Goal: Task Accomplishment & Management: Use online tool/utility

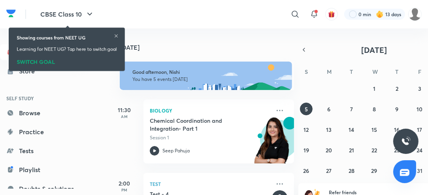
click at [118, 36] on icon at bounding box center [116, 35] width 3 height 3
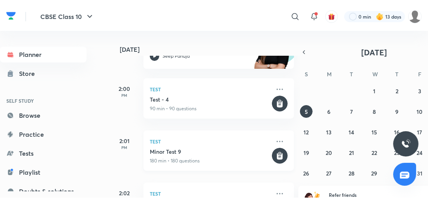
scroll to position [98, 0]
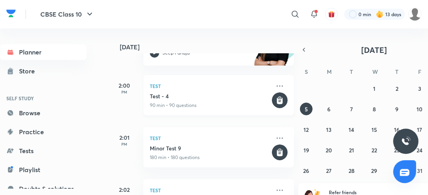
click at [208, 108] on p "90 min • 90 questions" at bounding box center [210, 105] width 121 height 7
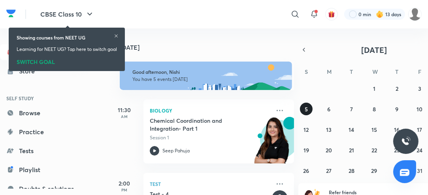
click at [307, 110] on abbr "5" at bounding box center [306, 110] width 3 height 8
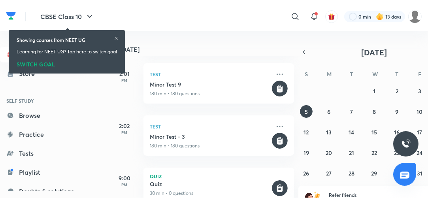
scroll to position [184, 0]
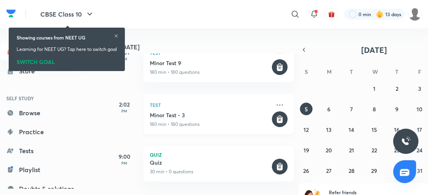
click at [224, 120] on div "Minor Test - 3 180 min • 180 questions" at bounding box center [210, 120] width 121 height 17
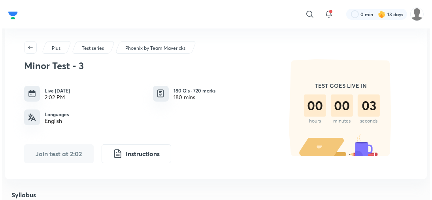
scroll to position [11, 0]
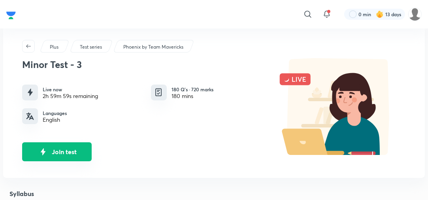
click at [64, 157] on button "Join test" at bounding box center [57, 151] width 70 height 19
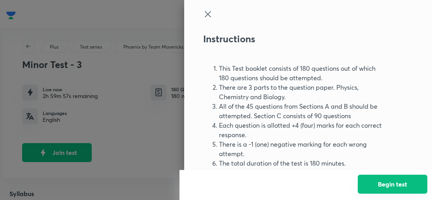
click at [383, 187] on button "Begin test" at bounding box center [393, 184] width 70 height 19
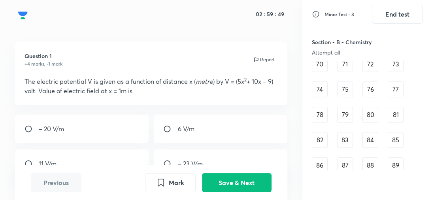
scroll to position [577, 0]
click at [343, 120] on div "79" at bounding box center [345, 115] width 16 height 16
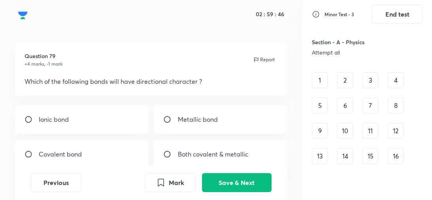
scroll to position [0, 0]
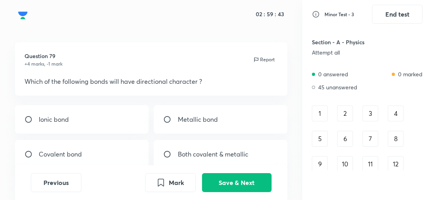
click at [316, 115] on div "1" at bounding box center [320, 114] width 16 height 16
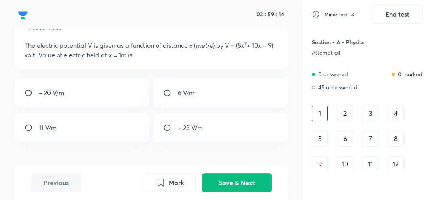
scroll to position [44, 0]
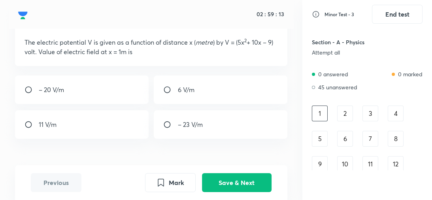
click at [116, 92] on div "– 20 V/m" at bounding box center [81, 90] width 133 height 28
radio input "true"
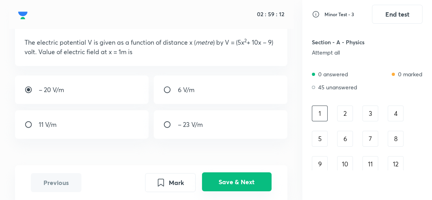
click at [250, 183] on button "Save & Next" at bounding box center [237, 181] width 70 height 19
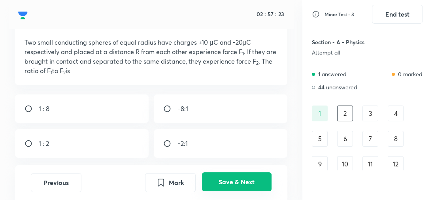
click at [240, 184] on button "Save & Next" at bounding box center [237, 181] width 70 height 19
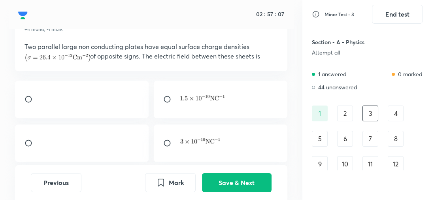
scroll to position [40, 0]
click at [104, 95] on div at bounding box center [81, 100] width 133 height 38
click at [125, 153] on div at bounding box center [81, 144] width 133 height 38
radio input "false"
radio input "true"
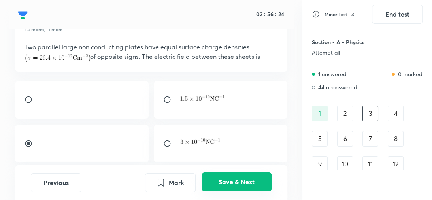
click at [229, 187] on button "Save & Next" at bounding box center [237, 181] width 70 height 19
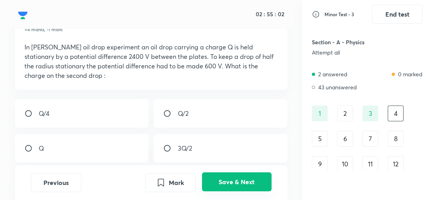
click at [225, 181] on button "Save & Next" at bounding box center [237, 181] width 70 height 19
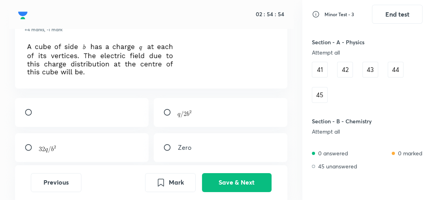
scroll to position [297, 0]
click at [252, 148] on div "Zero" at bounding box center [220, 147] width 133 height 29
radio input "true"
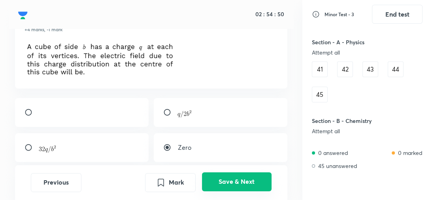
click at [252, 178] on button "Save & Next" at bounding box center [237, 181] width 70 height 19
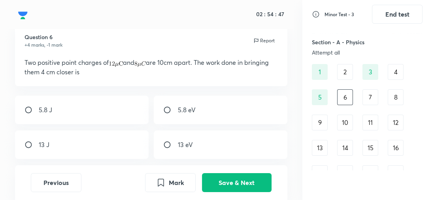
scroll to position [24, 0]
click at [127, 151] on div "13 J" at bounding box center [81, 145] width 133 height 28
radio input "true"
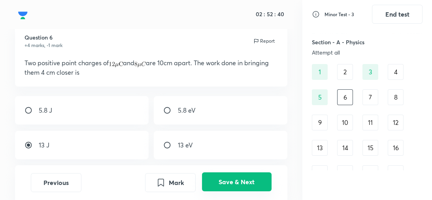
click at [239, 181] on button "Save & Next" at bounding box center [237, 181] width 70 height 19
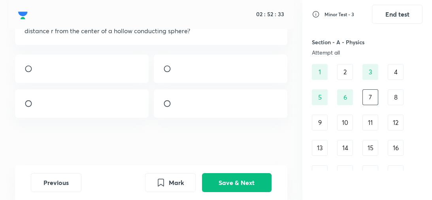
scroll to position [67, 0]
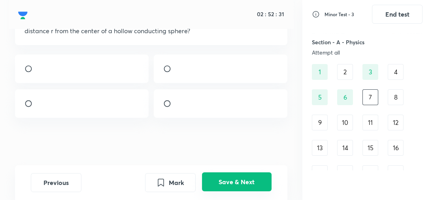
click at [244, 180] on button "Save & Next" at bounding box center [237, 181] width 70 height 19
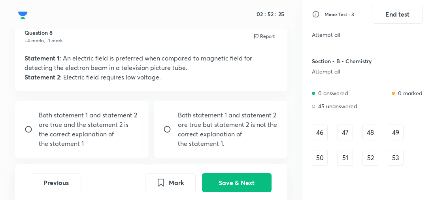
scroll to position [357, 0]
click at [319, 125] on div "46" at bounding box center [320, 133] width 16 height 16
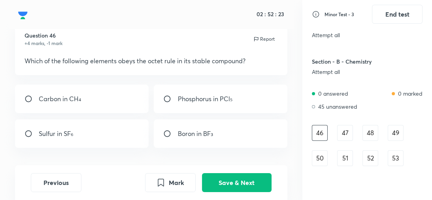
scroll to position [24, 0]
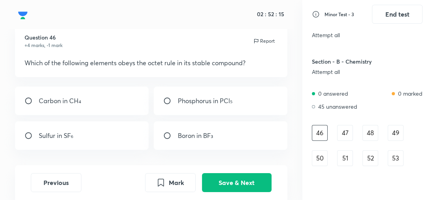
click at [119, 105] on div "Carbon in CH₄" at bounding box center [81, 101] width 133 height 28
radio input "true"
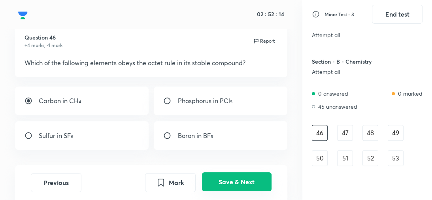
click at [242, 182] on button "Save & Next" at bounding box center [237, 181] width 70 height 19
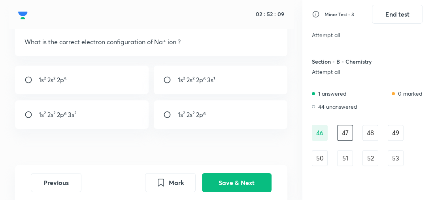
scroll to position [45, 0]
click at [213, 122] on div "1s² 2s² 2p⁶" at bounding box center [220, 114] width 133 height 28
radio input "true"
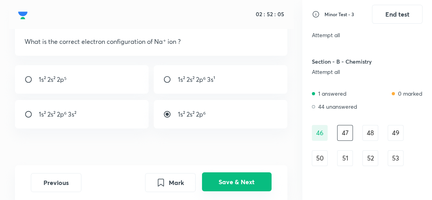
click at [231, 182] on button "Save & Next" at bounding box center [237, 181] width 70 height 19
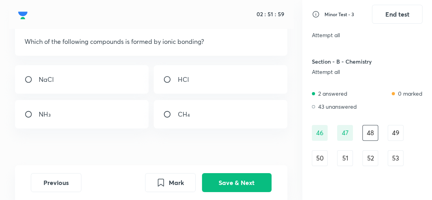
click at [242, 126] on div "CH₄" at bounding box center [220, 114] width 133 height 28
radio input "true"
click at [84, 80] on div "NaCl" at bounding box center [81, 79] width 133 height 28
radio input "true"
radio input "false"
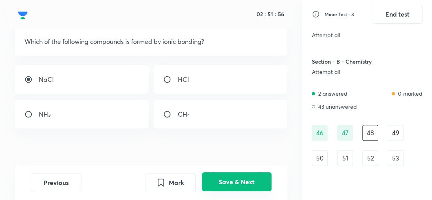
click at [219, 178] on button "Save & Next" at bounding box center [237, 181] width 70 height 19
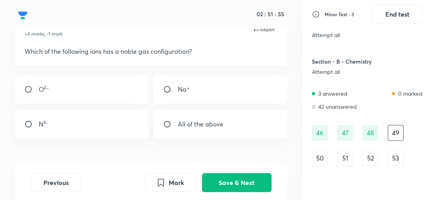
scroll to position [35, 0]
click at [190, 137] on div "All of the above" at bounding box center [220, 124] width 133 height 28
radio input "true"
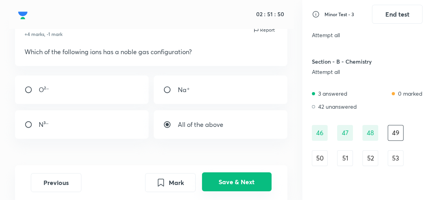
click at [221, 187] on button "Save & Next" at bounding box center [237, 181] width 70 height 19
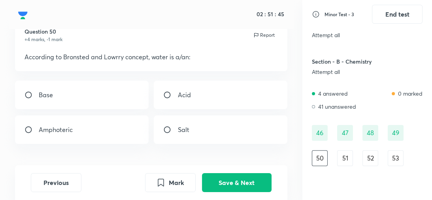
scroll to position [30, 0]
click at [201, 106] on div "Acid" at bounding box center [220, 94] width 133 height 28
radio input "true"
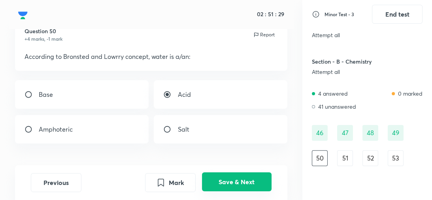
click at [221, 184] on button "Save & Next" at bounding box center [237, 181] width 70 height 19
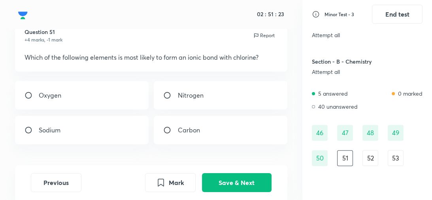
scroll to position [29, 0]
click at [130, 137] on div "Sodium" at bounding box center [81, 130] width 133 height 28
radio input "true"
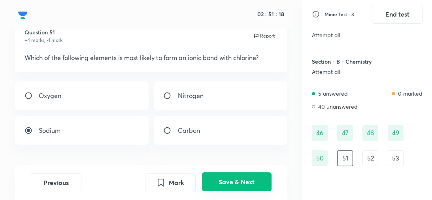
click at [231, 185] on button "Save & Next" at bounding box center [237, 181] width 70 height 19
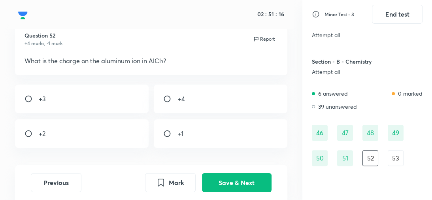
scroll to position [26, 0]
click at [136, 93] on div "+3" at bounding box center [81, 98] width 133 height 28
radio input "true"
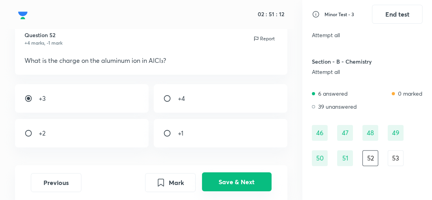
click at [252, 189] on button "Save & Next" at bounding box center [237, 181] width 70 height 19
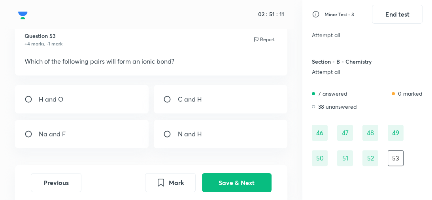
scroll to position [25, 0]
click at [119, 132] on div "Na and F" at bounding box center [81, 134] width 133 height 28
radio input "true"
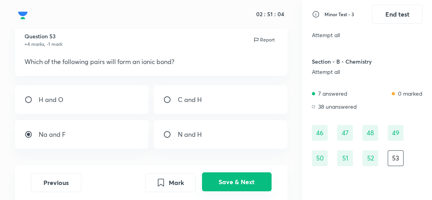
click at [217, 184] on button "Save & Next" at bounding box center [237, 181] width 70 height 19
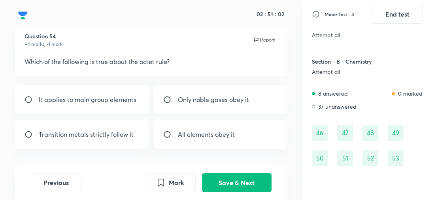
scroll to position [27, 0]
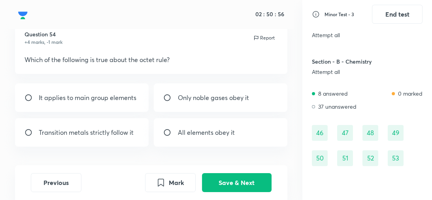
click at [133, 104] on div "It applies to main group elements" at bounding box center [81, 97] width 133 height 28
radio input "true"
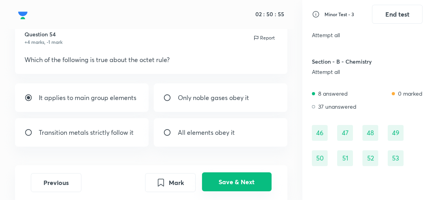
click at [233, 184] on button "Save & Next" at bounding box center [237, 181] width 70 height 19
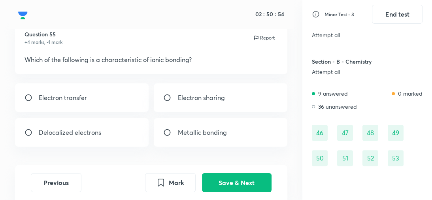
scroll to position [25, 0]
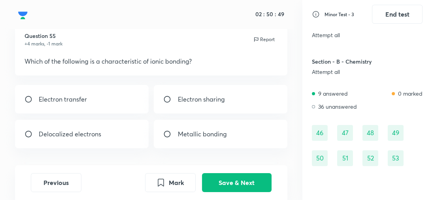
click at [138, 103] on div "Electron transfer" at bounding box center [81, 99] width 133 height 28
radio input "true"
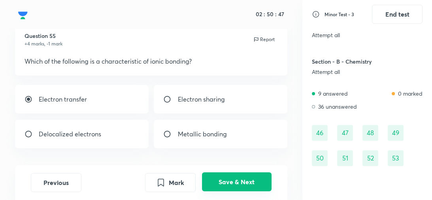
click at [232, 184] on button "Save & Next" at bounding box center [237, 181] width 70 height 19
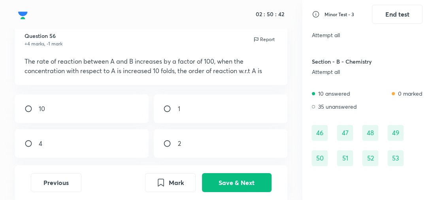
click at [223, 136] on div "2" at bounding box center [220, 143] width 133 height 28
click at [214, 146] on div "2" at bounding box center [220, 143] width 133 height 28
radio input "true"
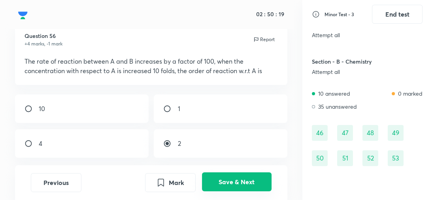
click at [227, 184] on button "Save & Next" at bounding box center [237, 181] width 70 height 19
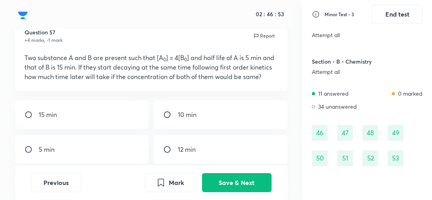
scroll to position [31, 0]
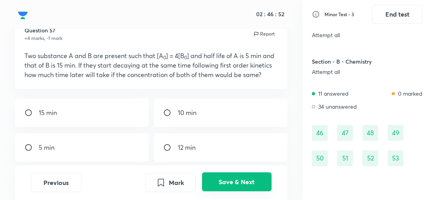
click at [238, 183] on button "Save & Next" at bounding box center [237, 181] width 70 height 19
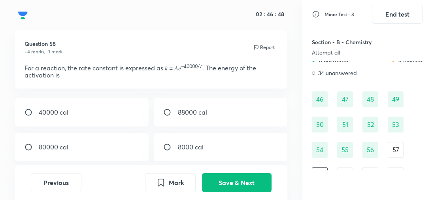
scroll to position [17, 0]
click at [104, 149] on div "80000 cal" at bounding box center [81, 148] width 133 height 28
radio input "true"
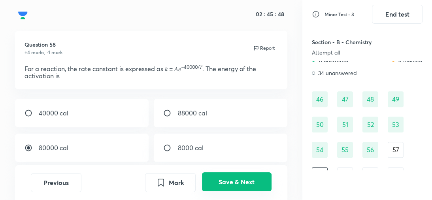
click at [249, 181] on button "Save & Next" at bounding box center [237, 181] width 70 height 19
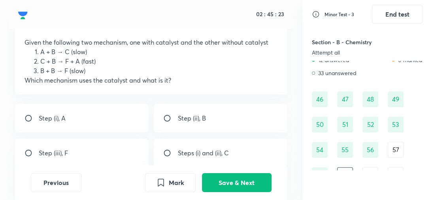
scroll to position [45, 0]
click at [244, 123] on div "Step (ii), B" at bounding box center [220, 117] width 133 height 28
radio input "true"
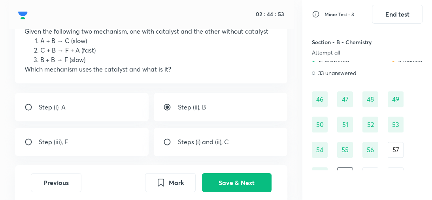
scroll to position [64, 0]
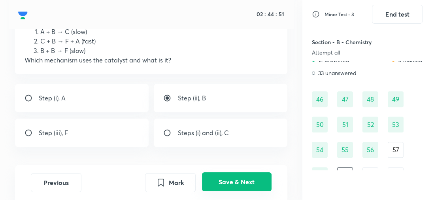
click at [244, 187] on button "Save & Next" at bounding box center [237, 181] width 70 height 19
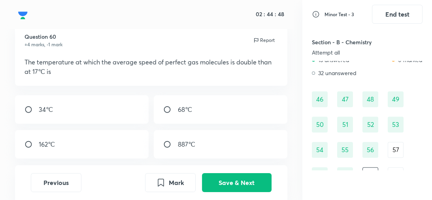
scroll to position [26, 0]
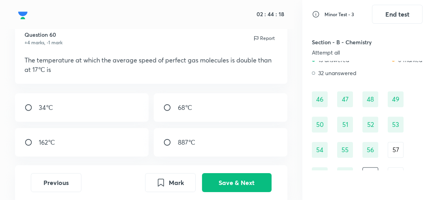
click at [124, 105] on div "34℃" at bounding box center [81, 107] width 133 height 28
radio input "true"
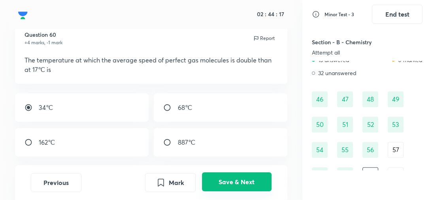
click at [246, 184] on button "Save & Next" at bounding box center [237, 181] width 70 height 19
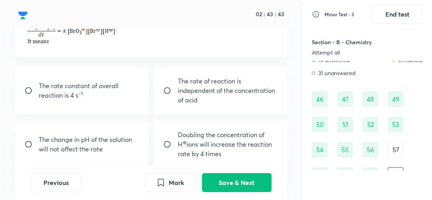
scroll to position [69, 0]
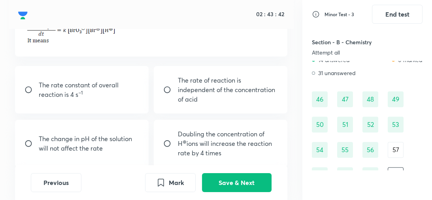
click at [175, 142] on input "radio" at bounding box center [170, 144] width 14 height 8
radio input "true"
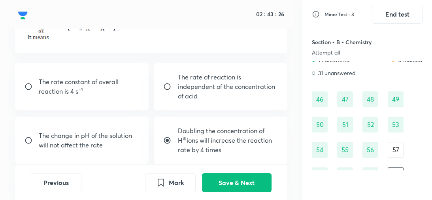
scroll to position [74, 0]
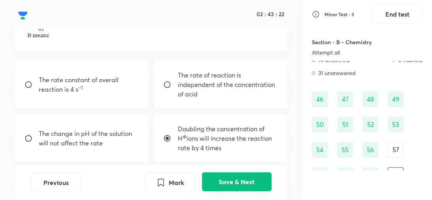
click at [236, 184] on button "Save & Next" at bounding box center [237, 181] width 70 height 19
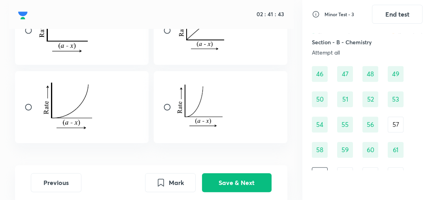
scroll to position [114, 0]
click at [30, 108] on input "radio" at bounding box center [32, 108] width 14 height 8
radio input "true"
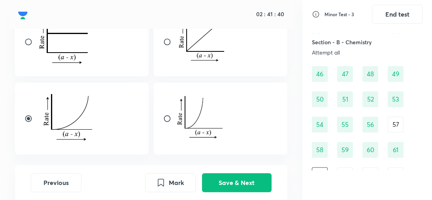
scroll to position [102, 0]
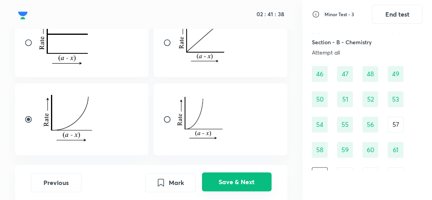
click at [229, 180] on button "Save & Next" at bounding box center [237, 181] width 70 height 19
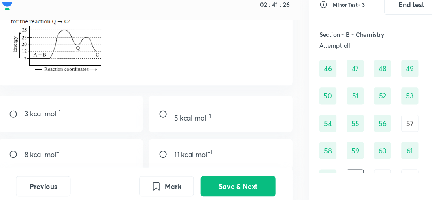
scroll to position [66, 0]
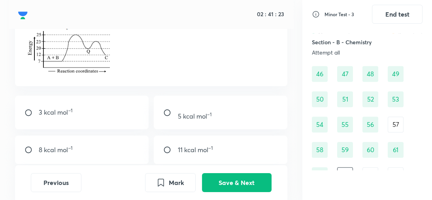
drag, startPoint x: 100, startPoint y: 119, endPoint x: 46, endPoint y: 108, distance: 55.7
click at [46, 109] on div "3 kcal mol −1" at bounding box center [56, 112] width 34 height 7
radio input "true"
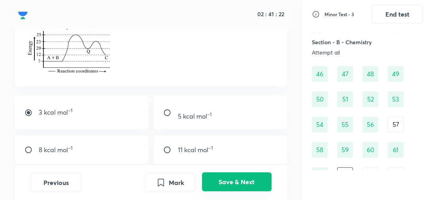
click at [231, 187] on button "Save & Next" at bounding box center [237, 181] width 70 height 19
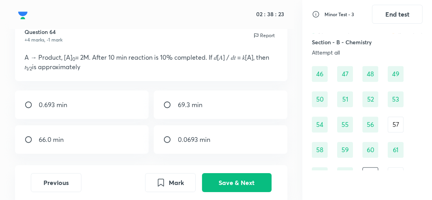
scroll to position [28, 0]
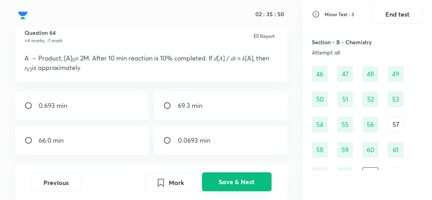
click at [219, 180] on button "Save & Next" at bounding box center [237, 181] width 70 height 19
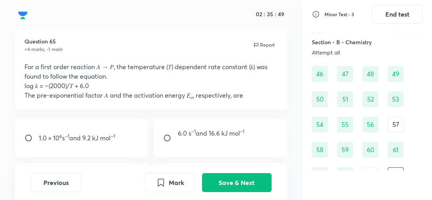
scroll to position [18, 0]
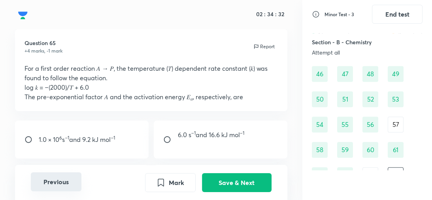
click at [61, 179] on button "Previous" at bounding box center [56, 181] width 51 height 19
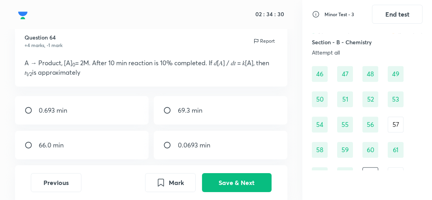
scroll to position [28, 0]
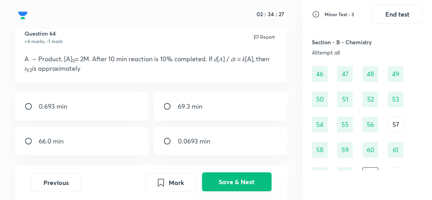
click at [221, 178] on button "Save & Next" at bounding box center [237, 181] width 70 height 19
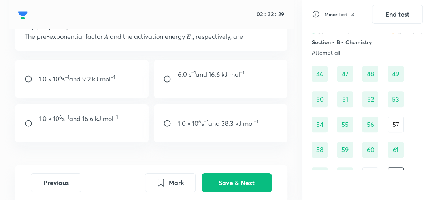
scroll to position [78, 0]
click at [165, 143] on div "1.0 × 10 6 s −1 and 38.3 kJ mol −1" at bounding box center [220, 124] width 133 height 38
radio input "true"
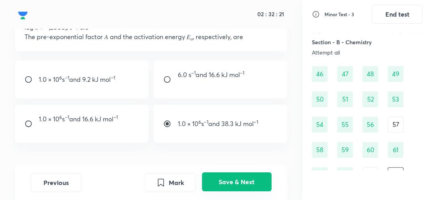
click at [226, 184] on button "Save & Next" at bounding box center [237, 181] width 70 height 19
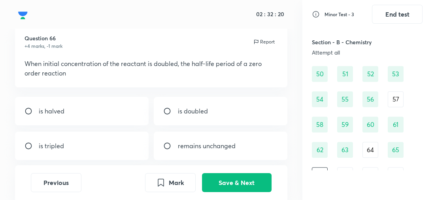
scroll to position [23, 0]
click at [50, 184] on button "Previous" at bounding box center [56, 181] width 51 height 19
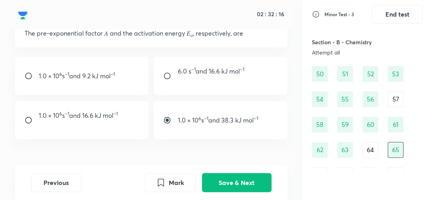
scroll to position [82, 0]
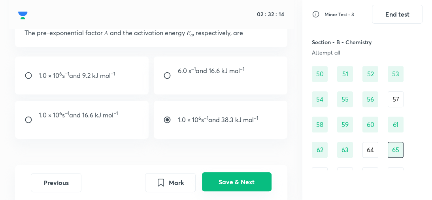
click at [227, 178] on button "Save & Next" at bounding box center [237, 181] width 70 height 19
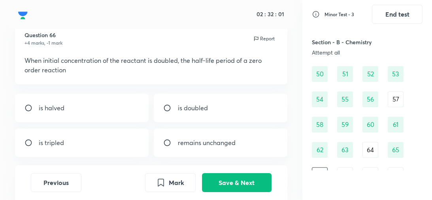
scroll to position [26, 0]
click at [167, 111] on input "radio" at bounding box center [170, 108] width 14 height 8
radio input "true"
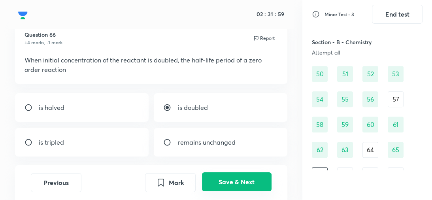
click at [231, 186] on button "Save & Next" at bounding box center [237, 181] width 70 height 19
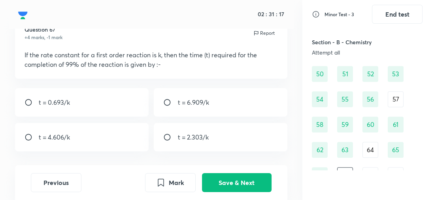
scroll to position [32, 0]
click at [205, 108] on div "t = 6.909/k" at bounding box center [220, 102] width 133 height 28
radio input "true"
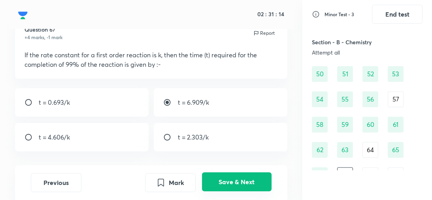
click at [228, 179] on button "Save & Next" at bounding box center [237, 181] width 70 height 19
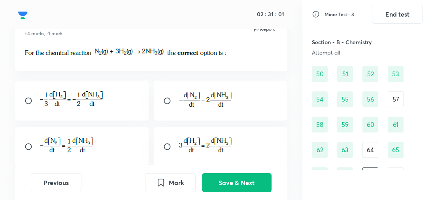
scroll to position [38, 0]
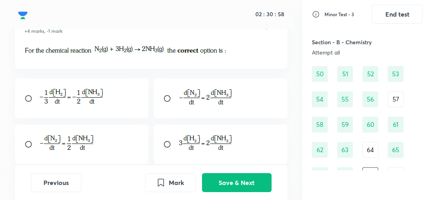
click at [106, 143] on div at bounding box center [81, 145] width 133 height 40
radio input "true"
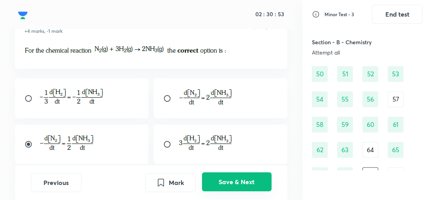
click at [227, 182] on button "Save & Next" at bounding box center [237, 181] width 70 height 19
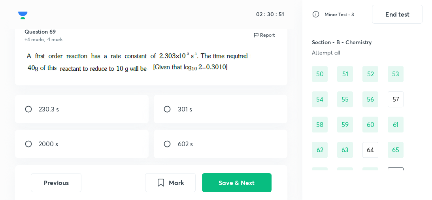
scroll to position [29, 0]
click at [195, 143] on div "602 s" at bounding box center [220, 145] width 133 height 28
radio input "true"
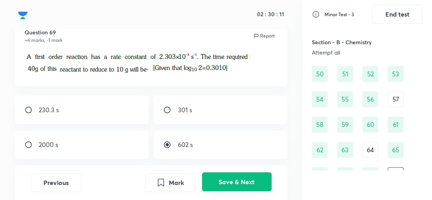
click at [238, 182] on button "Save & Next" at bounding box center [237, 181] width 70 height 19
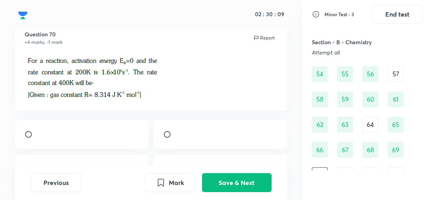
scroll to position [27, 0]
click at [74, 183] on button "Previous" at bounding box center [56, 181] width 51 height 19
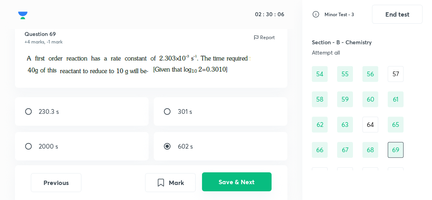
click at [244, 180] on button "Save & Next" at bounding box center [237, 181] width 70 height 19
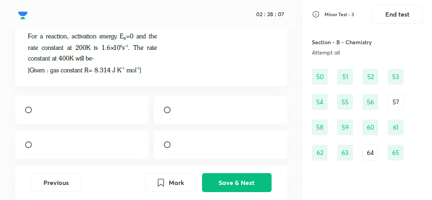
scroll to position [57, 0]
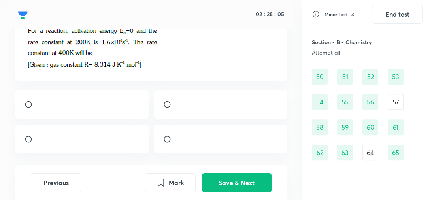
click at [195, 95] on div at bounding box center [220, 104] width 133 height 28
radio input "true"
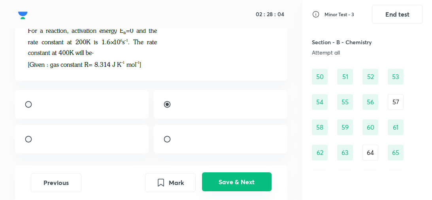
click at [233, 179] on button "Save & Next" at bounding box center [237, 181] width 70 height 19
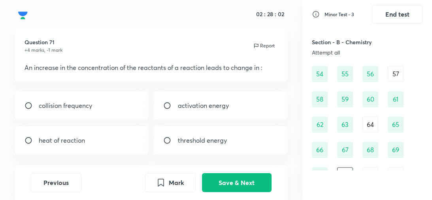
scroll to position [21, 0]
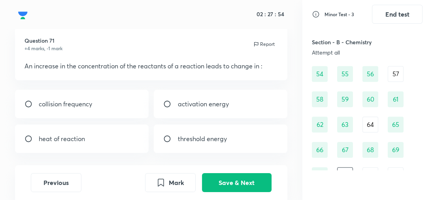
click at [108, 104] on div "collision frequency" at bounding box center [81, 104] width 133 height 28
radio input "true"
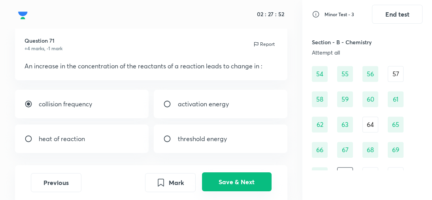
click at [228, 182] on button "Save & Next" at bounding box center [237, 181] width 70 height 19
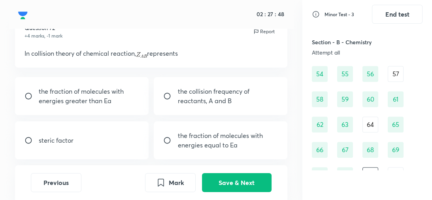
scroll to position [33, 0]
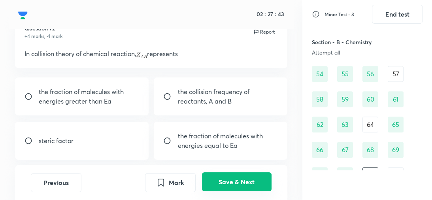
click at [225, 180] on button "Save & Next" at bounding box center [237, 181] width 70 height 19
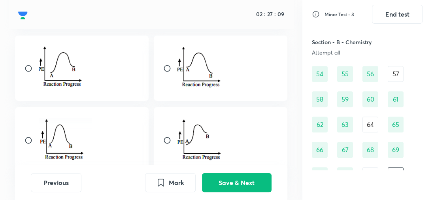
scroll to position [97, 0]
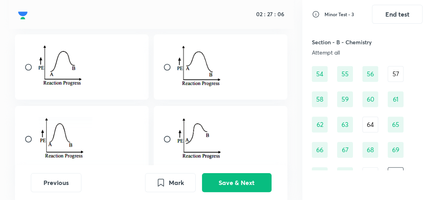
click at [185, 68] on img at bounding box center [201, 66] width 46 height 44
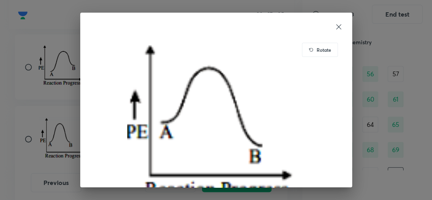
click at [339, 27] on icon at bounding box center [339, 27] width 8 height 8
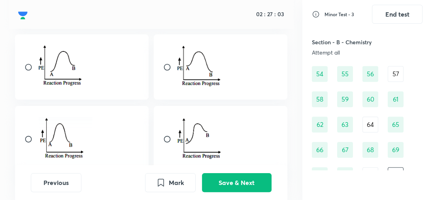
click at [168, 68] on input "radio" at bounding box center [170, 67] width 14 height 8
radio input "true"
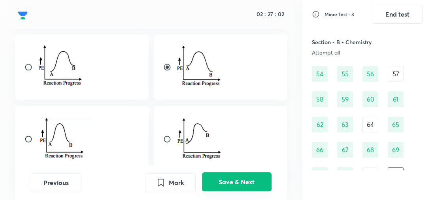
click at [247, 183] on button "Save & Next" at bounding box center [237, 181] width 70 height 19
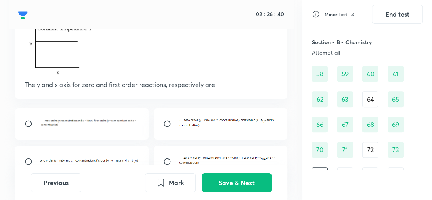
scroll to position [73, 0]
click at [164, 121] on input "radio" at bounding box center [170, 124] width 14 height 8
radio input "true"
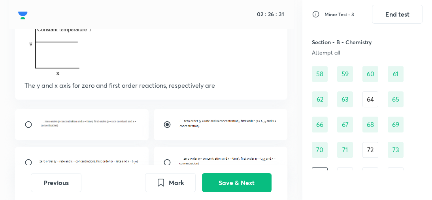
scroll to position [72, 0]
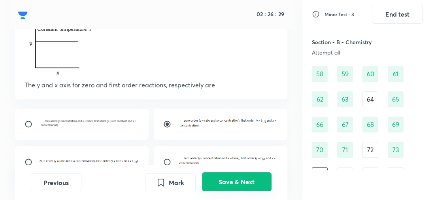
click at [230, 183] on button "Save & Next" at bounding box center [237, 181] width 70 height 19
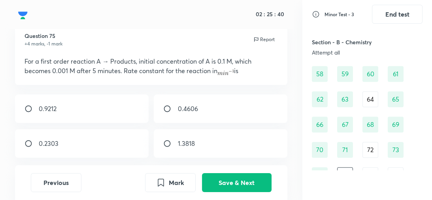
scroll to position [26, 0]
click at [102, 106] on div "0.9212" at bounding box center [81, 108] width 133 height 28
radio input "true"
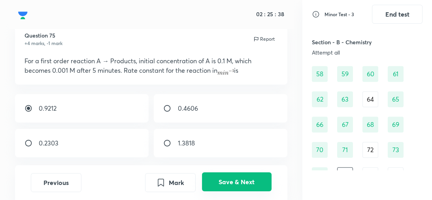
click at [234, 184] on button "Save & Next" at bounding box center [237, 181] width 70 height 19
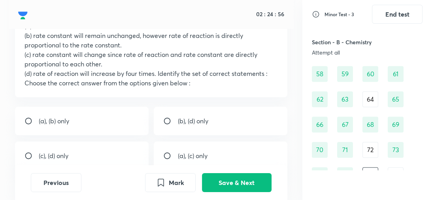
scroll to position [74, 0]
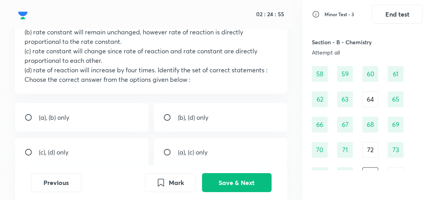
click at [184, 122] on p "(b), (d) only" at bounding box center [193, 117] width 30 height 9
radio input "true"
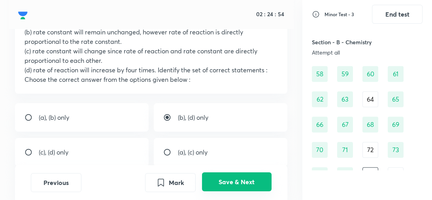
click at [226, 188] on button "Save & Next" at bounding box center [237, 181] width 70 height 19
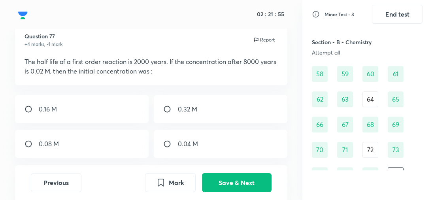
scroll to position [32, 0]
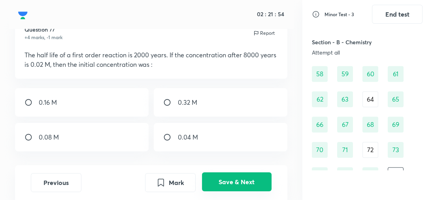
click at [235, 187] on button "Save & Next" at bounding box center [237, 181] width 70 height 19
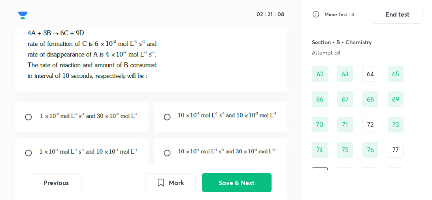
scroll to position [66, 0]
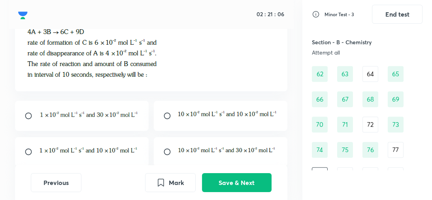
click at [63, 130] on div at bounding box center [81, 116] width 133 height 30
radio input "true"
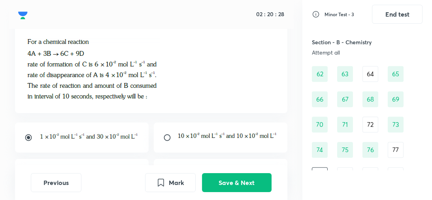
scroll to position [44, 0]
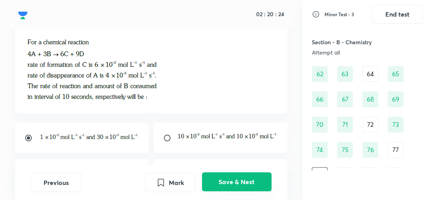
click at [242, 182] on button "Save & Next" at bounding box center [237, 181] width 70 height 19
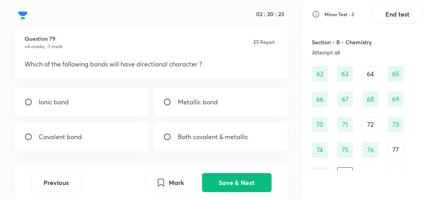
scroll to position [22, 0]
click at [113, 134] on div "Covalent bond" at bounding box center [81, 137] width 133 height 28
click at [203, 144] on div "Both covalent & metallic" at bounding box center [220, 137] width 133 height 28
radio input "false"
radio input "true"
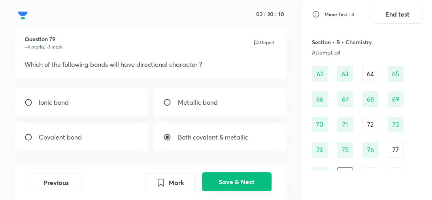
click at [238, 188] on button "Save & Next" at bounding box center [237, 181] width 70 height 19
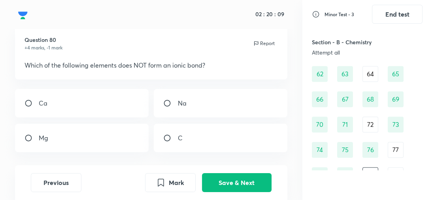
scroll to position [21, 0]
click at [176, 106] on input "radio" at bounding box center [170, 104] width 14 height 8
click at [164, 106] on input "radio" at bounding box center [170, 104] width 14 height 8
radio input "false"
click at [176, 141] on input "radio" at bounding box center [170, 139] width 14 height 8
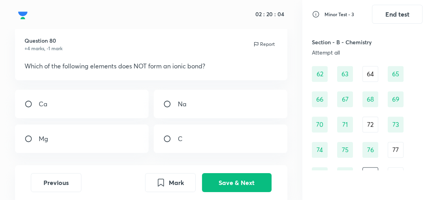
radio input "true"
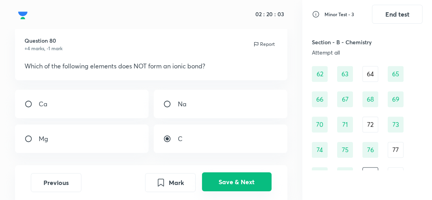
click at [246, 182] on button "Save & Next" at bounding box center [237, 181] width 70 height 19
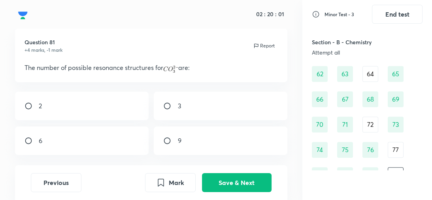
scroll to position [19, 0]
click at [158, 114] on div "3" at bounding box center [220, 105] width 133 height 28
radio input "true"
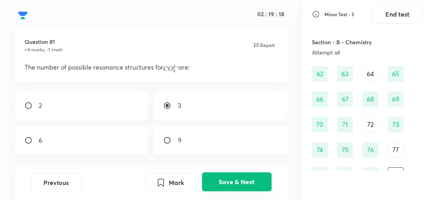
click at [250, 181] on button "Save & Next" at bounding box center [237, 181] width 70 height 19
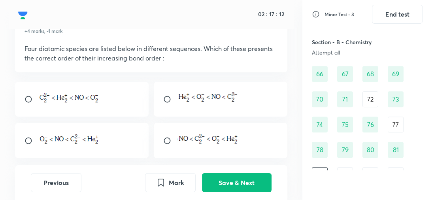
scroll to position [42, 0]
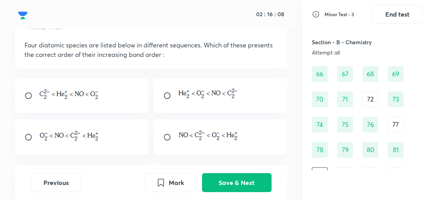
click at [175, 101] on div at bounding box center [220, 95] width 133 height 35
radio input "true"
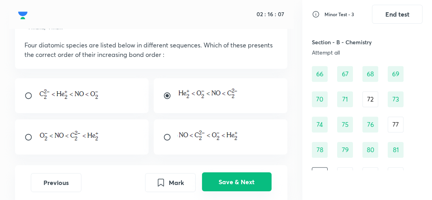
click at [234, 180] on button "Save & Next" at bounding box center [237, 181] width 70 height 19
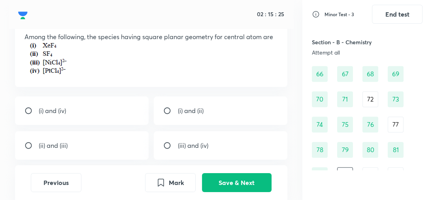
scroll to position [51, 0]
click at [102, 115] on div "(i) and (iv)" at bounding box center [81, 110] width 133 height 28
radio input "true"
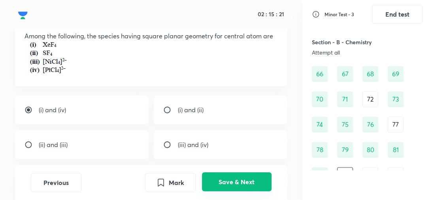
click at [232, 184] on button "Save & Next" at bounding box center [237, 181] width 70 height 19
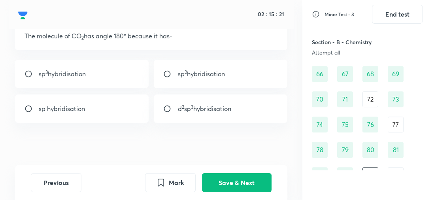
scroll to position [28, 0]
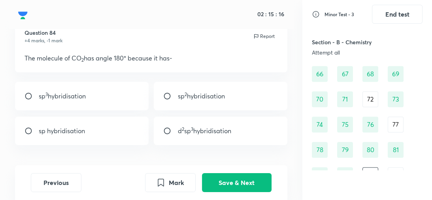
click at [106, 131] on div "sp hybridisation" at bounding box center [81, 131] width 133 height 28
radio input "true"
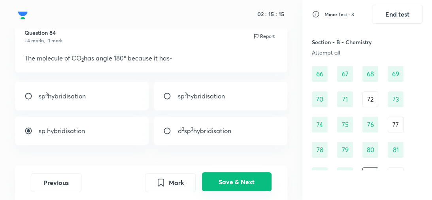
click at [234, 179] on button "Save & Next" at bounding box center [237, 181] width 70 height 19
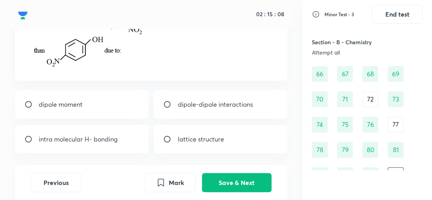
scroll to position [82, 0]
click at [101, 138] on p "intra molecular H- bonding" at bounding box center [78, 138] width 79 height 9
radio input "true"
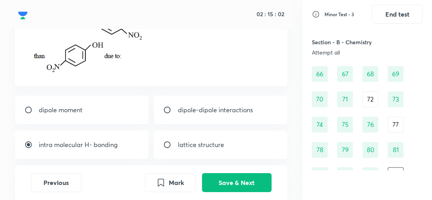
scroll to position [73, 0]
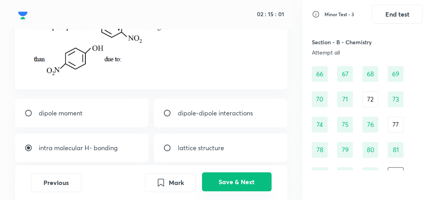
click at [230, 186] on button "Save & Next" at bounding box center [237, 181] width 70 height 19
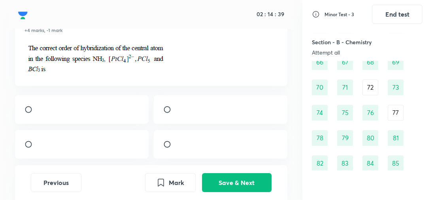
scroll to position [41, 0]
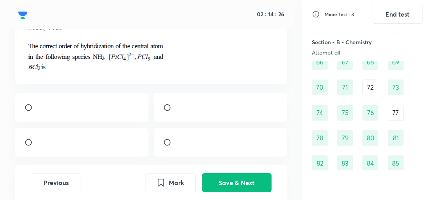
click at [169, 114] on div at bounding box center [220, 107] width 133 height 28
radio input "true"
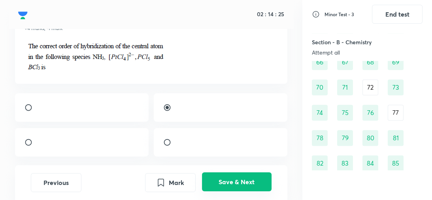
click at [233, 184] on button "Save & Next" at bounding box center [237, 181] width 70 height 19
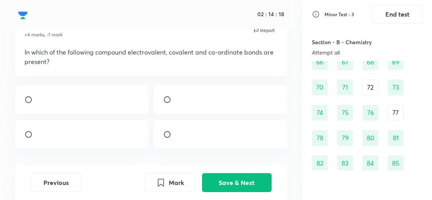
scroll to position [34, 0]
click at [111, 111] on div at bounding box center [81, 100] width 133 height 28
radio input "true"
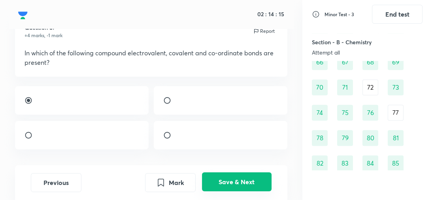
click at [236, 180] on button "Save & Next" at bounding box center [237, 181] width 70 height 19
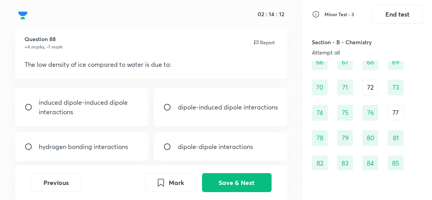
scroll to position [22, 0]
click at [99, 152] on div "hydrogen bonding interactions" at bounding box center [81, 146] width 133 height 28
radio input "true"
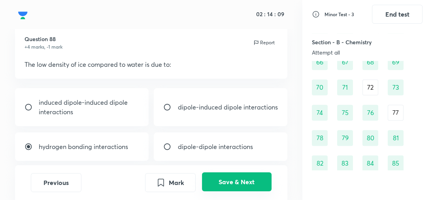
click at [246, 179] on button "Save & Next" at bounding box center [237, 181] width 70 height 19
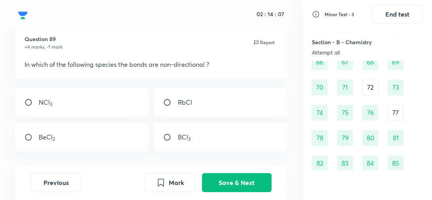
scroll to position [21, 0]
click at [195, 104] on div "RbCl" at bounding box center [220, 103] width 133 height 28
radio input "true"
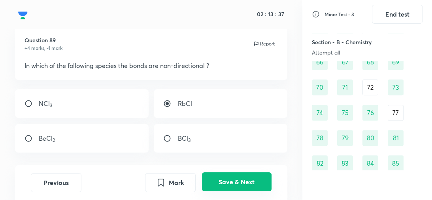
click at [224, 184] on button "Save & Next" at bounding box center [237, 181] width 70 height 19
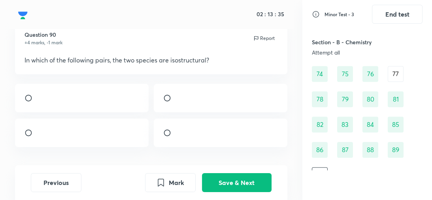
scroll to position [28, 0]
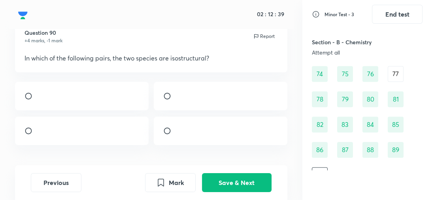
click at [39, 98] on img at bounding box center [39, 98] width 0 height 0
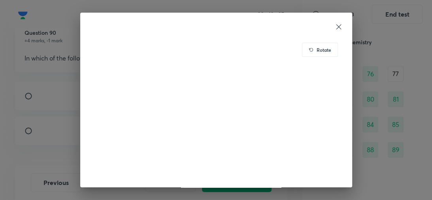
click at [336, 31] on div at bounding box center [216, 26] width 253 height 9
click at [337, 29] on icon at bounding box center [339, 27] width 8 height 8
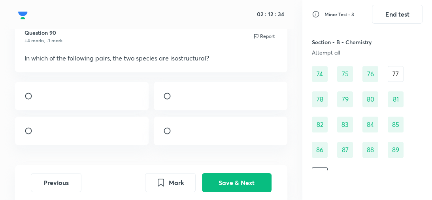
click at [36, 110] on div at bounding box center [81, 96] width 133 height 28
radio input "true"
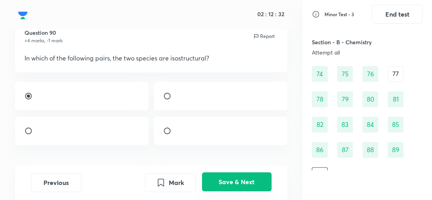
click at [261, 181] on button "Save & Next" at bounding box center [237, 181] width 70 height 19
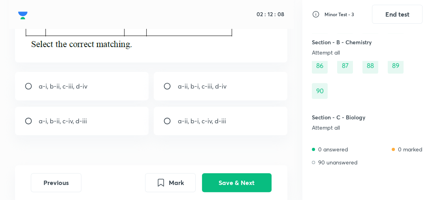
scroll to position [202, 0]
click at [216, 91] on p "a-ii, b-i, c-iii, d-iv" at bounding box center [202, 86] width 49 height 9
radio input "true"
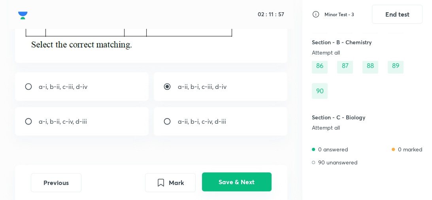
click at [233, 177] on button "Save & Next" at bounding box center [237, 181] width 70 height 19
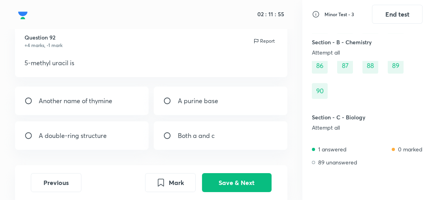
scroll to position [25, 0]
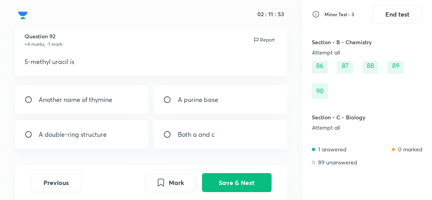
click at [125, 102] on div "Another name of thymine" at bounding box center [81, 99] width 133 height 28
radio input "true"
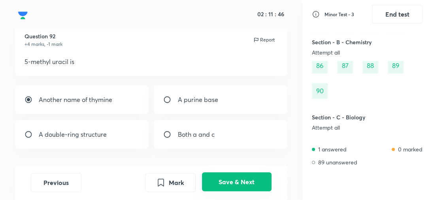
click at [229, 183] on button "Save & Next" at bounding box center [237, 181] width 70 height 19
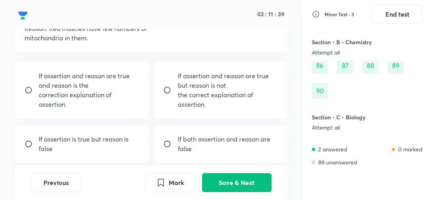
scroll to position [78, 0]
click at [212, 144] on p "If both assertion and reason are false" at bounding box center [228, 143] width 100 height 19
radio input "true"
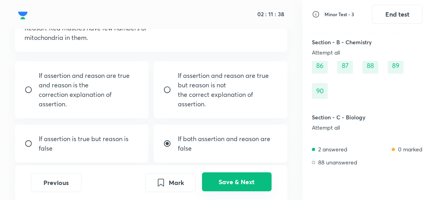
click at [232, 185] on button "Save & Next" at bounding box center [237, 181] width 70 height 19
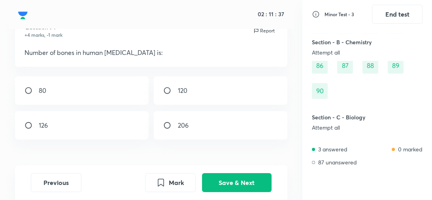
scroll to position [26, 0]
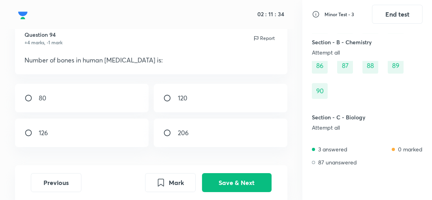
click at [210, 94] on div "120" at bounding box center [220, 98] width 133 height 28
click at [208, 94] on div "120" at bounding box center [220, 98] width 133 height 28
radio input "false"
click at [108, 131] on div "﻿126" at bounding box center [81, 133] width 133 height 28
radio input "true"
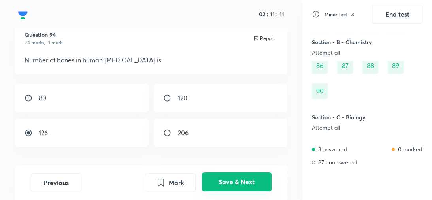
click at [239, 181] on button "Save & Next" at bounding box center [237, 181] width 70 height 19
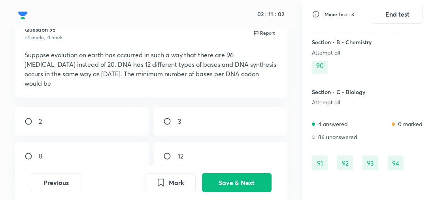
scroll to position [31, 0]
click at [105, 108] on div "2" at bounding box center [81, 122] width 133 height 28
radio input "true"
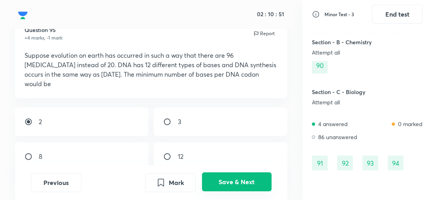
click at [244, 182] on button "Save & Next" at bounding box center [237, 181] width 70 height 19
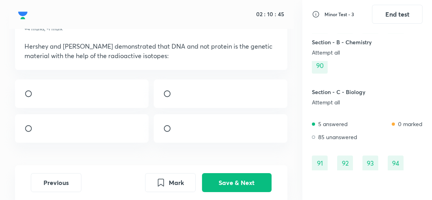
scroll to position [40, 0]
click at [228, 142] on div at bounding box center [220, 129] width 133 height 28
radio input "true"
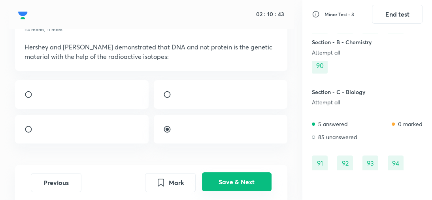
click at [230, 185] on button "Save & Next" at bounding box center [237, 181] width 70 height 19
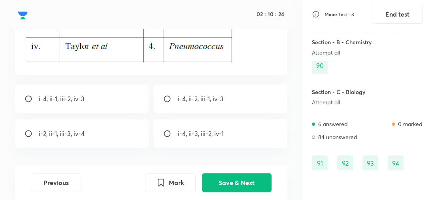
scroll to position [151, 0]
click at [225, 111] on div "i-4, ii-2, iii-1, iv-3" at bounding box center [220, 99] width 133 height 28
radio input "true"
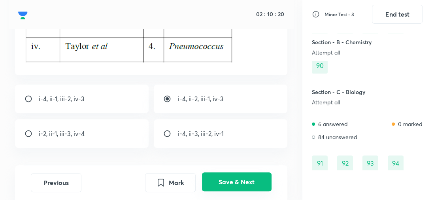
click at [237, 185] on button "Save & Next" at bounding box center [237, 181] width 70 height 19
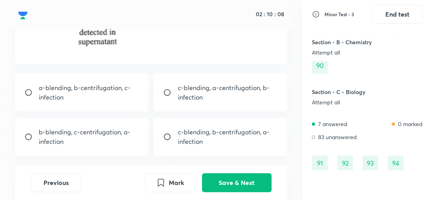
scroll to position [252, 0]
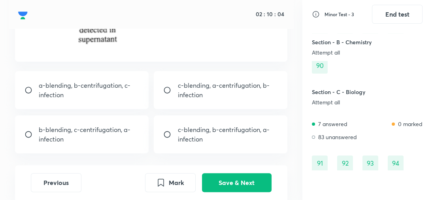
click at [134, 149] on div "b-blending, c-centrifugation, a-infection" at bounding box center [81, 134] width 133 height 38
radio input "true"
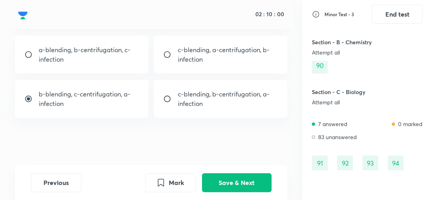
scroll to position [287, 0]
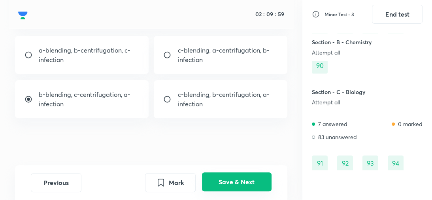
click at [226, 180] on button "Save & Next" at bounding box center [237, 181] width 70 height 19
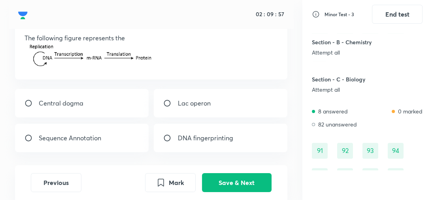
scroll to position [48, 0]
click at [122, 106] on div "Central dogma" at bounding box center [81, 103] width 133 height 28
radio input "true"
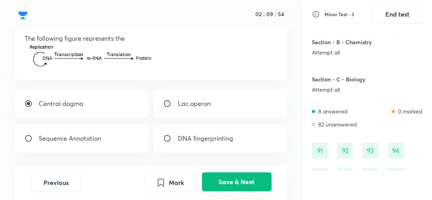
click at [244, 179] on button "Save & Next" at bounding box center [237, 181] width 70 height 19
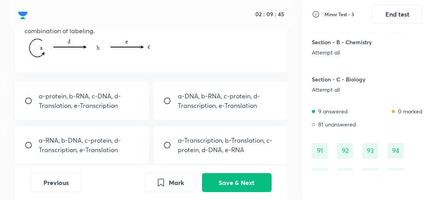
scroll to position [65, 0]
click at [176, 105] on div "a-DNA, b-RNA, c-protein, d-Transcription, e-Translation" at bounding box center [220, 101] width 133 height 38
radio input "true"
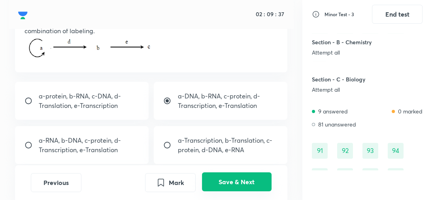
click at [242, 179] on button "Save & Next" at bounding box center [237, 181] width 70 height 19
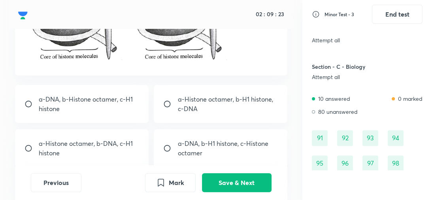
scroll to position [121, 0]
click at [198, 115] on div "a-Histone octamer, b-H1 histone, c-DNA" at bounding box center [220, 104] width 133 height 38
radio input "true"
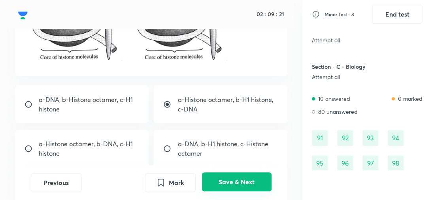
click at [224, 187] on button "Save & Next" at bounding box center [237, 181] width 70 height 19
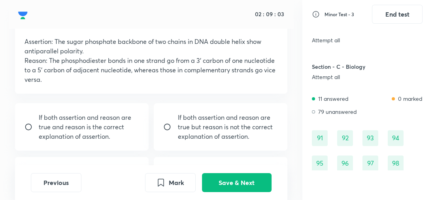
scroll to position [45, 0]
click at [127, 140] on p "If both assertion and reason are true and reason is the correct explanation of …" at bounding box center [89, 126] width 100 height 28
radio input "true"
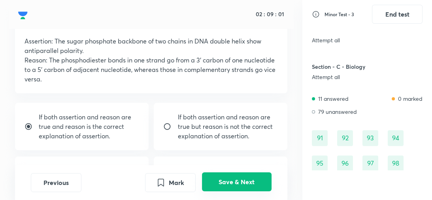
click at [231, 180] on button "Save & Next" at bounding box center [237, 181] width 70 height 19
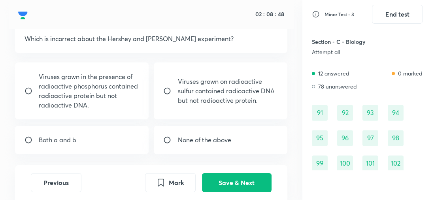
scroll to position [49, 0]
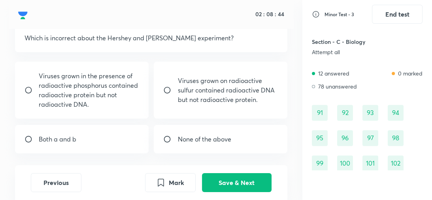
click at [185, 146] on div "None of the above" at bounding box center [220, 139] width 133 height 28
radio input "true"
click at [120, 146] on div "Both a and b" at bounding box center [81, 139] width 133 height 28
radio input "true"
radio input "false"
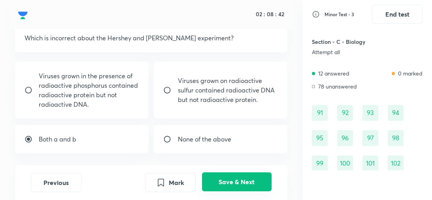
click at [209, 180] on button "Save & Next" at bounding box center [237, 181] width 70 height 19
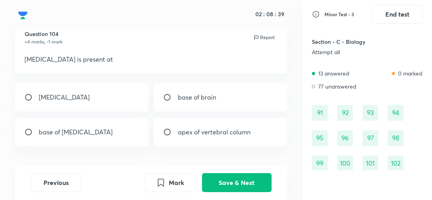
scroll to position [27, 0]
click at [119, 105] on div "base of skull" at bounding box center [81, 97] width 133 height 28
radio input "true"
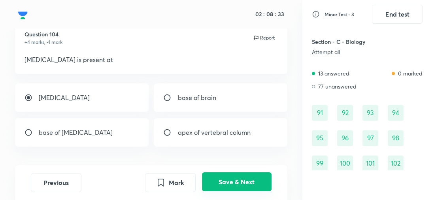
click at [240, 184] on button "Save & Next" at bounding box center [237, 181] width 70 height 19
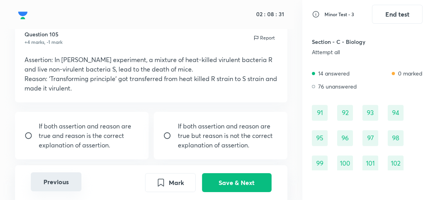
click at [54, 180] on button "Previous" at bounding box center [56, 181] width 51 height 19
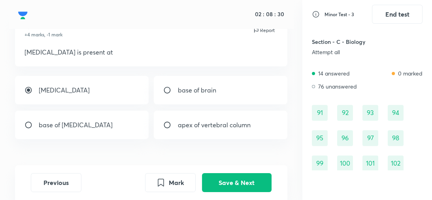
scroll to position [34, 0]
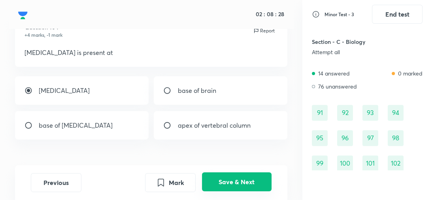
click at [236, 176] on button "Save & Next" at bounding box center [237, 181] width 70 height 19
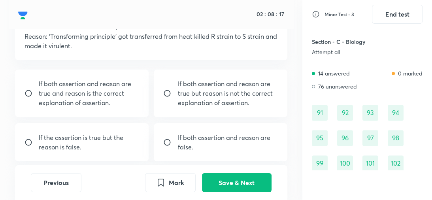
scroll to position [73, 0]
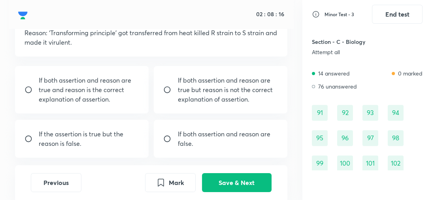
click at [204, 143] on p "If both assertion and reason are false." at bounding box center [228, 138] width 100 height 19
radio input "true"
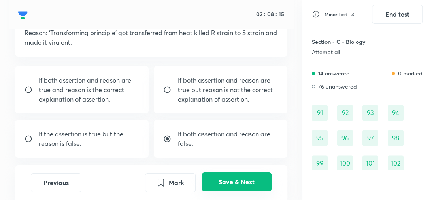
click at [220, 180] on button "Save & Next" at bounding box center [237, 181] width 70 height 19
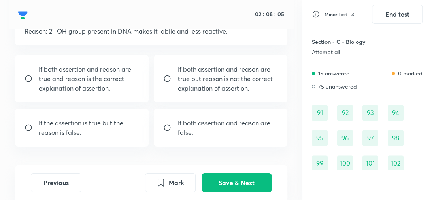
scroll to position [74, 0]
click at [40, 140] on div "If the assertion is true but the reason is false." at bounding box center [81, 128] width 133 height 38
radio input "true"
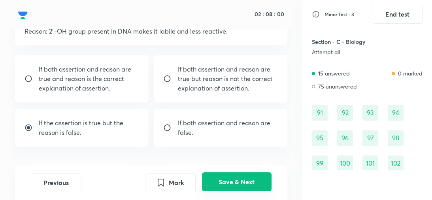
click at [233, 184] on button "Save & Next" at bounding box center [237, 181] width 70 height 19
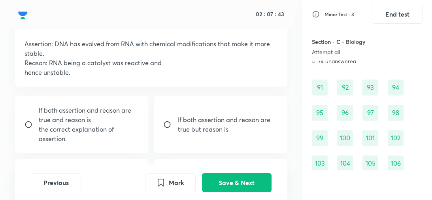
scroll to position [44, 0]
click at [125, 139] on p "the correct explanation of assertion." at bounding box center [89, 133] width 100 height 19
radio input "true"
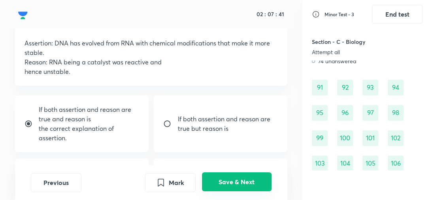
click at [227, 185] on button "Save & Next" at bounding box center [237, 181] width 70 height 19
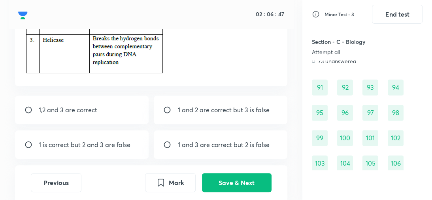
scroll to position [131, 0]
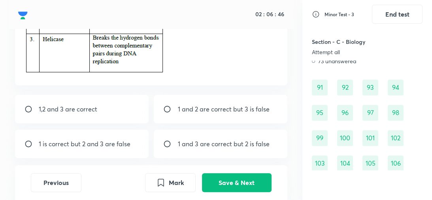
click at [212, 148] on p "1 and 3 are correct but 2 is false" at bounding box center [224, 143] width 92 height 9
radio input "true"
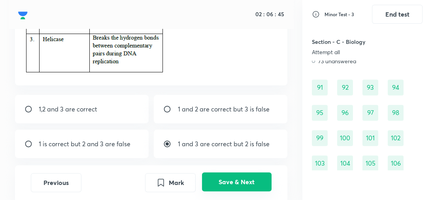
click at [237, 186] on button "Save & Next" at bounding box center [237, 181] width 70 height 19
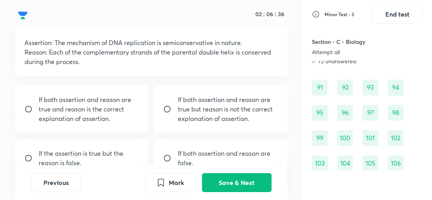
scroll to position [46, 0]
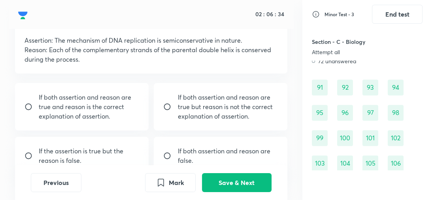
click at [126, 112] on p "If both assertion and reason are true and reason is the correct explanation of …" at bounding box center [89, 107] width 100 height 28
radio input "true"
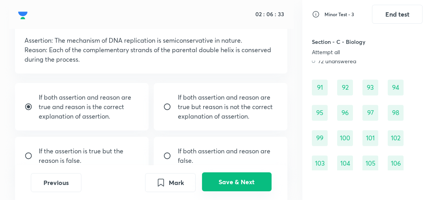
click at [241, 182] on button "Save & Next" at bounding box center [237, 181] width 70 height 19
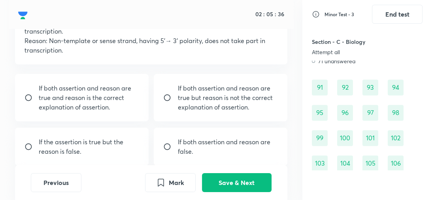
scroll to position [65, 0]
click at [221, 119] on div "If both assertion and reason are true but reason is not the correct explanation…" at bounding box center [220, 97] width 133 height 47
radio input "true"
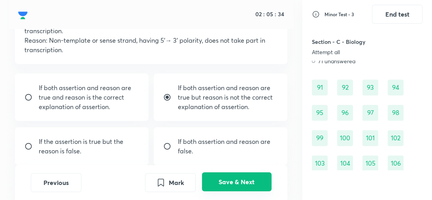
click at [241, 187] on button "Save & Next" at bounding box center [237, 181] width 70 height 19
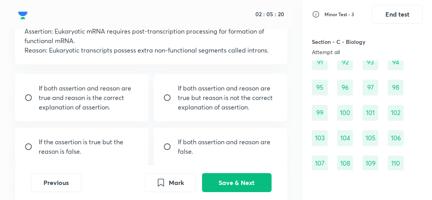
scroll to position [62, 0]
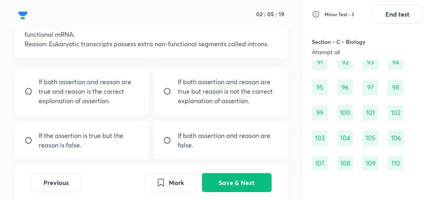
click at [109, 98] on p "If both assertion and reason are true and reason is the correct explanation of …" at bounding box center [89, 91] width 100 height 28
radio input "true"
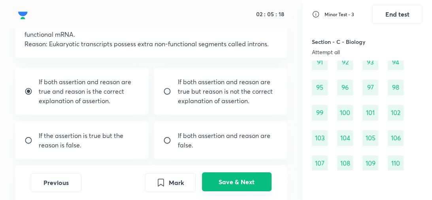
click at [229, 185] on button "Save & Next" at bounding box center [237, 181] width 70 height 19
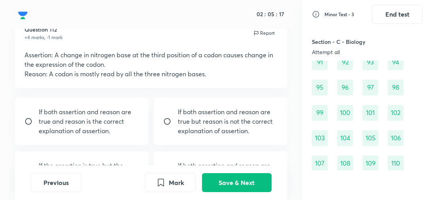
scroll to position [32, 0]
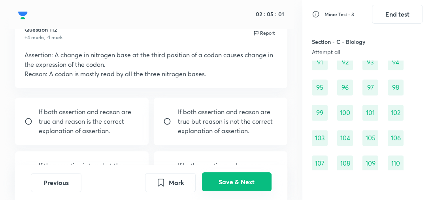
click at [234, 184] on button "Save & Next" at bounding box center [237, 181] width 70 height 19
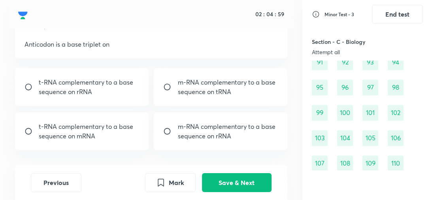
scroll to position [42, 0]
click at [128, 136] on p "t-RNA complementary to a base sequence on mRNA" at bounding box center [89, 131] width 100 height 19
radio input "true"
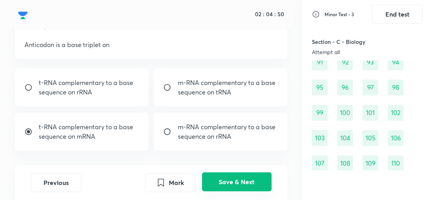
click at [238, 178] on button "Save & Next" at bounding box center [237, 181] width 70 height 19
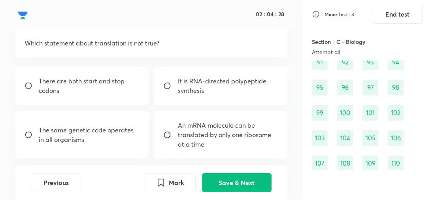
scroll to position [43, 0]
click at [215, 144] on p "An mRNA molecule can be translated by only one ribosome at a time" at bounding box center [228, 135] width 100 height 28
radio input "true"
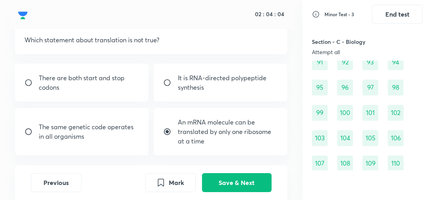
scroll to position [47, 0]
click at [113, 130] on p "The same genetic code operates in all organisms" at bounding box center [89, 131] width 100 height 19
radio input "true"
radio input "false"
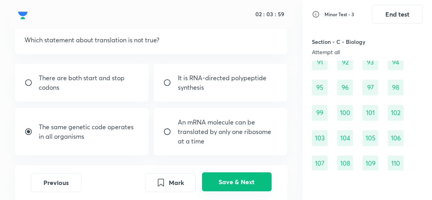
click at [246, 184] on button "Save & Next" at bounding box center [237, 181] width 70 height 19
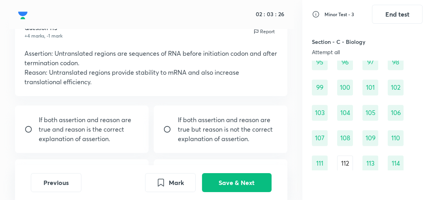
scroll to position [51, 0]
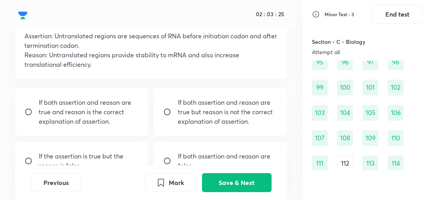
click at [116, 113] on p "If both assertion and reason are true and reason is the correct explanation of …" at bounding box center [89, 112] width 100 height 28
radio input "true"
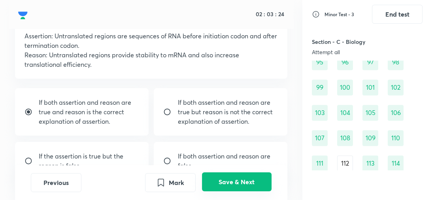
click at [235, 178] on button "Save & Next" at bounding box center [237, 181] width 70 height 19
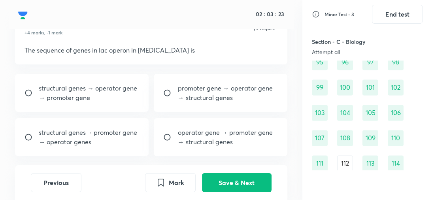
scroll to position [37, 0]
click at [197, 112] on div "structural genes → operator gene → promoter gene promoter gene → operator gene …" at bounding box center [151, 115] width 272 height 82
click at [195, 103] on div "promoter gene → operator gene → structural genes" at bounding box center [220, 93] width 133 height 38
radio input "true"
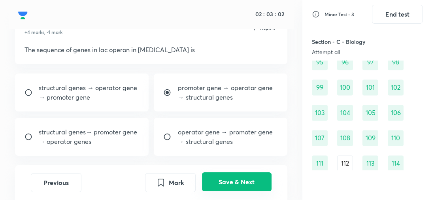
click at [229, 182] on button "Save & Next" at bounding box center [237, 181] width 70 height 19
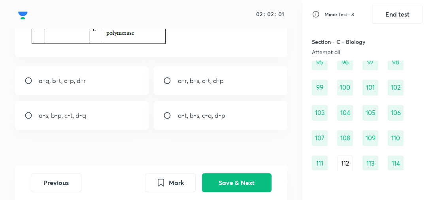
scroll to position [182, 0]
click at [193, 90] on div "a-r, b-s, c-t, d-p" at bounding box center [220, 81] width 133 height 28
click at [122, 121] on div "a-s, b-p, c-t, d-q" at bounding box center [81, 116] width 133 height 28
radio input "false"
radio input "true"
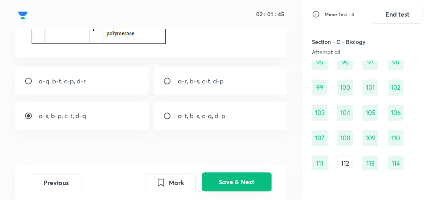
click at [252, 180] on button "Save & Next" at bounding box center [237, 181] width 70 height 19
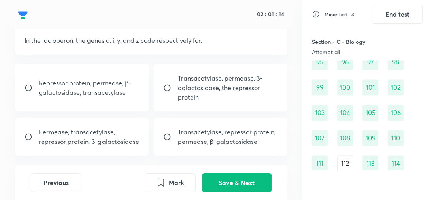
scroll to position [54, 0]
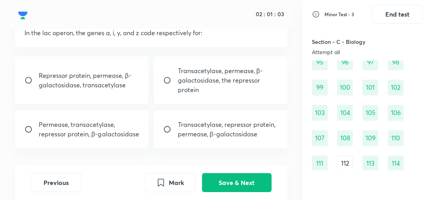
click at [188, 138] on p "Transacetylase, repressor protein, permease, β-galactosidase" at bounding box center [228, 129] width 100 height 19
radio input "true"
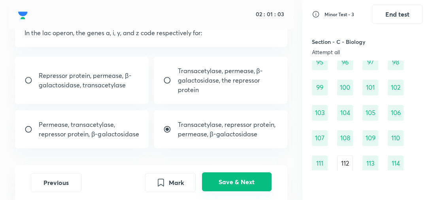
click at [233, 184] on button "Save & Next" at bounding box center [237, 181] width 70 height 19
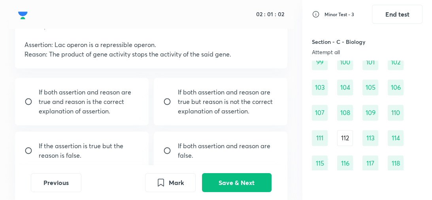
scroll to position [40, 0]
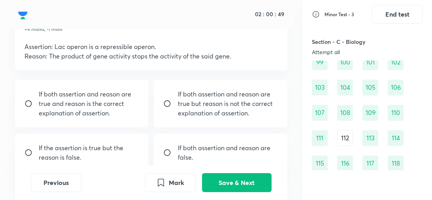
click at [227, 150] on p "If both assertion and reason are false." at bounding box center [228, 152] width 100 height 19
radio input "true"
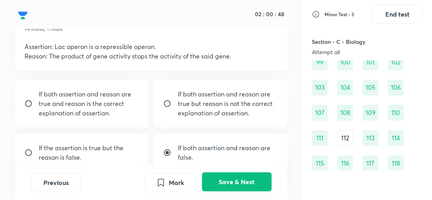
click at [234, 186] on button "Save & Next" at bounding box center [237, 181] width 70 height 19
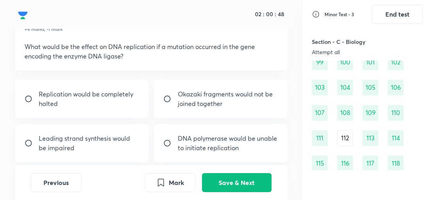
scroll to position [45, 0]
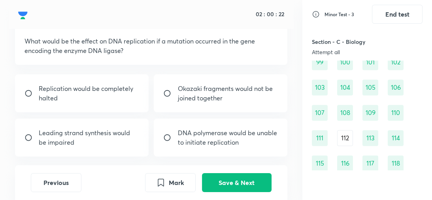
click at [189, 110] on div "Okazaki fragments would not be joined together" at bounding box center [220, 93] width 133 height 38
radio input "true"
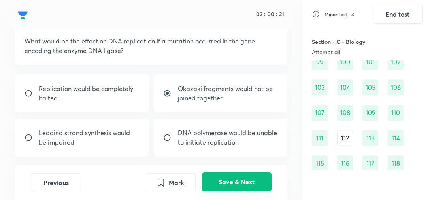
click at [242, 187] on button "Save & Next" at bounding box center [237, 181] width 70 height 19
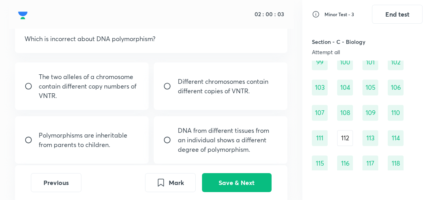
scroll to position [48, 0]
click at [176, 143] on input "radio" at bounding box center [170, 140] width 14 height 8
radio input "true"
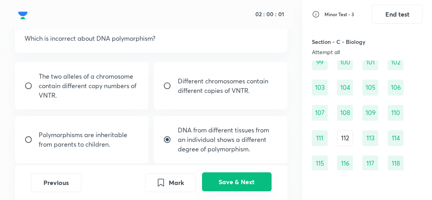
click at [226, 185] on button "Save & Next" at bounding box center [237, 181] width 70 height 19
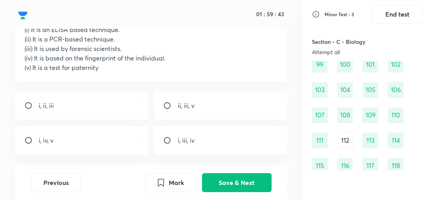
scroll to position [66, 0]
click at [241, 115] on div "ii, iii, v" at bounding box center [220, 106] width 133 height 28
radio input "true"
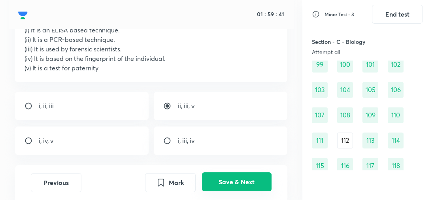
click at [239, 188] on button "Save & Next" at bounding box center [237, 181] width 70 height 19
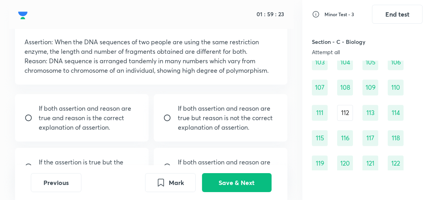
scroll to position [46, 0]
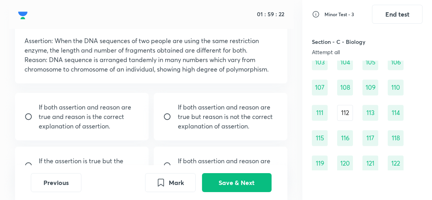
click at [126, 123] on p "If both assertion and reason are true and reason is the correct explanation of …" at bounding box center [89, 116] width 100 height 28
radio input "true"
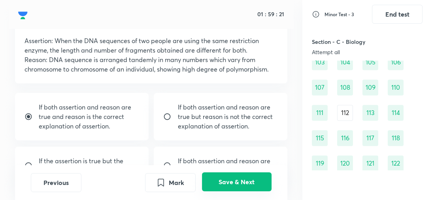
click at [231, 186] on button "Save & Next" at bounding box center [237, 181] width 70 height 19
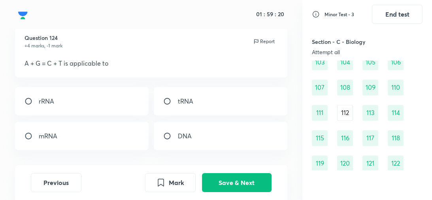
scroll to position [23, 0]
click at [189, 142] on div "DNA" at bounding box center [220, 136] width 133 height 28
radio input "true"
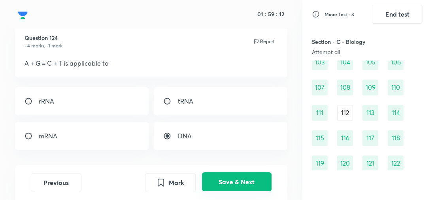
click at [229, 175] on button "Save & Next" at bounding box center [237, 181] width 70 height 19
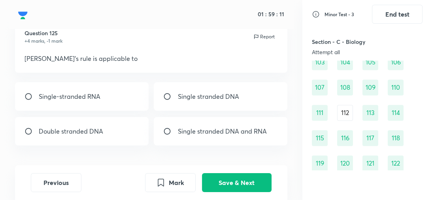
scroll to position [28, 0]
click at [115, 140] on div "Double stranded DNA" at bounding box center [81, 131] width 133 height 28
radio input "true"
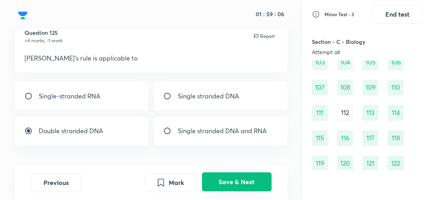
click at [231, 186] on button "Save & Next" at bounding box center [237, 181] width 70 height 19
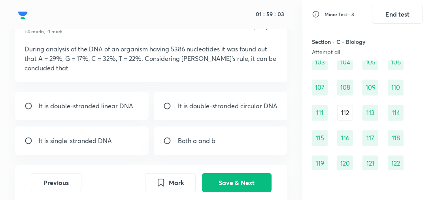
scroll to position [37, 0]
click at [118, 148] on div "It is single-stranded DNA" at bounding box center [81, 141] width 133 height 28
radio input "true"
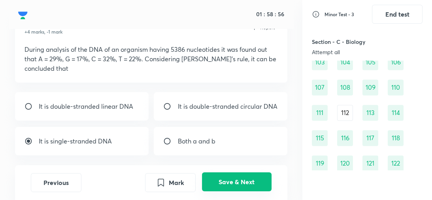
click at [234, 185] on button "Save & Next" at bounding box center [237, 181] width 70 height 19
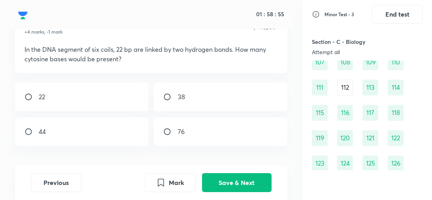
scroll to position [40, 0]
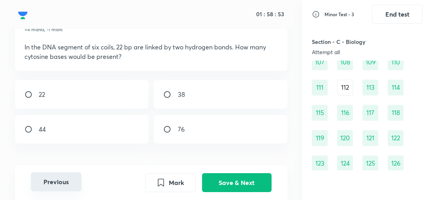
click at [71, 177] on button "Previous" at bounding box center [56, 181] width 51 height 19
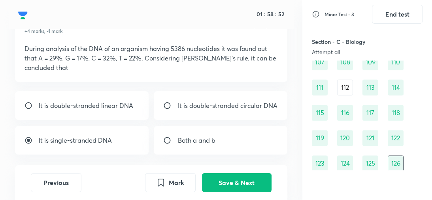
scroll to position [38, 0]
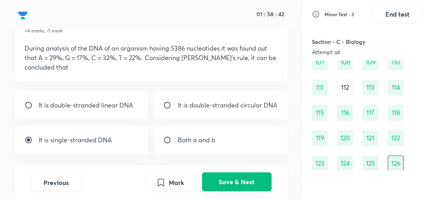
click at [237, 182] on button "Save & Next" at bounding box center [237, 181] width 70 height 19
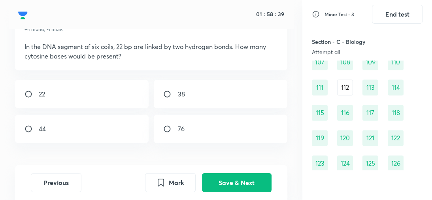
scroll to position [40, 0]
click at [199, 99] on div "38" at bounding box center [220, 94] width 133 height 28
radio input "true"
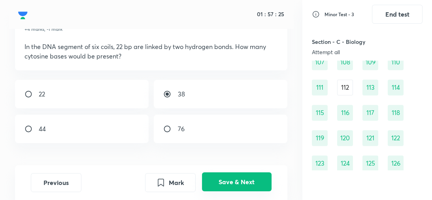
click at [233, 181] on button "Save & Next" at bounding box center [237, 181] width 70 height 19
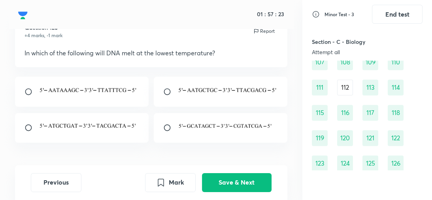
scroll to position [34, 0]
click at [96, 135] on div at bounding box center [81, 128] width 133 height 30
radio input "true"
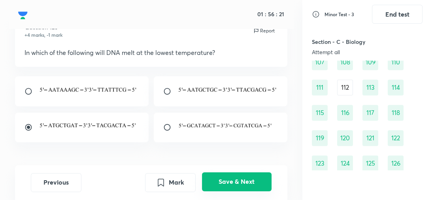
click at [244, 185] on button "Save & Next" at bounding box center [237, 181] width 70 height 19
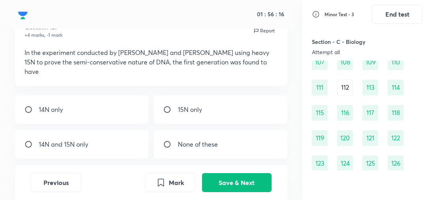
scroll to position [33, 0]
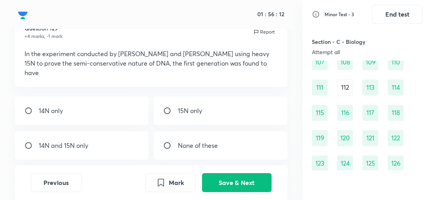
click at [214, 114] on div "15N only" at bounding box center [220, 111] width 133 height 28
radio input "true"
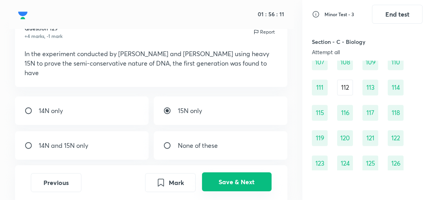
click at [223, 182] on button "Save & Next" at bounding box center [237, 181] width 70 height 19
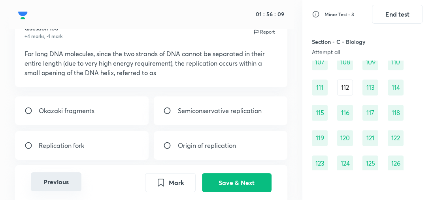
click at [44, 190] on button "Previous" at bounding box center [56, 181] width 51 height 19
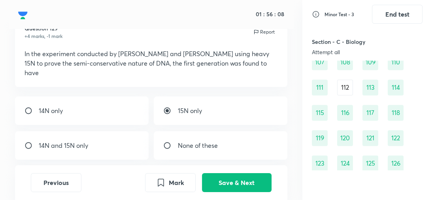
click at [194, 106] on p "15N only" at bounding box center [190, 110] width 24 height 9
radio input "false"
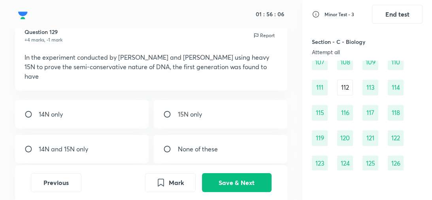
scroll to position [29, 0]
click at [120, 147] on div "14N and 15N only" at bounding box center [81, 149] width 133 height 28
radio input "true"
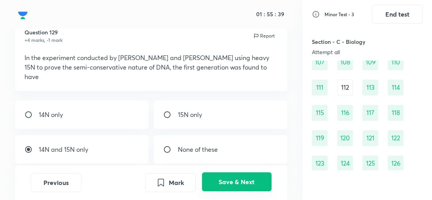
click at [245, 178] on button "Save & Next" at bounding box center [237, 181] width 70 height 19
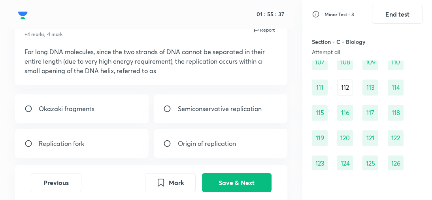
scroll to position [35, 0]
click at [114, 144] on div "Replication fork" at bounding box center [81, 143] width 133 height 28
radio input "true"
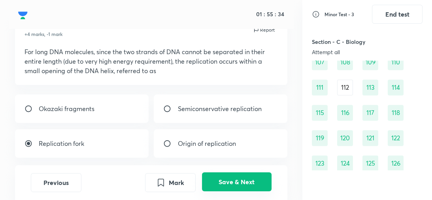
click at [220, 178] on button "Save & Next" at bounding box center [237, 181] width 70 height 19
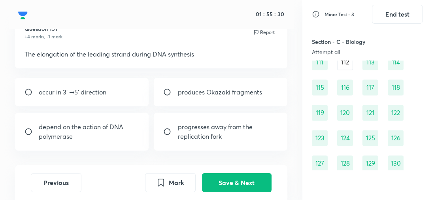
scroll to position [33, 0]
click at [125, 139] on p "depend on the action of DNA polymerase" at bounding box center [89, 131] width 100 height 19
radio input "true"
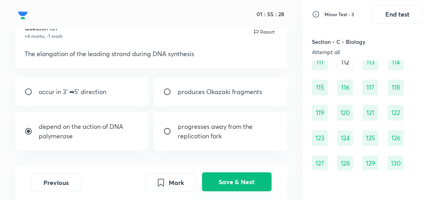
click at [235, 181] on button "Save & Next" at bounding box center [237, 181] width 70 height 19
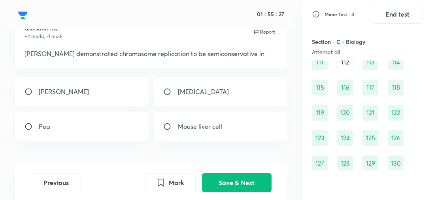
scroll to position [33, 0]
click at [64, 180] on button "Previous" at bounding box center [56, 181] width 51 height 19
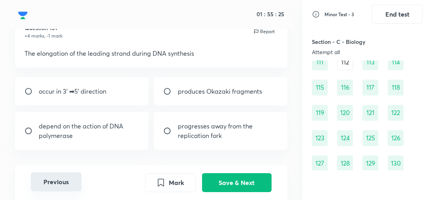
radio input "true"
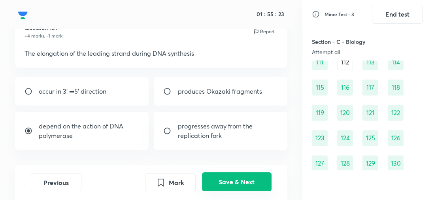
click at [235, 180] on button "Save & Next" at bounding box center [237, 181] width 70 height 19
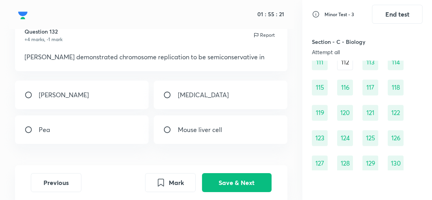
scroll to position [30, 0]
click at [95, 97] on div "Vicia faba" at bounding box center [81, 94] width 133 height 28
radio input "true"
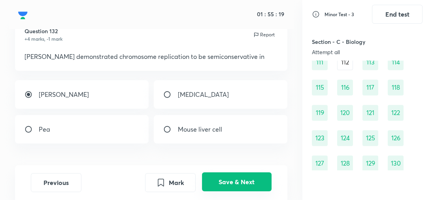
click at [237, 184] on button "Save & Next" at bounding box center [237, 181] width 70 height 19
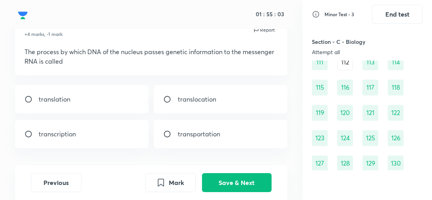
scroll to position [36, 0]
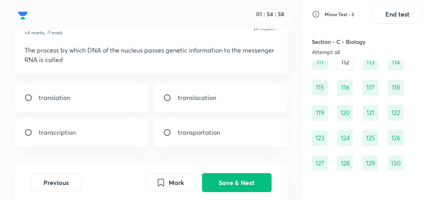
click at [108, 138] on div "transcription" at bounding box center [81, 132] width 133 height 28
radio input "true"
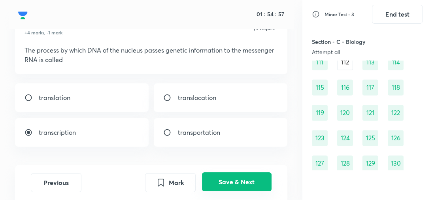
click at [254, 186] on button "Save & Next" at bounding box center [237, 181] width 70 height 19
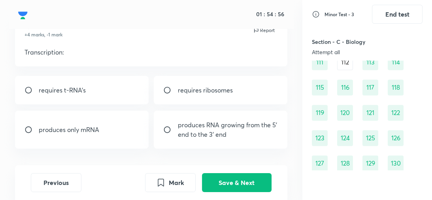
scroll to position [33, 0]
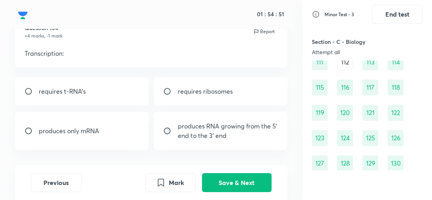
click at [119, 146] on div "produces only mRNA" at bounding box center [81, 131] width 133 height 38
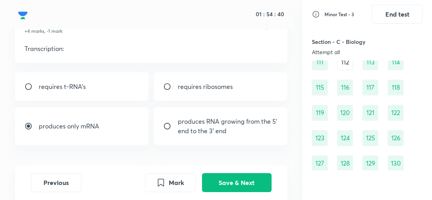
scroll to position [39, 0]
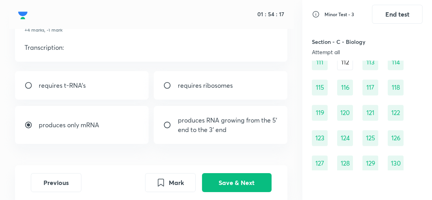
click at [221, 130] on p "produces RNA growing from the 5' end to the 3' end" at bounding box center [228, 124] width 100 height 19
radio input "false"
radio input "true"
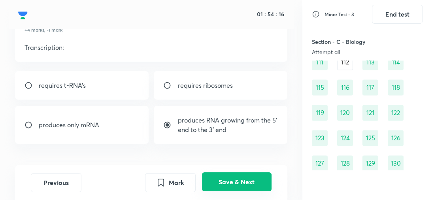
click at [236, 189] on button "Save & Next" at bounding box center [237, 181] width 70 height 19
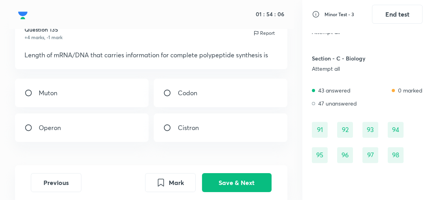
scroll to position [31, 0]
click at [219, 133] on div "Cistron" at bounding box center [220, 128] width 133 height 28
radio input "true"
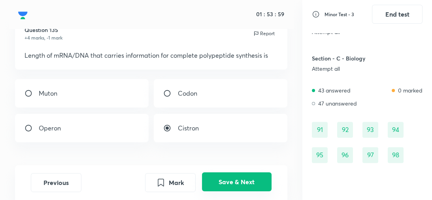
click at [222, 179] on button "Save & Next" at bounding box center [237, 181] width 70 height 19
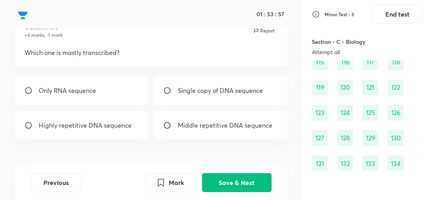
scroll to position [34, 0]
click at [119, 101] on div "Only RNA sequence" at bounding box center [81, 91] width 133 height 28
radio input "true"
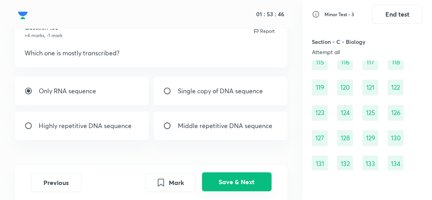
click at [229, 190] on button "Save & Next" at bounding box center [237, 181] width 70 height 19
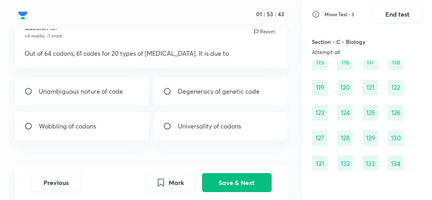
scroll to position [33, 0]
click at [216, 101] on div "Degeneracy of genetic code" at bounding box center [220, 92] width 133 height 28
radio input "true"
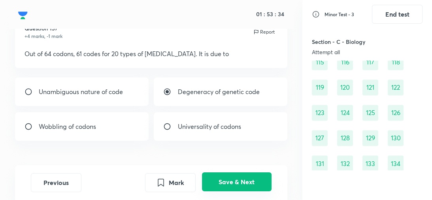
click at [222, 185] on button "Save & Next" at bounding box center [237, 181] width 70 height 19
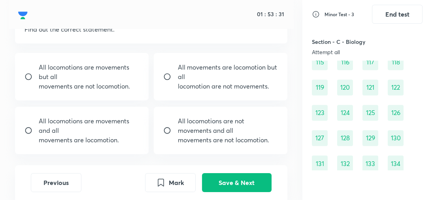
scroll to position [59, 0]
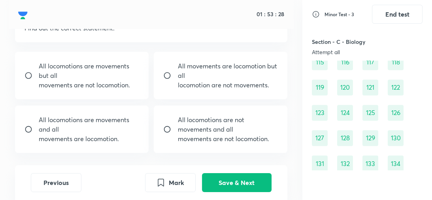
click at [115, 94] on div "All locomotions are movements but all movements are not locomotion." at bounding box center [81, 75] width 133 height 47
radio input "true"
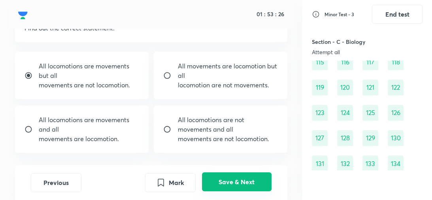
click at [235, 183] on button "Save & Next" at bounding box center [237, 181] width 70 height 19
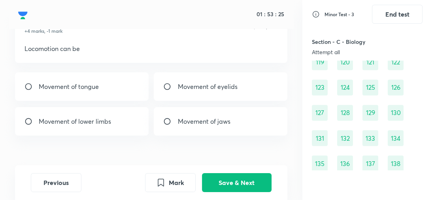
scroll to position [38, 0]
click at [114, 127] on div "Movement of lower limbs" at bounding box center [81, 121] width 133 height 28
radio input "true"
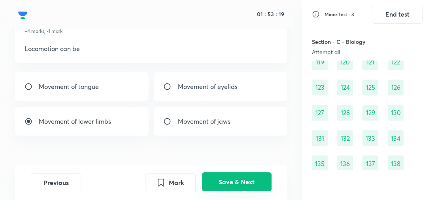
click at [240, 176] on button "Save & Next" at bounding box center [237, 181] width 70 height 19
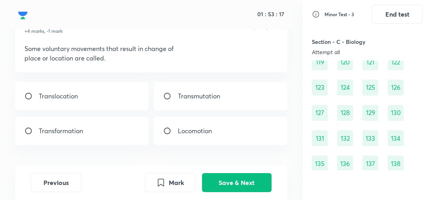
scroll to position [38, 0]
click at [207, 131] on p "Locomotion" at bounding box center [195, 131] width 34 height 9
radio input "true"
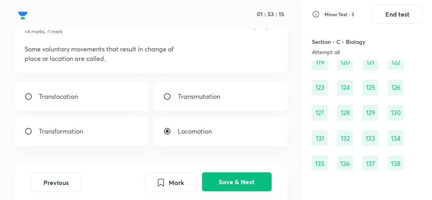
click at [227, 180] on button "Save & Next" at bounding box center [237, 181] width 70 height 19
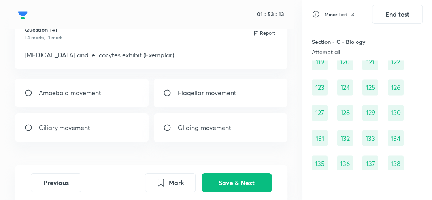
scroll to position [32, 0]
click at [132, 98] on div "Amoeboid movement" at bounding box center [81, 93] width 133 height 28
radio input "true"
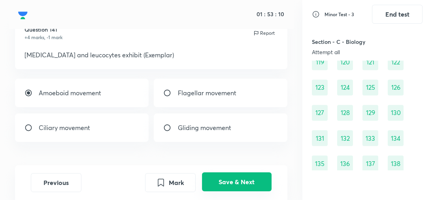
click at [222, 184] on button "Save & Next" at bounding box center [237, 181] width 70 height 19
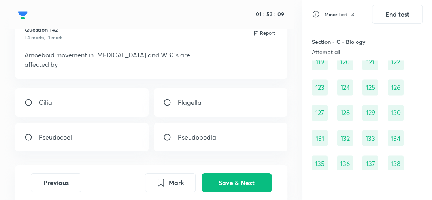
scroll to position [34, 0]
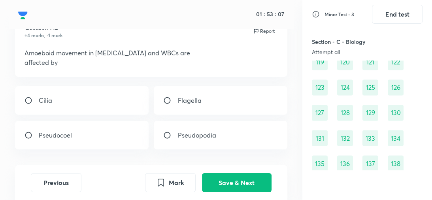
click at [202, 137] on p "Pseudopodia" at bounding box center [197, 135] width 38 height 9
radio input "true"
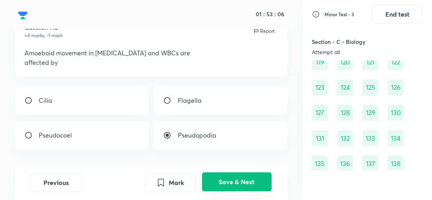
click at [233, 188] on button "Save & Next" at bounding box center [237, 181] width 70 height 19
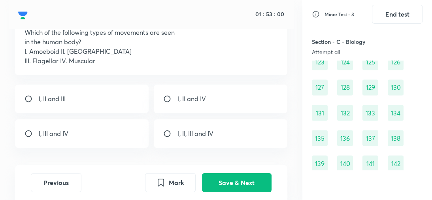
scroll to position [55, 0]
click at [185, 108] on div "I, II and IV" at bounding box center [220, 98] width 133 height 28
radio input "true"
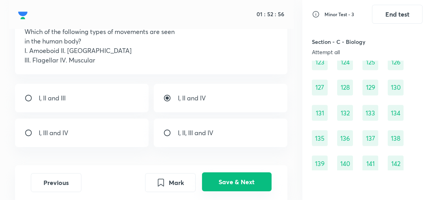
click at [236, 185] on button "Save & Next" at bounding box center [237, 181] width 70 height 19
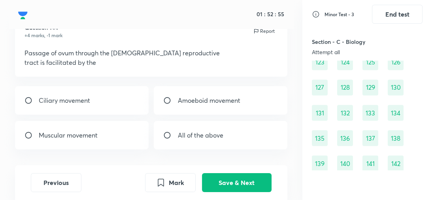
scroll to position [34, 0]
click at [119, 104] on div "Ciliary movement" at bounding box center [81, 100] width 133 height 28
radio input "true"
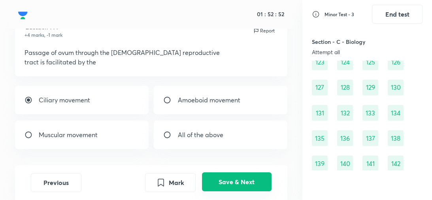
click at [233, 176] on button "Save & Next" at bounding box center [237, 181] width 70 height 19
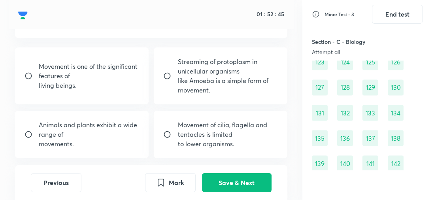
scroll to position [63, 0]
click at [218, 149] on div "Movement of cilia, flagella and tentacles is limited to lower organisms." at bounding box center [220, 133] width 133 height 47
radio input "true"
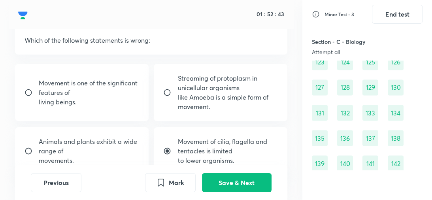
scroll to position [38, 0]
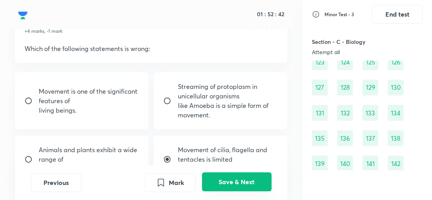
click at [228, 179] on button "Save & Next" at bounding box center [237, 181] width 70 height 19
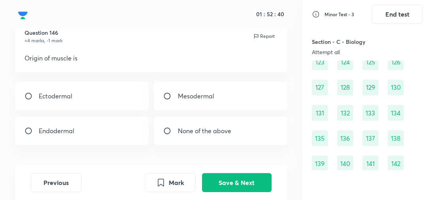
scroll to position [28, 0]
click at [186, 102] on div "Mesodermal" at bounding box center [220, 96] width 133 height 28
radio input "true"
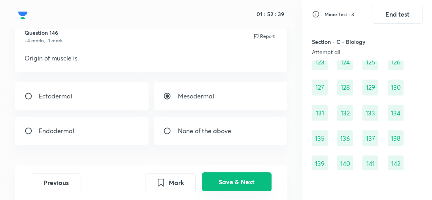
click at [231, 185] on button "Save & Next" at bounding box center [237, 181] width 70 height 19
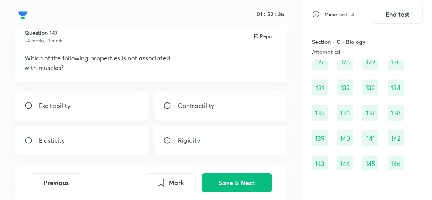
scroll to position [30, 0]
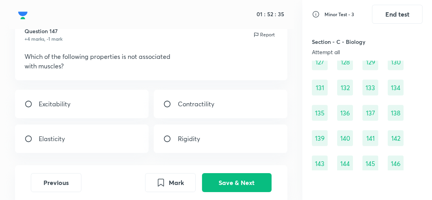
click at [217, 146] on div "Rigidity" at bounding box center [220, 139] width 133 height 28
radio input "true"
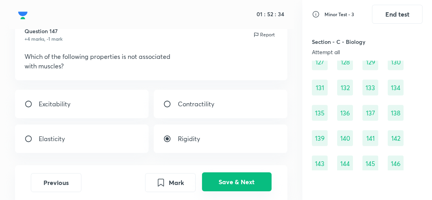
click at [231, 183] on button "Save & Next" at bounding box center [237, 181] width 70 height 19
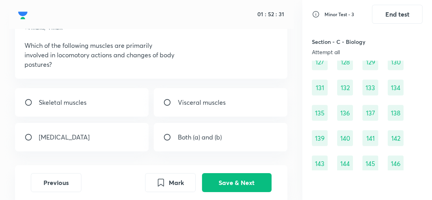
scroll to position [41, 0]
click at [122, 111] on div "Skeletal muscles" at bounding box center [81, 103] width 133 height 28
radio input "true"
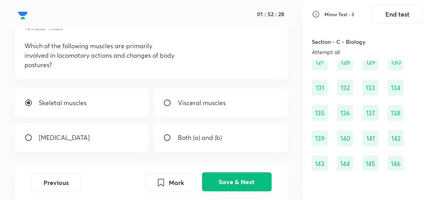
click at [231, 179] on button "Save & Next" at bounding box center [237, 181] width 70 height 19
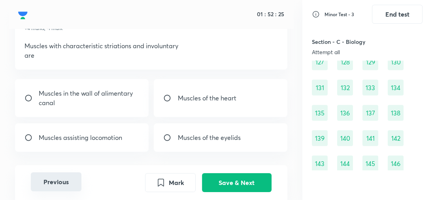
click at [51, 191] on button "Previous" at bounding box center [56, 181] width 51 height 19
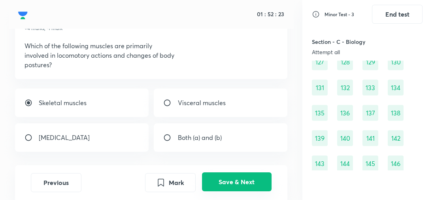
click at [232, 178] on button "Save & Next" at bounding box center [237, 181] width 70 height 19
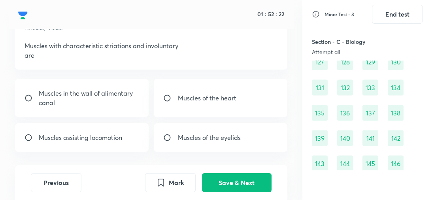
scroll to position [43, 0]
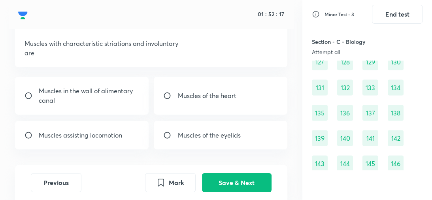
click at [205, 108] on div "Muscles of the heart" at bounding box center [220, 96] width 133 height 38
radio input "true"
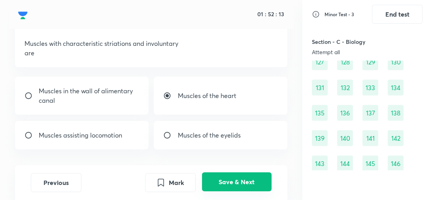
click at [235, 184] on button "Save & Next" at bounding box center [237, 181] width 70 height 19
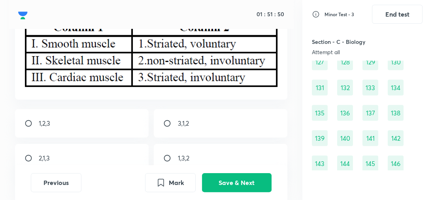
scroll to position [92, 0]
click at [116, 156] on div "2,1,3" at bounding box center [81, 158] width 133 height 28
radio input "true"
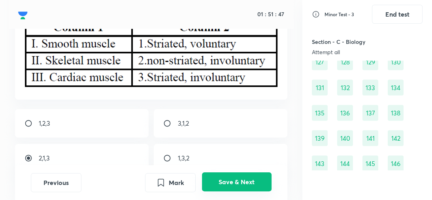
click at [241, 178] on button "Save & Next" at bounding box center [237, 181] width 70 height 19
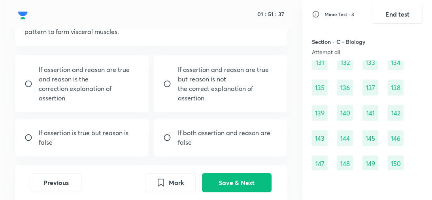
scroll to position [86, 0]
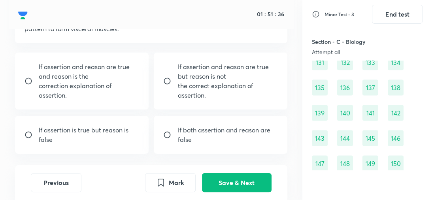
click at [119, 132] on p "If assertion is true but reason is false" at bounding box center [89, 134] width 100 height 19
radio input "true"
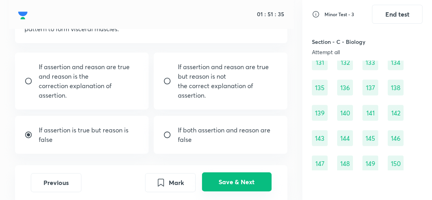
click at [233, 182] on button "Save & Next" at bounding box center [237, 181] width 70 height 19
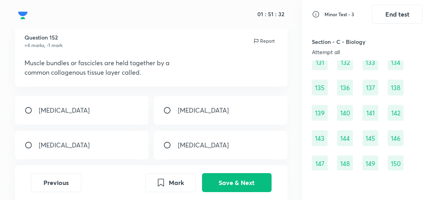
scroll to position [24, 0]
click at [104, 148] on div "Fascia" at bounding box center [81, 145] width 133 height 28
radio input "true"
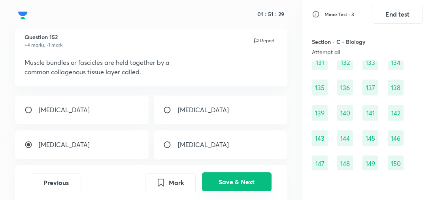
click at [233, 176] on button "Save & Next" at bounding box center [237, 181] width 70 height 19
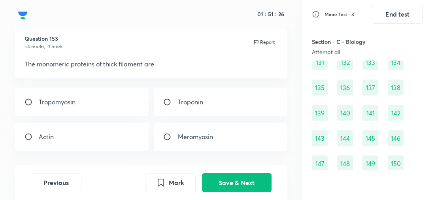
scroll to position [23, 0]
click at [215, 141] on div "Meromyosin" at bounding box center [220, 136] width 133 height 28
radio input "true"
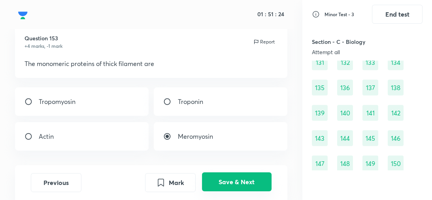
click at [223, 179] on button "Save & Next" at bounding box center [237, 181] width 70 height 19
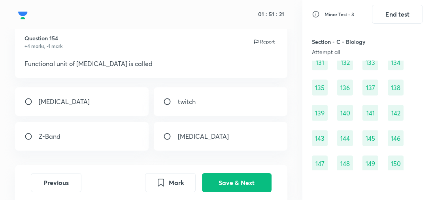
click at [120, 106] on div "sarcomere" at bounding box center [81, 101] width 133 height 28
radio input "true"
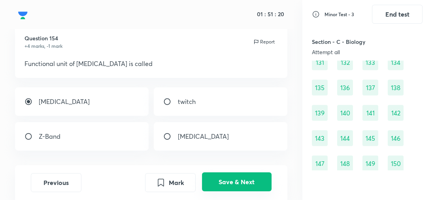
click at [230, 180] on button "Save & Next" at bounding box center [237, 181] width 70 height 19
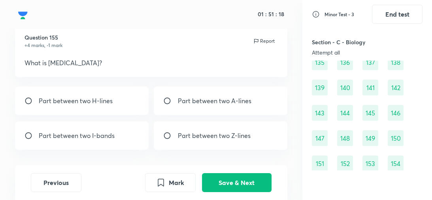
scroll to position [26, 0]
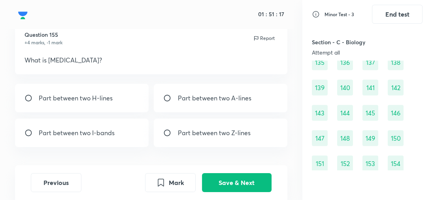
click at [221, 140] on div "Part between two Z-lines" at bounding box center [220, 133] width 133 height 28
radio input "true"
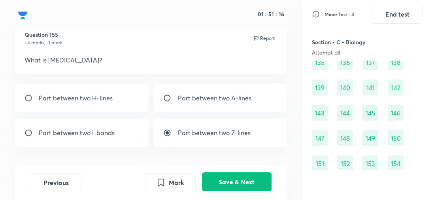
click at [234, 175] on button "Save & Next" at bounding box center [237, 181] width 70 height 19
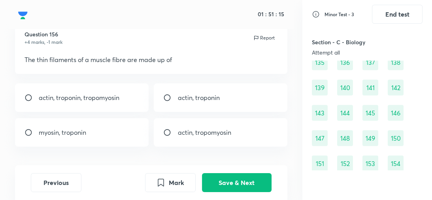
scroll to position [28, 0]
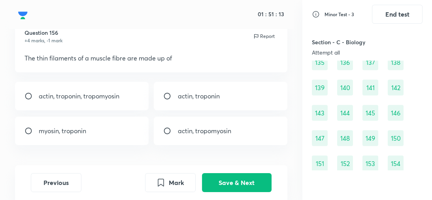
click at [127, 105] on div "actin, troponin, tropomyosin" at bounding box center [81, 96] width 133 height 28
radio input "true"
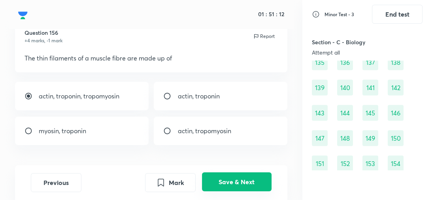
click at [244, 178] on button "Save & Next" at bounding box center [237, 181] width 70 height 19
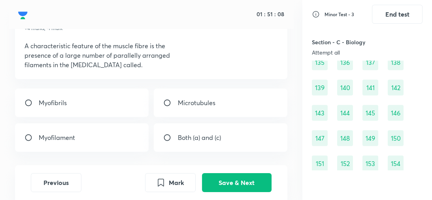
scroll to position [40, 0]
click at [121, 107] on div "Myofibrils" at bounding box center [81, 103] width 133 height 28
radio input "true"
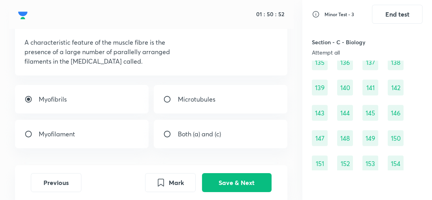
scroll to position [44, 0]
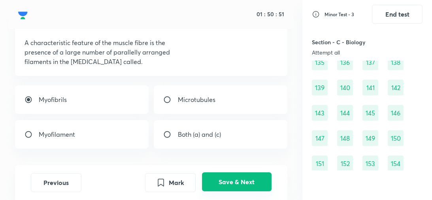
click at [237, 174] on button "Save & Next" at bounding box center [237, 181] width 70 height 19
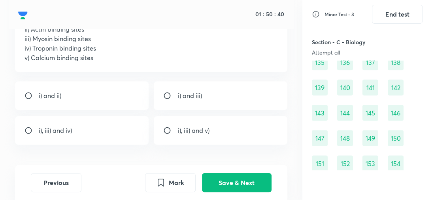
scroll to position [87, 0]
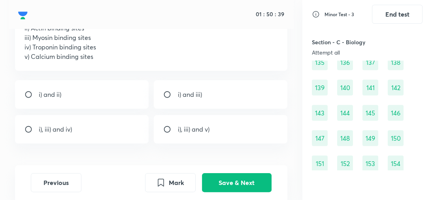
click at [119, 90] on div "i) and ii)" at bounding box center [81, 94] width 133 height 28
radio input "true"
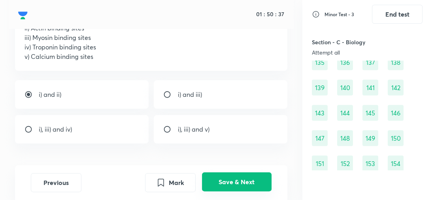
click at [226, 176] on button "Save & Next" at bounding box center [237, 181] width 70 height 19
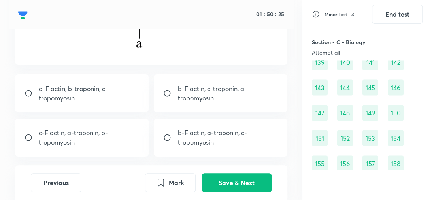
scroll to position [155, 0]
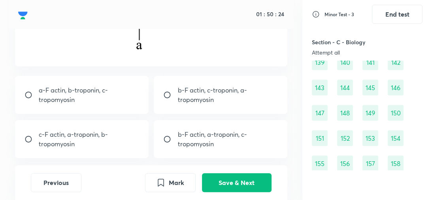
click at [122, 135] on p "c-F actin, a-troponin, b-tropomyosin" at bounding box center [89, 139] width 100 height 19
radio input "true"
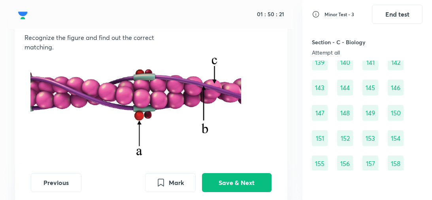
scroll to position [49, 0]
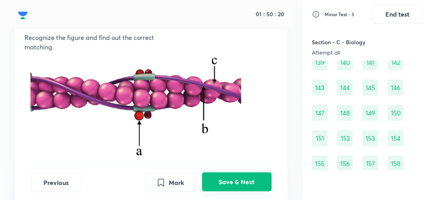
click at [221, 185] on button "Save & Next" at bounding box center [237, 181] width 70 height 19
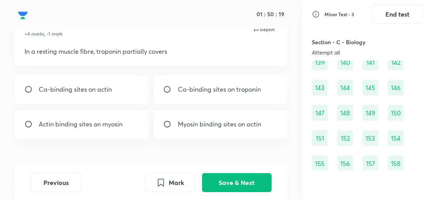
scroll to position [25, 0]
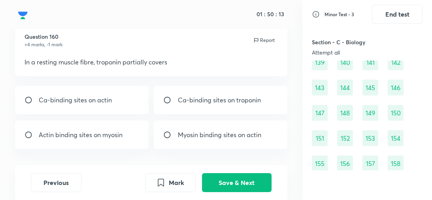
click at [215, 142] on div "Myosin binding sites on actin" at bounding box center [220, 135] width 133 height 28
radio input "true"
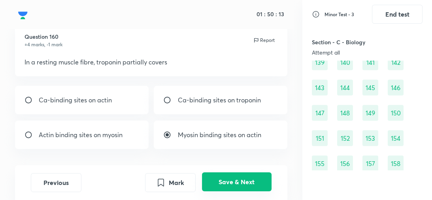
click at [235, 185] on button "Save & Next" at bounding box center [237, 181] width 70 height 19
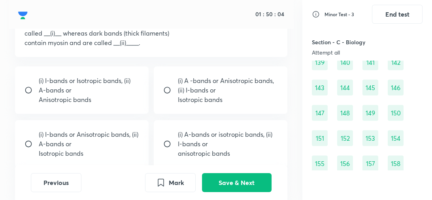
scroll to position [63, 0]
click at [92, 92] on p "(i) I-bands or Isotropic bands, (ii) A-bands or" at bounding box center [89, 85] width 100 height 19
radio input "true"
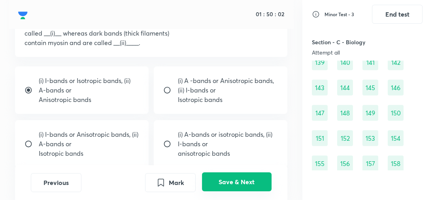
click at [232, 175] on button "Save & Next" at bounding box center [237, 181] width 70 height 19
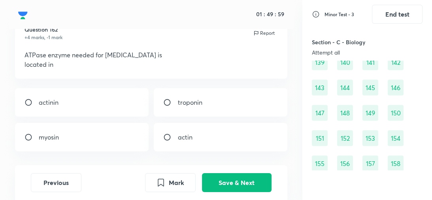
scroll to position [30, 0]
click at [133, 140] on div "myosin" at bounding box center [81, 138] width 133 height 28
radio input "true"
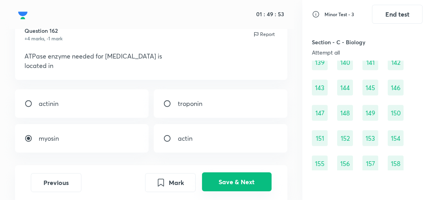
click at [237, 185] on button "Save & Next" at bounding box center [237, 181] width 70 height 19
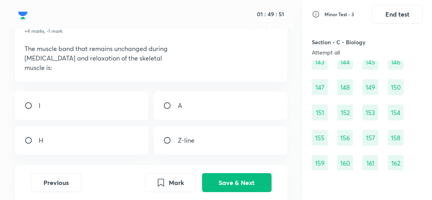
scroll to position [38, 0]
click at [203, 114] on div "A" at bounding box center [220, 105] width 133 height 28
radio input "true"
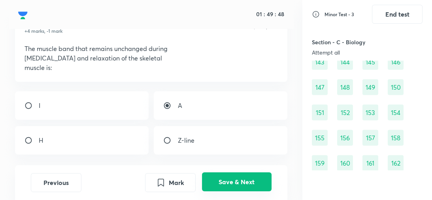
click at [229, 182] on button "Save & Next" at bounding box center [237, 181] width 70 height 19
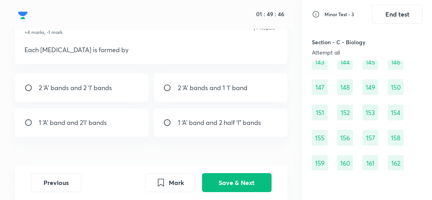
scroll to position [36, 0]
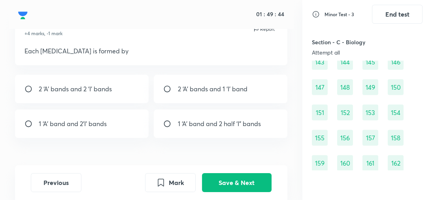
click at [131, 136] on div "1 ‘A’ band and 2’I’ bands" at bounding box center [81, 124] width 133 height 28
click at [195, 128] on p "1 ‘A’ band and 2 half ‘I” bands" at bounding box center [219, 123] width 83 height 9
radio input "false"
radio input "true"
click at [196, 93] on p "2 ‘A’ bands and 1 ‘I’ band" at bounding box center [213, 88] width 70 height 9
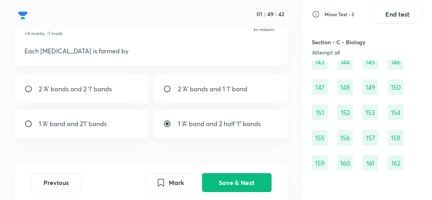
radio input "true"
radio input "false"
click at [199, 128] on p "1 ‘A’ band and 2 half ‘I” bands" at bounding box center [219, 123] width 83 height 9
radio input "false"
radio input "true"
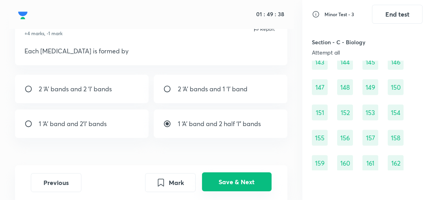
click at [238, 180] on button "Save & Next" at bounding box center [237, 181] width 70 height 19
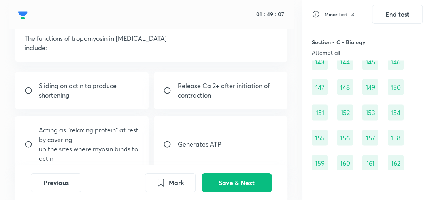
scroll to position [47, 0]
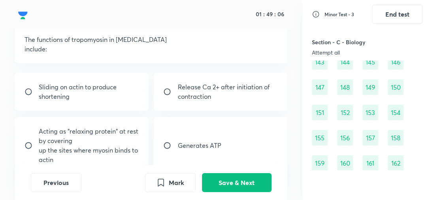
click at [117, 104] on div "Sliding on actin to produce shortening" at bounding box center [81, 92] width 133 height 38
radio input "true"
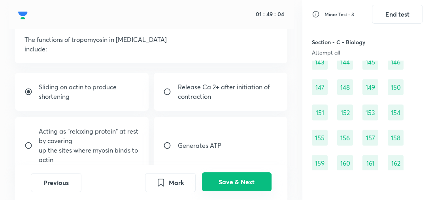
click at [235, 178] on button "Save & Next" at bounding box center [237, 181] width 70 height 19
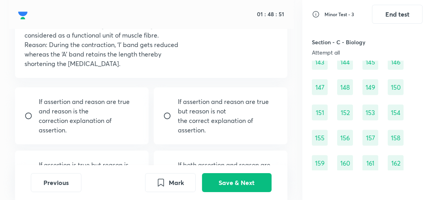
scroll to position [71, 0]
click at [108, 131] on p "correction explanation of assertion." at bounding box center [89, 124] width 100 height 19
radio input "true"
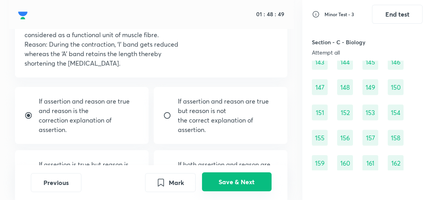
click at [235, 182] on button "Save & Next" at bounding box center [237, 181] width 70 height 19
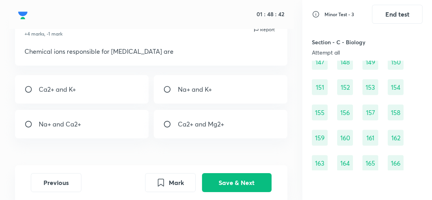
scroll to position [36, 0]
click at [162, 125] on div "Ca2+ and Mg2+" at bounding box center [220, 124] width 133 height 28
radio input "true"
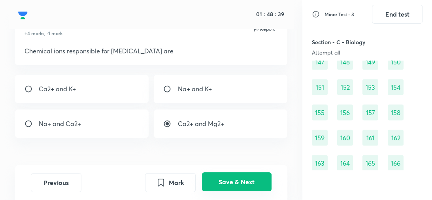
click at [226, 179] on button "Save & Next" at bounding box center [237, 181] width 70 height 19
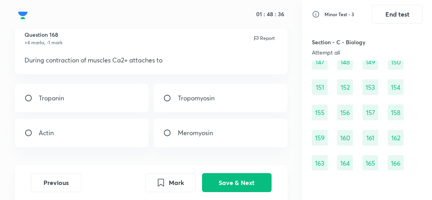
scroll to position [26, 0]
click at [101, 100] on div "Troponin" at bounding box center [81, 98] width 133 height 28
radio input "true"
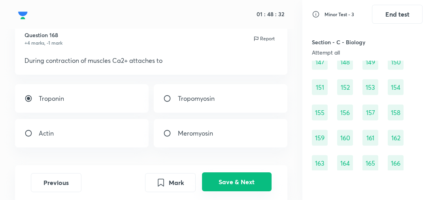
click at [235, 180] on button "Save & Next" at bounding box center [237, 181] width 70 height 19
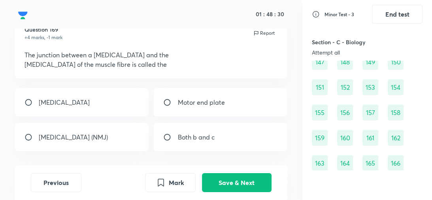
scroll to position [32, 0]
click at [175, 138] on input "radio" at bounding box center [170, 137] width 14 height 8
radio input "true"
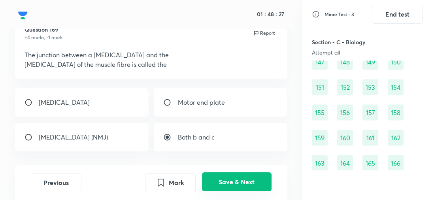
click at [228, 181] on button "Save & Next" at bounding box center [237, 181] width 70 height 19
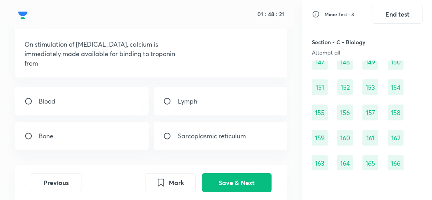
scroll to position [42, 0]
click at [221, 140] on p "Sarcoplasmic reticulum" at bounding box center [212, 136] width 68 height 9
radio input "true"
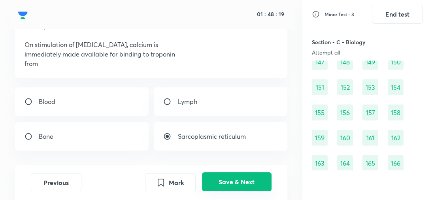
click at [236, 185] on button "Save & Next" at bounding box center [237, 181] width 70 height 19
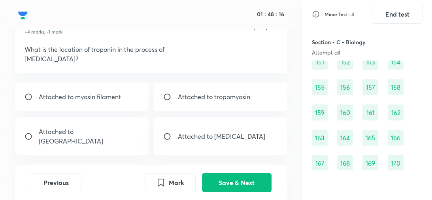
scroll to position [36, 0]
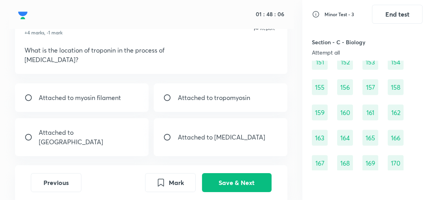
click at [241, 104] on div "Attached to tropomyosin" at bounding box center [220, 97] width 133 height 28
radio input "true"
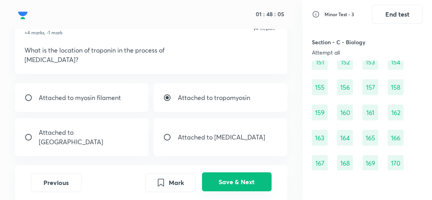
click at [242, 184] on button "Save & Next" at bounding box center [237, 181] width 70 height 19
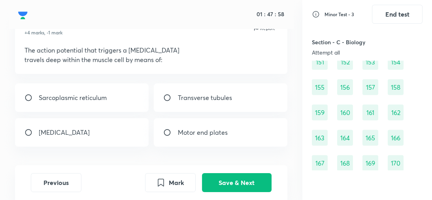
click at [217, 104] on div "Transverse tubules" at bounding box center [220, 97] width 133 height 28
radio input "true"
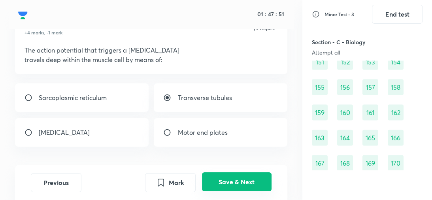
click at [233, 176] on button "Save & Next" at bounding box center [237, 181] width 70 height 19
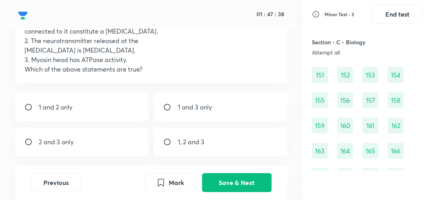
scroll to position [76, 0]
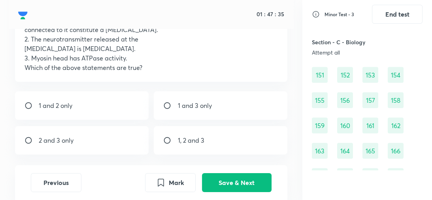
click at [184, 147] on div "1, 2 and 3" at bounding box center [220, 140] width 133 height 28
radio input "true"
click at [249, 195] on div "Previous Mark Save & Next" at bounding box center [151, 182] width 272 height 35
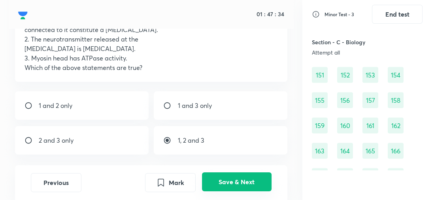
click at [249, 186] on button "Save & Next" at bounding box center [237, 181] width 70 height 19
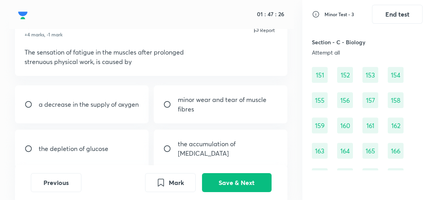
scroll to position [35, 0]
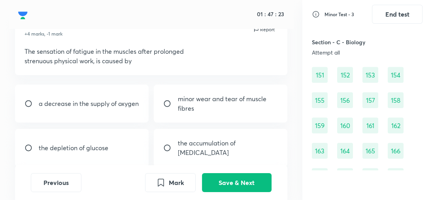
click at [185, 142] on p "the accumulation of lactic acid" at bounding box center [228, 147] width 100 height 19
radio input "true"
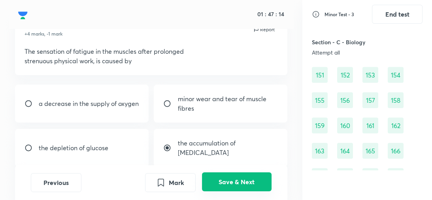
click at [236, 176] on button "Save & Next" at bounding box center [237, 181] width 70 height 19
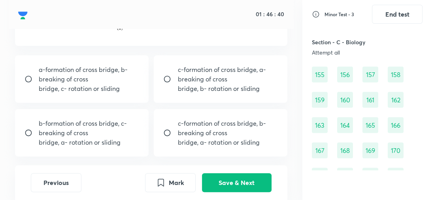
scroll to position [191, 0]
click at [136, 142] on p "bridge, a- rotation or sliding" at bounding box center [89, 141] width 100 height 9
radio input "true"
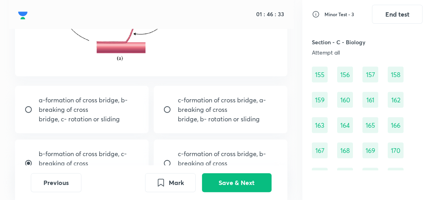
scroll to position [177, 0]
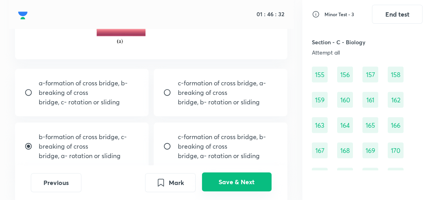
click at [240, 182] on button "Save & Next" at bounding box center [237, 181] width 70 height 19
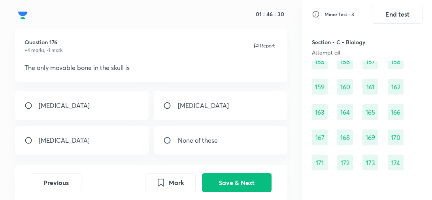
scroll to position [21, 0]
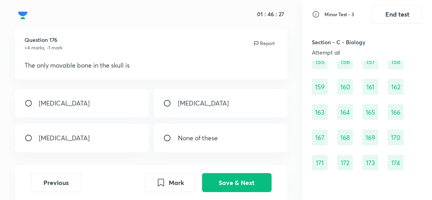
click at [120, 108] on div "Mandible" at bounding box center [81, 103] width 133 height 28
radio input "true"
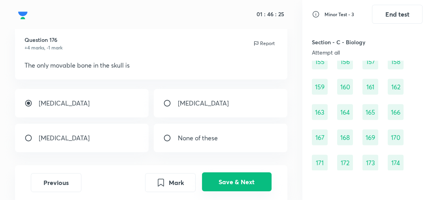
click at [228, 177] on button "Save & Next" at bounding box center [237, 181] width 70 height 19
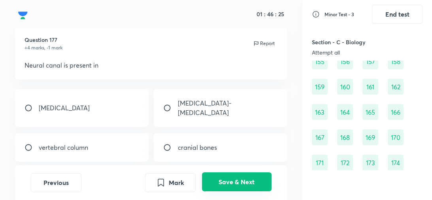
scroll to position [1196, 0]
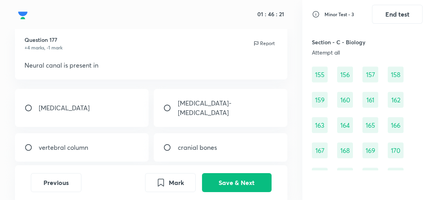
click at [125, 138] on div "vertebral column" at bounding box center [81, 147] width 133 height 28
radio input "true"
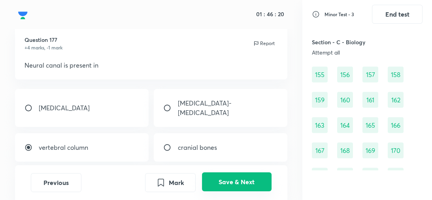
click at [225, 182] on button "Save & Next" at bounding box center [237, 181] width 70 height 19
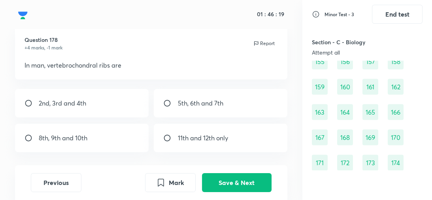
scroll to position [23, 0]
click at [135, 131] on div "8th, 9th and 10th" at bounding box center [81, 137] width 133 height 28
radio input "true"
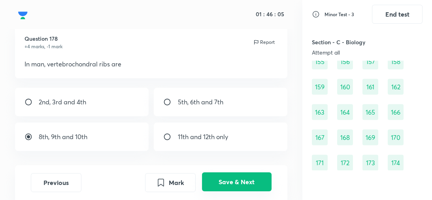
click at [235, 186] on button "Save & Next" at bounding box center [237, 181] width 70 height 19
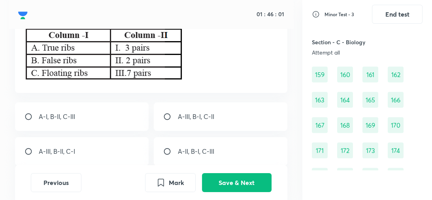
scroll to position [65, 0]
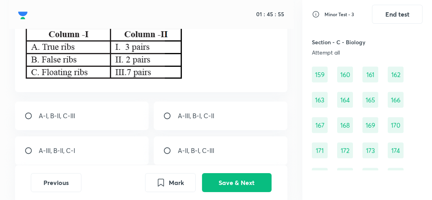
click at [190, 121] on div "A-III, B-I, C-II" at bounding box center [220, 116] width 133 height 28
radio input "true"
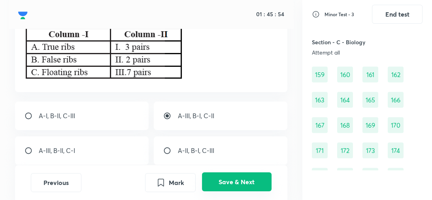
click at [238, 185] on button "Save & Next" at bounding box center [237, 181] width 70 height 19
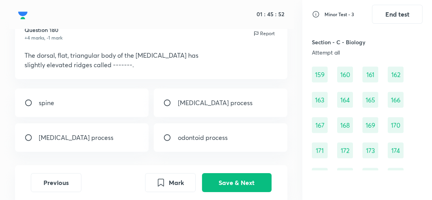
scroll to position [32, 0]
click at [207, 114] on div "acromion process" at bounding box center [220, 102] width 133 height 28
radio input "true"
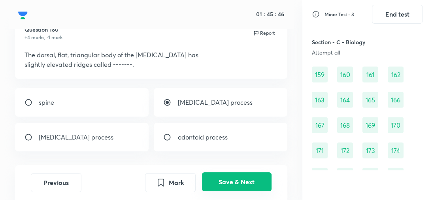
click at [229, 181] on button "Save & Next" at bounding box center [237, 181] width 70 height 19
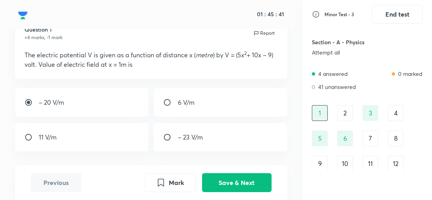
scroll to position [0, 0]
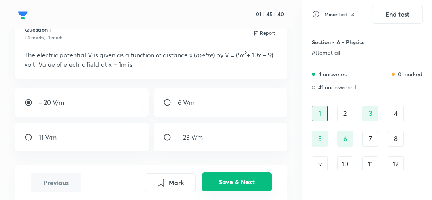
click at [253, 179] on button "Save & Next" at bounding box center [237, 181] width 70 height 19
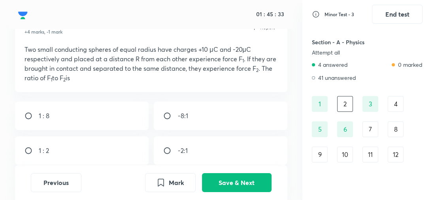
scroll to position [37, 0]
click at [367, 121] on div "7" at bounding box center [371, 129] width 16 height 16
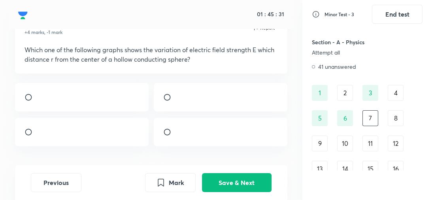
scroll to position [32, 0]
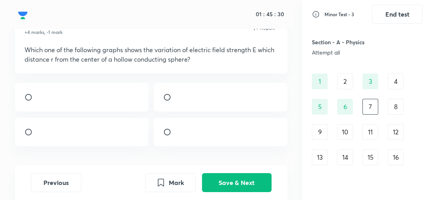
click at [392, 99] on div "8" at bounding box center [396, 107] width 16 height 16
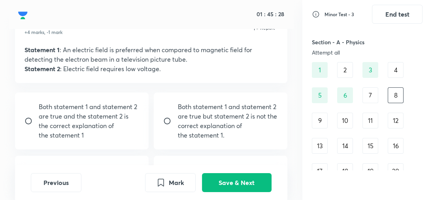
scroll to position [48, 0]
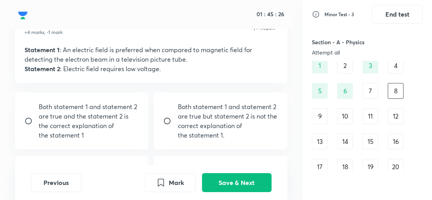
click at [317, 108] on div "9" at bounding box center [320, 116] width 16 height 16
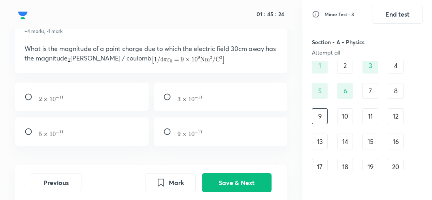
scroll to position [39, 0]
click at [62, 99] on img at bounding box center [51, 98] width 25 height 6
radio input "true"
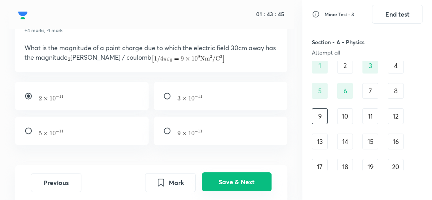
click at [225, 182] on button "Save & Next" at bounding box center [237, 181] width 70 height 19
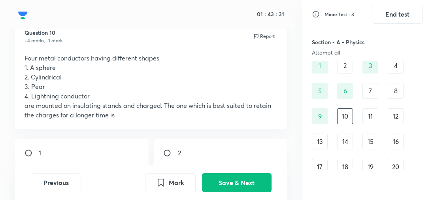
scroll to position [40, 0]
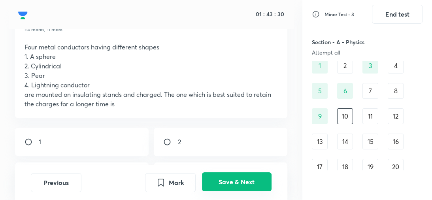
click at [236, 184] on button "Save & Next" at bounding box center [237, 181] width 70 height 19
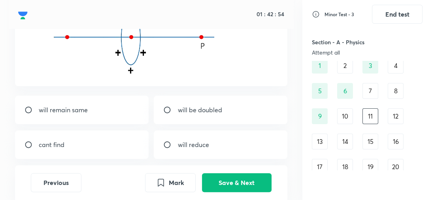
scroll to position [110, 0]
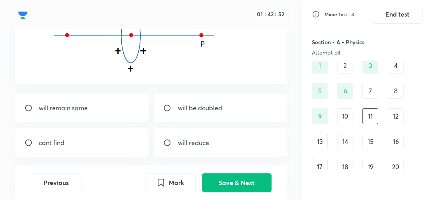
click at [120, 112] on div "will remain same" at bounding box center [81, 108] width 133 height 28
radio input "true"
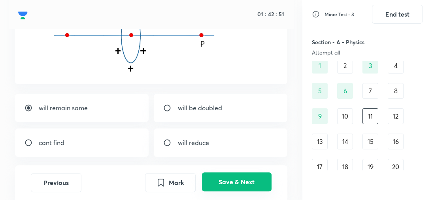
click at [242, 189] on button "Save & Next" at bounding box center [237, 181] width 70 height 19
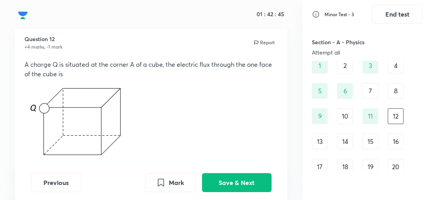
scroll to position [21, 0]
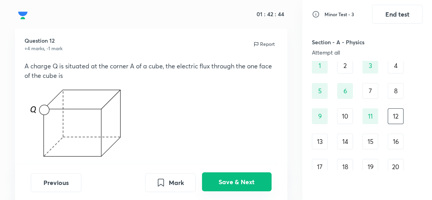
click at [248, 180] on button "Save & Next" at bounding box center [237, 181] width 70 height 19
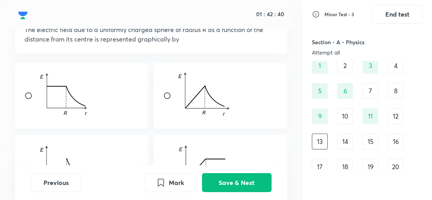
scroll to position [57, 0]
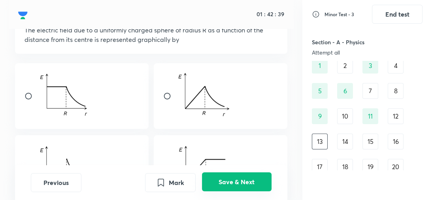
click at [237, 180] on button "Save & Next" at bounding box center [237, 181] width 70 height 19
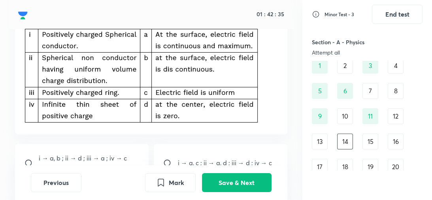
scroll to position [76, 0]
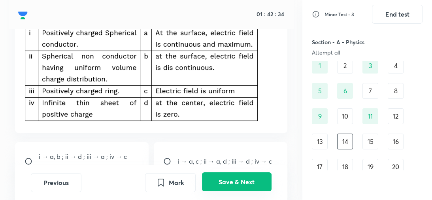
click at [239, 184] on button "Save & Next" at bounding box center [237, 181] width 70 height 19
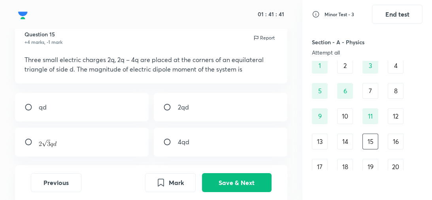
scroll to position [29, 0]
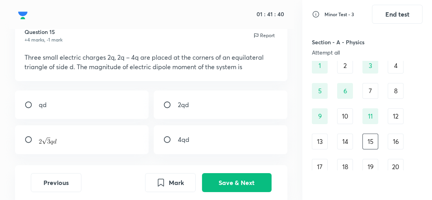
click at [115, 141] on div at bounding box center [81, 139] width 133 height 29
radio input "true"
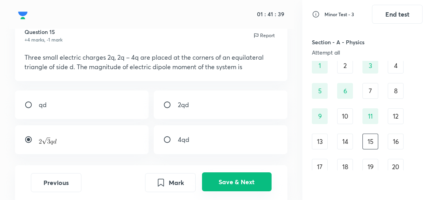
click at [252, 188] on button "Save & Next" at bounding box center [237, 181] width 70 height 19
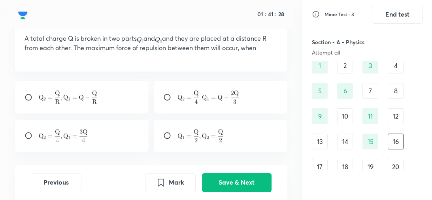
scroll to position [48, 0]
click at [167, 144] on div at bounding box center [220, 136] width 133 height 32
radio input "true"
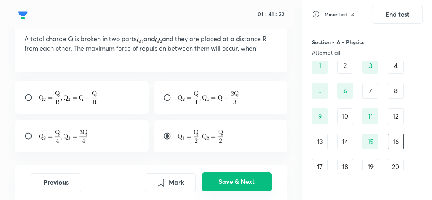
click at [235, 184] on button "Save & Next" at bounding box center [237, 181] width 70 height 19
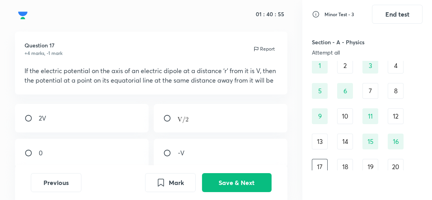
scroll to position [17, 0]
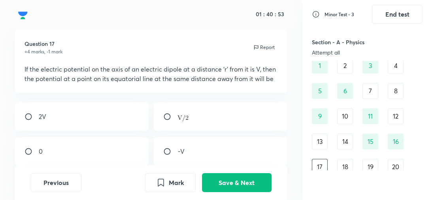
click at [48, 154] on div "0" at bounding box center [81, 151] width 133 height 28
radio input "true"
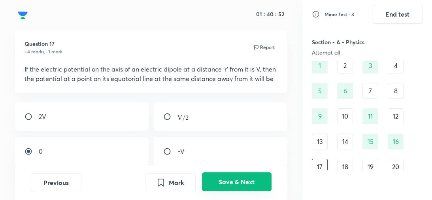
click at [217, 187] on button "Save & Next" at bounding box center [237, 181] width 70 height 19
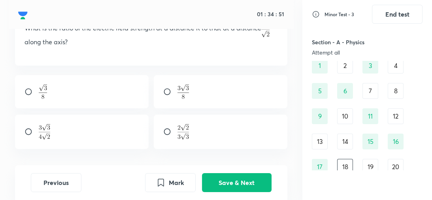
scroll to position [70, 0]
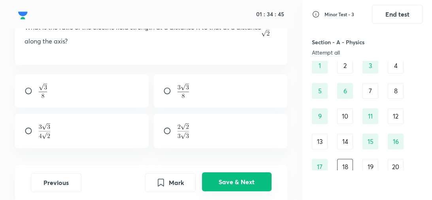
click at [250, 180] on button "Save & Next" at bounding box center [237, 181] width 70 height 19
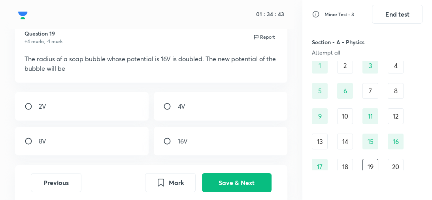
scroll to position [28, 0]
click at [49, 182] on button "Previous" at bounding box center [56, 181] width 51 height 19
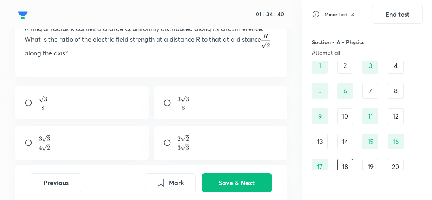
scroll to position [57, 0]
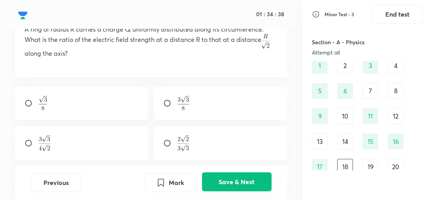
click at [244, 182] on button "Save & Next" at bounding box center [237, 181] width 70 height 19
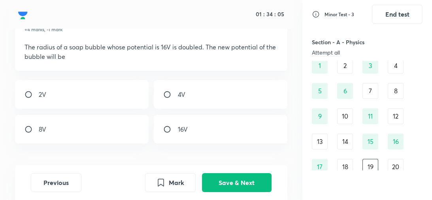
scroll to position [41, 0]
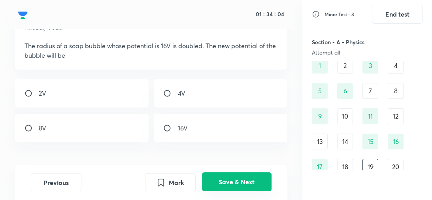
click at [225, 184] on button "Save & Next" at bounding box center [237, 181] width 70 height 19
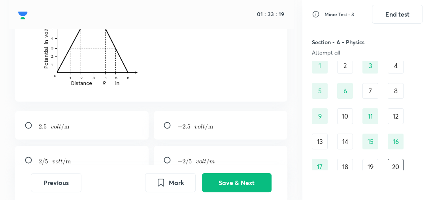
scroll to position [95, 0]
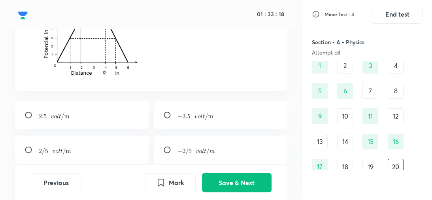
click at [221, 127] on div at bounding box center [220, 115] width 133 height 28
radio input "true"
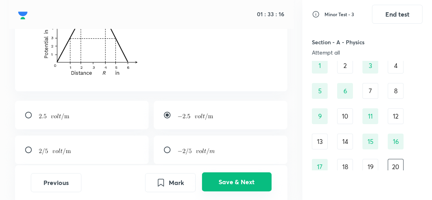
click at [231, 182] on button "Save & Next" at bounding box center [237, 181] width 70 height 19
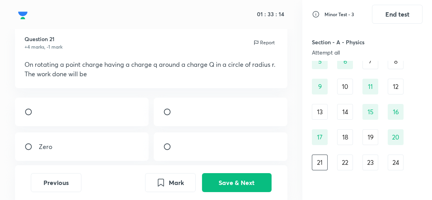
scroll to position [30, 0]
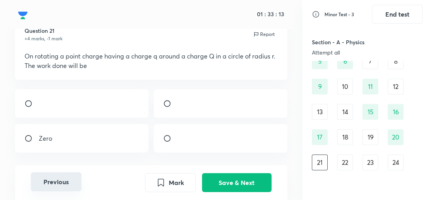
click at [65, 180] on button "Previous" at bounding box center [56, 181] width 51 height 19
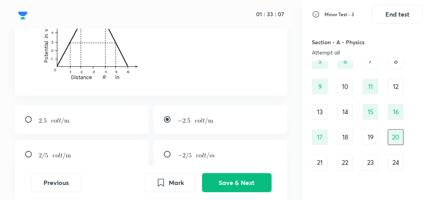
scroll to position [95, 0]
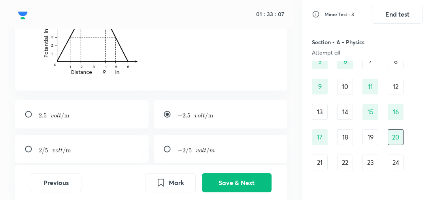
click at [108, 121] on div at bounding box center [81, 114] width 133 height 28
radio input "true"
radio input "false"
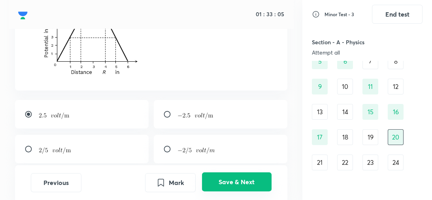
click at [244, 180] on button "Save & Next" at bounding box center [237, 181] width 70 height 19
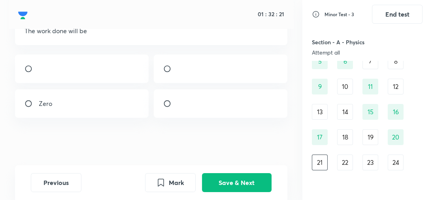
scroll to position [77, 0]
click at [117, 118] on div "Zero" at bounding box center [81, 103] width 133 height 28
radio input "true"
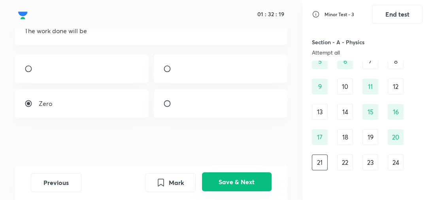
click at [245, 189] on button "Save & Next" at bounding box center [237, 181] width 70 height 19
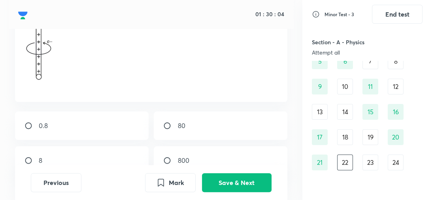
scroll to position [123, 0]
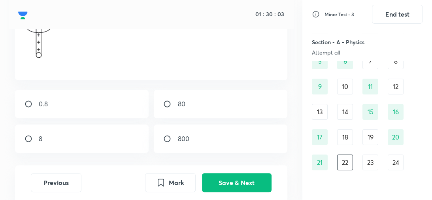
click at [124, 144] on div "8" at bounding box center [81, 139] width 133 height 28
radio input "true"
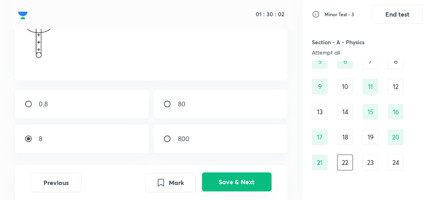
click at [239, 190] on button "Save & Next" at bounding box center [237, 181] width 70 height 19
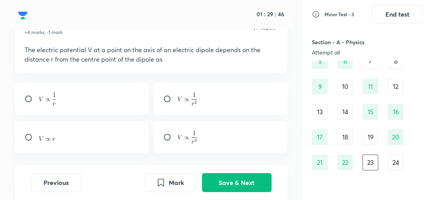
scroll to position [38, 0]
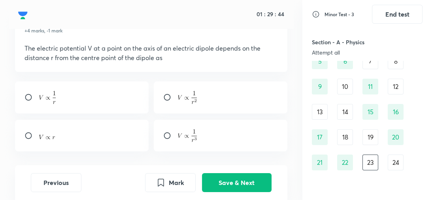
click at [188, 113] on div at bounding box center [151, 116] width 272 height 70
click at [185, 100] on img at bounding box center [187, 97] width 19 height 13
radio input "true"
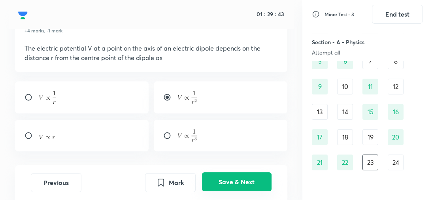
click at [224, 185] on button "Save & Next" at bounding box center [237, 181] width 70 height 19
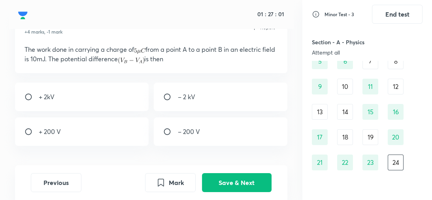
scroll to position [37, 0]
click at [93, 100] on div "+ 2kV" at bounding box center [81, 97] width 133 height 28
radio input "true"
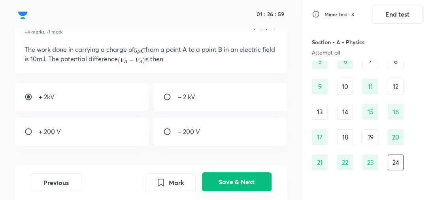
click at [246, 181] on button "Save & Next" at bounding box center [237, 181] width 70 height 19
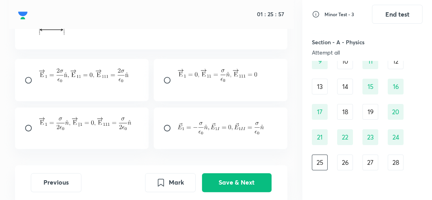
scroll to position [153, 0]
click at [125, 131] on p at bounding box center [85, 133] width 93 height 9
radio input "true"
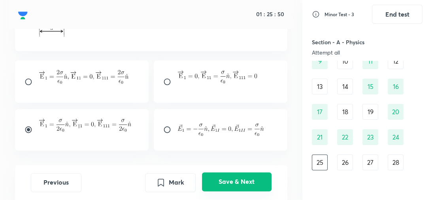
click at [228, 175] on button "Save & Next" at bounding box center [237, 181] width 70 height 19
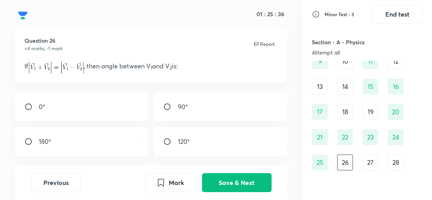
scroll to position [22, 0]
click at [195, 108] on div "90°" at bounding box center [220, 105] width 133 height 28
radio input "true"
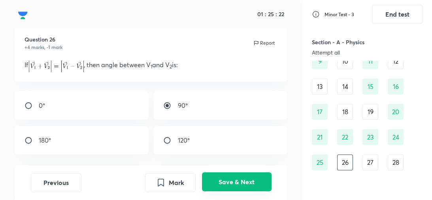
click at [226, 182] on button "Save & Next" at bounding box center [237, 181] width 70 height 19
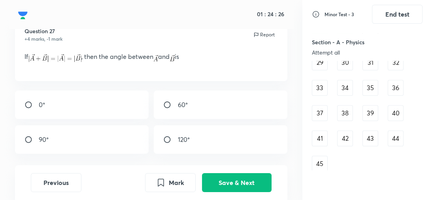
scroll to position [30, 0]
click at [186, 145] on div "120°" at bounding box center [220, 139] width 133 height 28
radio input "true"
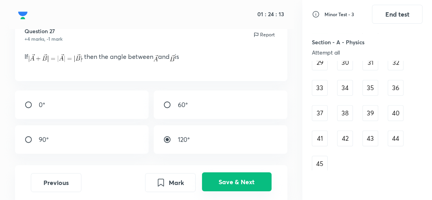
click at [218, 182] on button "Save & Next" at bounding box center [237, 181] width 70 height 19
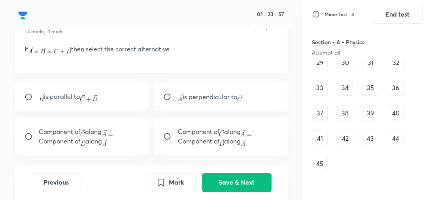
scroll to position [40, 0]
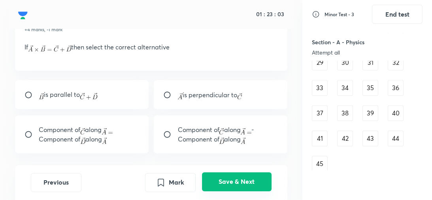
click at [231, 180] on button "Save & Next" at bounding box center [237, 181] width 70 height 19
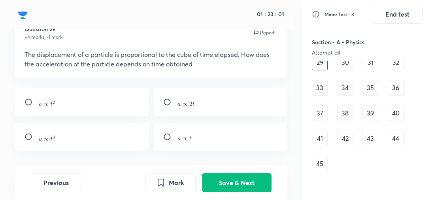
scroll to position [32, 0]
click at [204, 136] on div at bounding box center [220, 137] width 133 height 28
radio input "true"
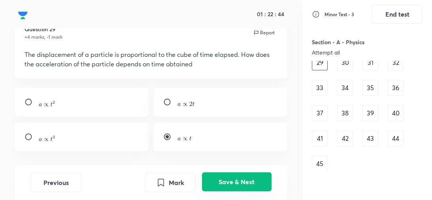
click at [221, 180] on button "Save & Next" at bounding box center [237, 181] width 70 height 19
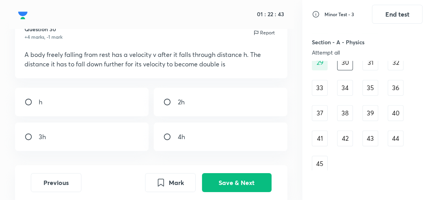
scroll to position [30, 0]
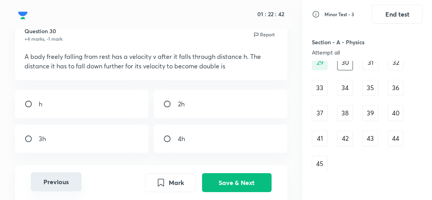
click at [70, 177] on button "Previous" at bounding box center [56, 181] width 51 height 19
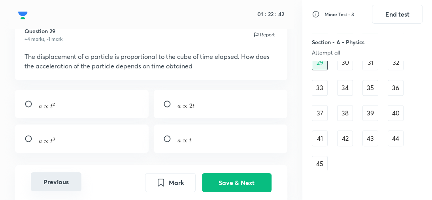
radio input "true"
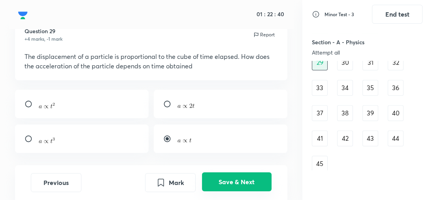
click at [227, 189] on button "Save & Next" at bounding box center [237, 181] width 70 height 19
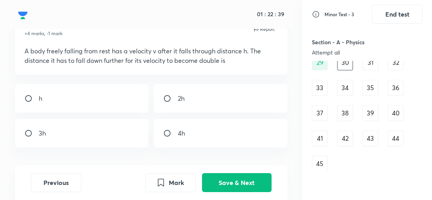
scroll to position [35, 0]
click at [81, 181] on button "Previous" at bounding box center [56, 181] width 51 height 19
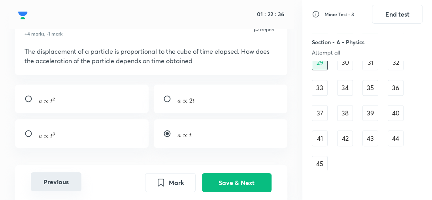
click at [65, 184] on button "Previous" at bounding box center [56, 181] width 51 height 19
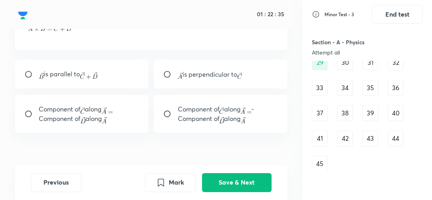
scroll to position [63, 0]
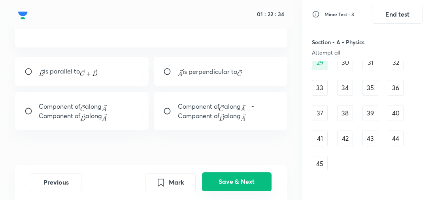
click at [247, 176] on button "Save & Next" at bounding box center [237, 181] width 70 height 19
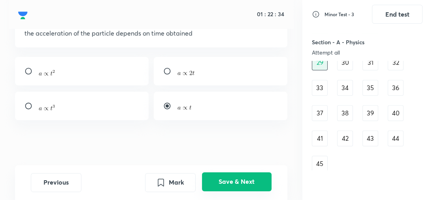
click at [247, 176] on button "Save & Next" at bounding box center [237, 181] width 70 height 19
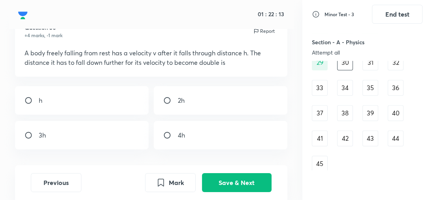
scroll to position [33, 0]
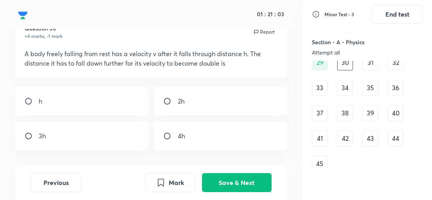
click at [109, 131] on div "3h" at bounding box center [81, 136] width 133 height 28
radio input "true"
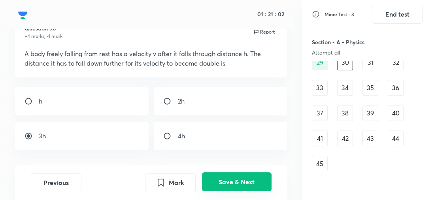
click at [227, 180] on button "Save & Next" at bounding box center [237, 181] width 70 height 19
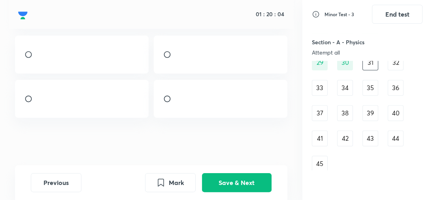
scroll to position [156, 0]
click at [27, 74] on div at bounding box center [81, 55] width 133 height 38
radio input "true"
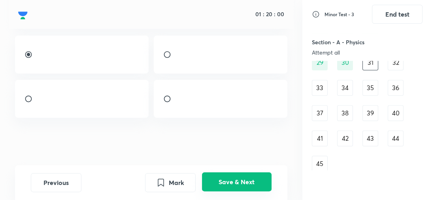
click at [237, 177] on button "Save & Next" at bounding box center [237, 181] width 70 height 19
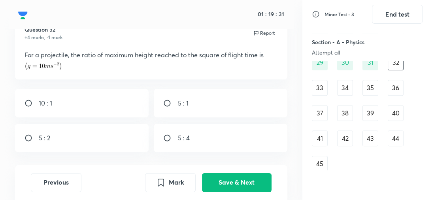
scroll to position [41, 0]
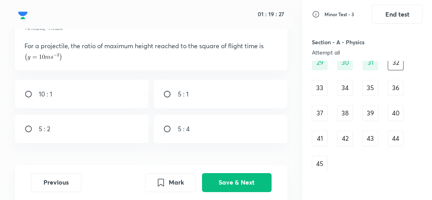
click at [173, 92] on input "radio" at bounding box center [170, 94] width 14 height 8
radio input "true"
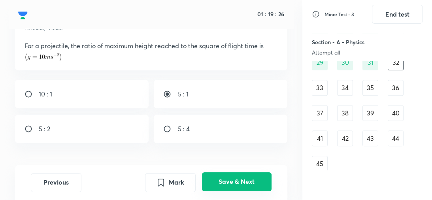
click at [237, 178] on button "Save & Next" at bounding box center [237, 181] width 70 height 19
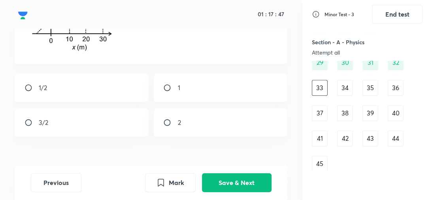
scroll to position [149, 0]
click at [193, 79] on div "1" at bounding box center [220, 87] width 133 height 28
radio input "true"
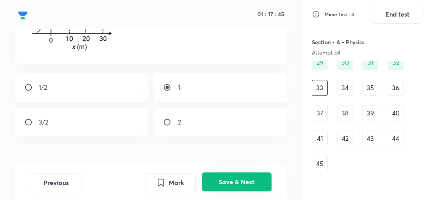
click at [225, 185] on button "Save & Next" at bounding box center [237, 181] width 70 height 19
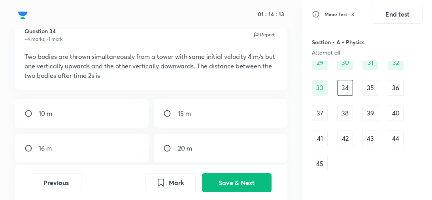
scroll to position [36, 0]
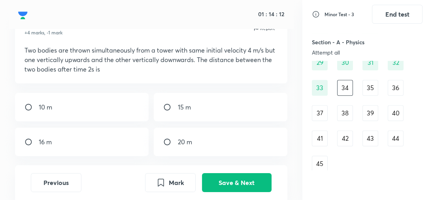
click at [71, 138] on div "16 m" at bounding box center [81, 142] width 133 height 28
radio input "true"
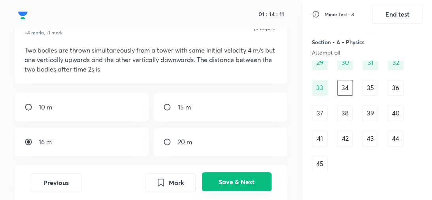
click at [232, 179] on button "Save & Next" at bounding box center [237, 181] width 70 height 19
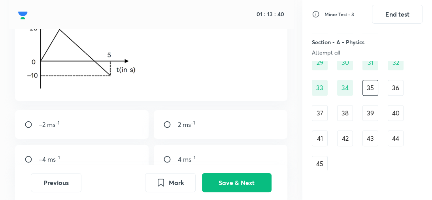
scroll to position [109, 0]
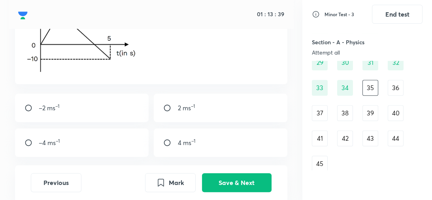
click at [194, 113] on div "2 ms –1" at bounding box center [220, 108] width 133 height 28
radio input "true"
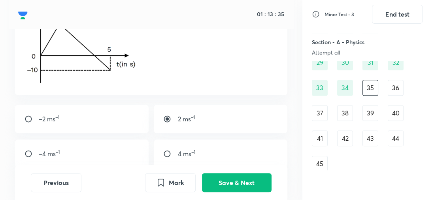
scroll to position [102, 0]
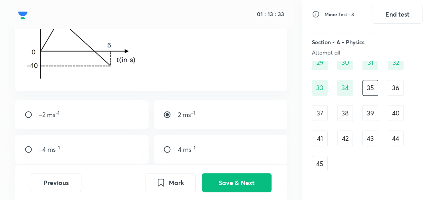
click at [114, 120] on div "–2 ms –1" at bounding box center [81, 114] width 133 height 28
radio input "true"
radio input "false"
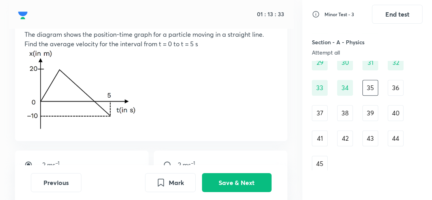
scroll to position [51, 0]
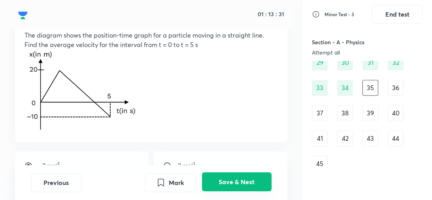
click at [220, 187] on button "Save & Next" at bounding box center [237, 181] width 70 height 19
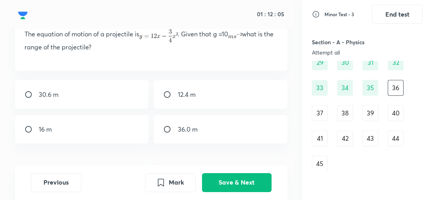
scroll to position [54, 0]
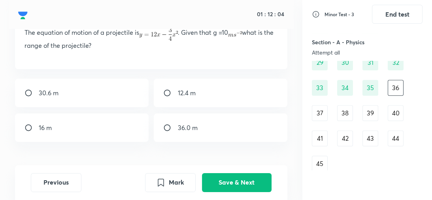
click at [99, 131] on div "16 m" at bounding box center [81, 128] width 133 height 28
radio input "true"
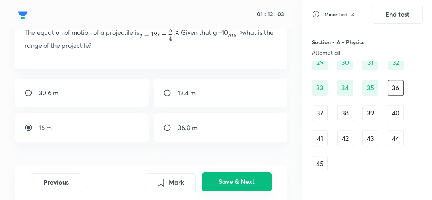
click at [245, 182] on button "Save & Next" at bounding box center [237, 181] width 70 height 19
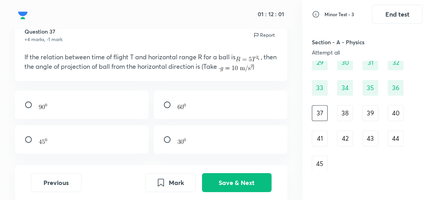
scroll to position [30, 0]
click at [109, 144] on div at bounding box center [81, 139] width 133 height 28
radio input "true"
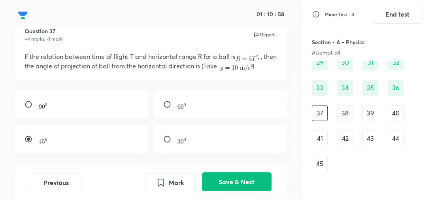
click at [237, 184] on button "Save & Next" at bounding box center [237, 181] width 70 height 19
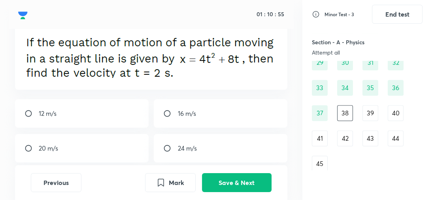
scroll to position [49, 0]
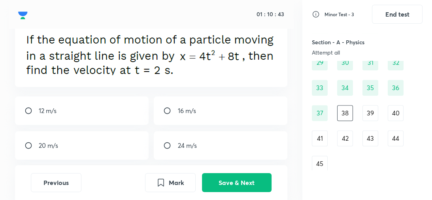
click at [208, 148] on div "24 m/s" at bounding box center [220, 145] width 133 height 28
radio input "true"
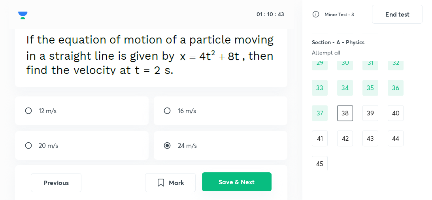
click at [223, 189] on button "Save & Next" at bounding box center [237, 181] width 70 height 19
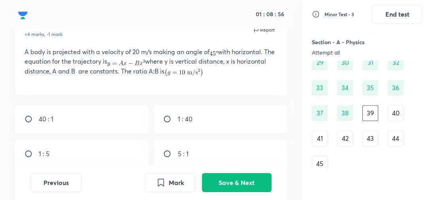
scroll to position [35, 0]
click at [104, 117] on div "40 : 1" at bounding box center [81, 119] width 133 height 28
radio input "true"
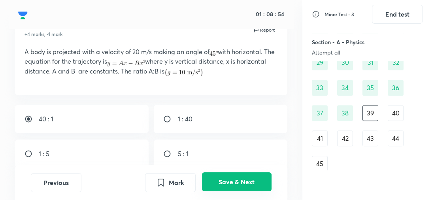
click at [238, 183] on button "Save & Next" at bounding box center [237, 181] width 70 height 19
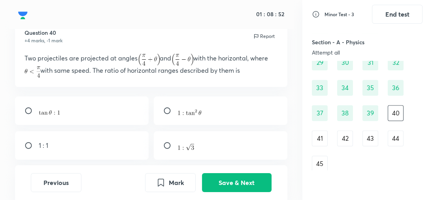
scroll to position [28, 0]
click at [103, 146] on div "1 : 1" at bounding box center [81, 145] width 133 height 28
radio input "true"
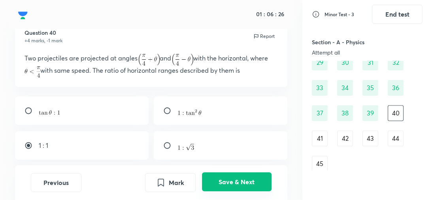
click at [234, 183] on button "Save & Next" at bounding box center [237, 181] width 70 height 19
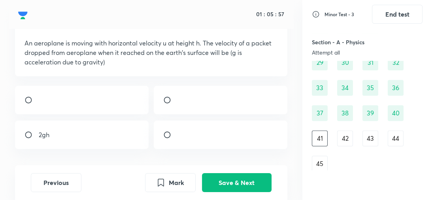
scroll to position [46, 0]
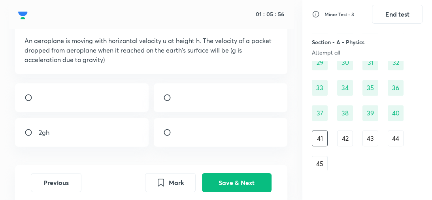
click at [78, 95] on div at bounding box center [81, 97] width 133 height 28
radio input "true"
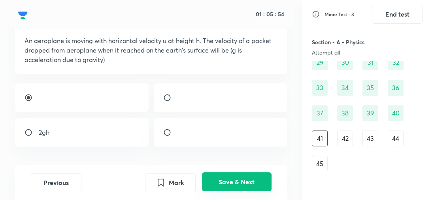
click at [239, 181] on button "Save & Next" at bounding box center [237, 181] width 70 height 19
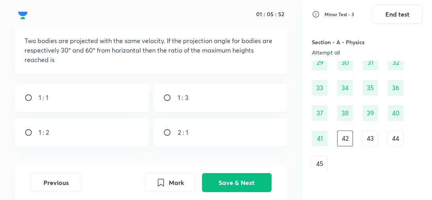
scroll to position [39, 0]
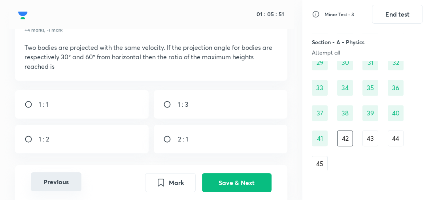
click at [64, 182] on button "Previous" at bounding box center [56, 181] width 51 height 19
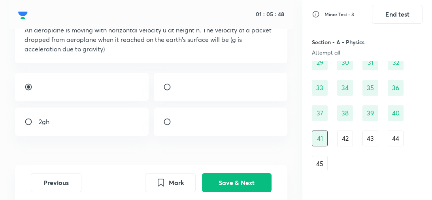
scroll to position [49, 0]
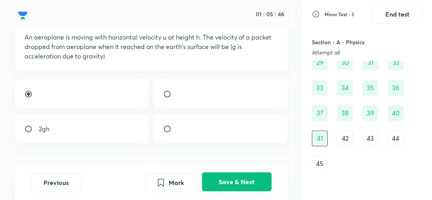
click at [235, 178] on button "Save & Next" at bounding box center [237, 181] width 70 height 19
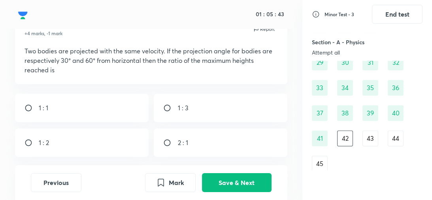
scroll to position [36, 0]
click at [207, 111] on div "1 : 3" at bounding box center [220, 108] width 133 height 28
radio input "true"
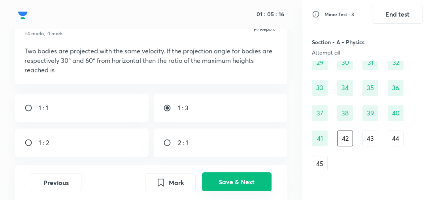
click at [243, 187] on button "Save & Next" at bounding box center [237, 181] width 70 height 19
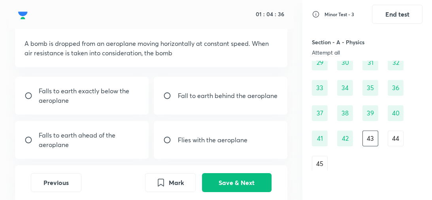
scroll to position [46, 0]
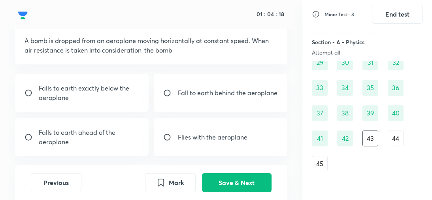
click at [106, 144] on p "Falls to earth ahead of the aeroplane" at bounding box center [89, 137] width 100 height 19
radio input "true"
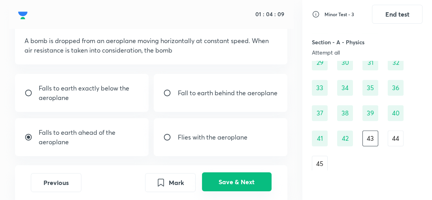
click at [237, 184] on button "Save & Next" at bounding box center [237, 181] width 70 height 19
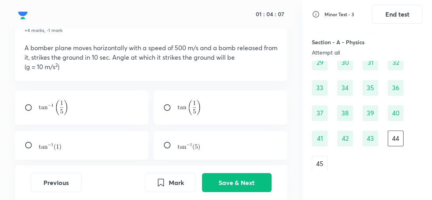
scroll to position [39, 0]
click at [205, 112] on div at bounding box center [220, 108] width 133 height 34
radio input "true"
click at [102, 110] on div at bounding box center [81, 108] width 133 height 34
radio input "true"
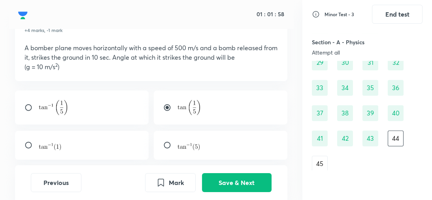
radio input "false"
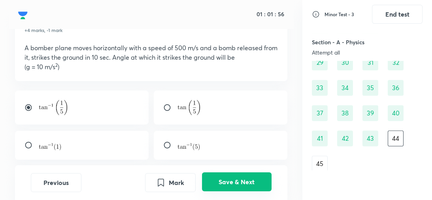
click at [230, 183] on button "Save & Next" at bounding box center [237, 181] width 70 height 19
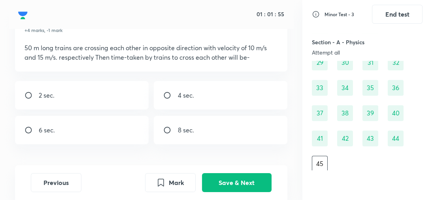
scroll to position [34, 0]
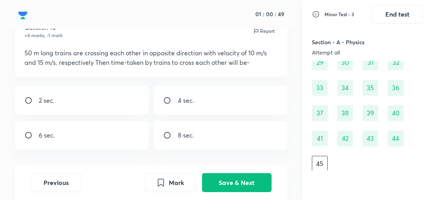
click at [206, 99] on div "4 sec." at bounding box center [220, 100] width 133 height 28
radio input "true"
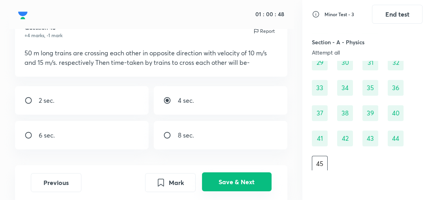
click at [237, 182] on button "Save & Next" at bounding box center [237, 181] width 70 height 19
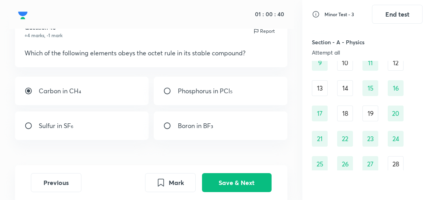
scroll to position [0, 0]
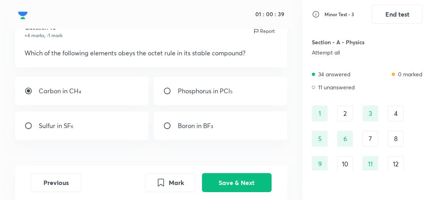
click at [343, 116] on div "2" at bounding box center [345, 114] width 16 height 16
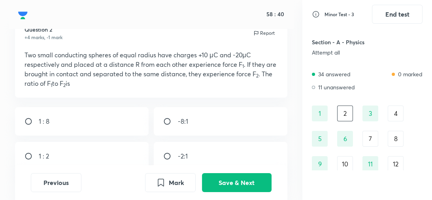
scroll to position [32, 0]
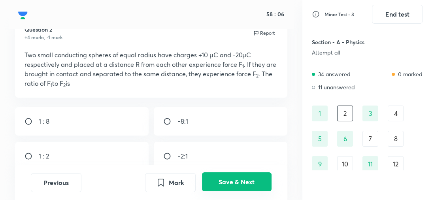
click at [240, 180] on button "Save & Next" at bounding box center [237, 181] width 70 height 19
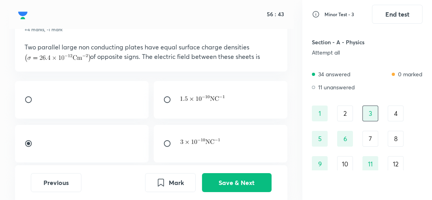
scroll to position [38, 0]
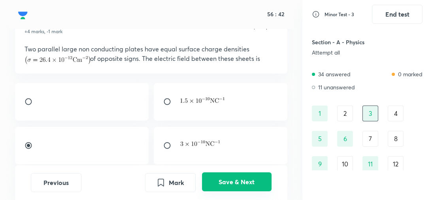
click at [237, 185] on button "Save & Next" at bounding box center [237, 181] width 70 height 19
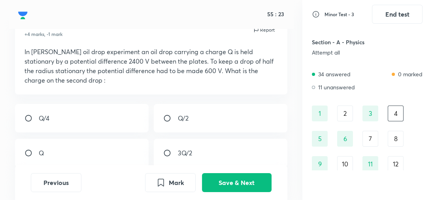
scroll to position [35, 0]
click at [191, 128] on div "Q/2" at bounding box center [220, 118] width 133 height 28
radio input "true"
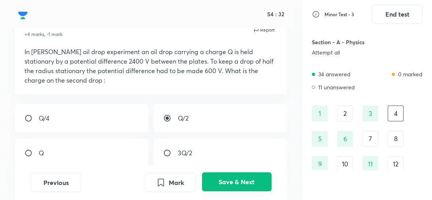
click at [225, 186] on button "Save & Next" at bounding box center [237, 181] width 70 height 19
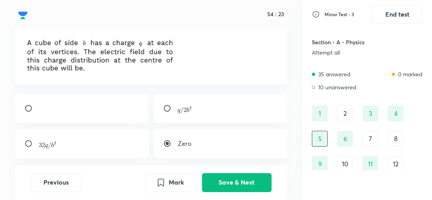
scroll to position [46, 0]
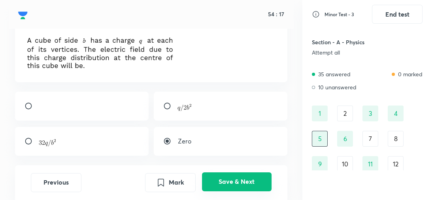
click at [236, 188] on button "Save & Next" at bounding box center [237, 181] width 70 height 19
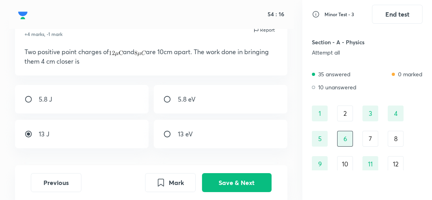
scroll to position [34, 0]
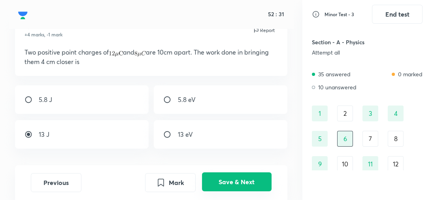
click at [234, 187] on button "Save & Next" at bounding box center [237, 181] width 70 height 19
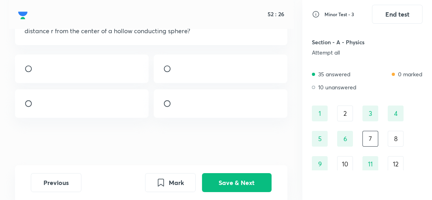
scroll to position [78, 0]
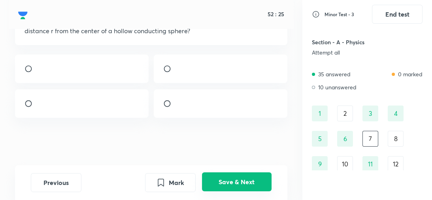
click at [236, 179] on button "Save & Next" at bounding box center [237, 181] width 70 height 19
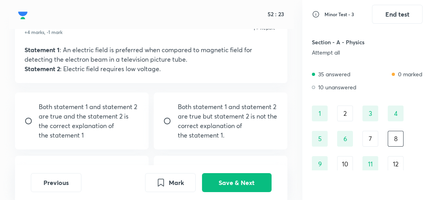
scroll to position [37, 0]
click at [52, 185] on button "Previous" at bounding box center [56, 181] width 51 height 19
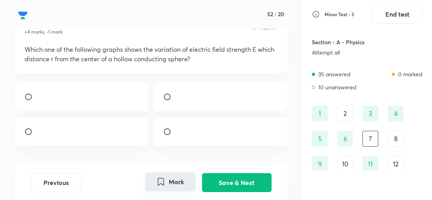
click at [172, 184] on button "Mark" at bounding box center [170, 181] width 51 height 19
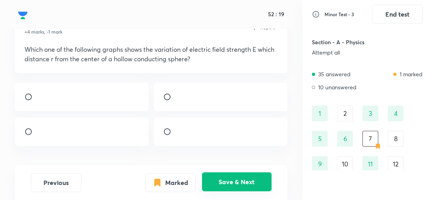
click at [236, 182] on button "Save & Next" at bounding box center [237, 181] width 70 height 19
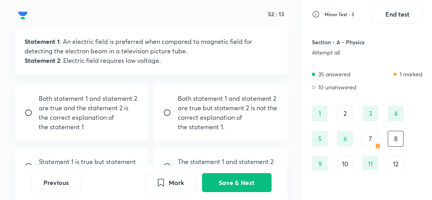
scroll to position [46, 0]
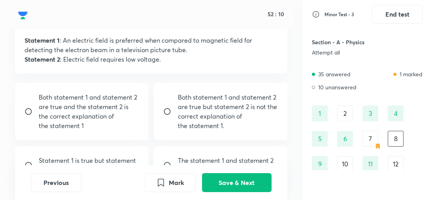
click at [112, 127] on p "Both statement 1 and statement 2 are true and the statement 2 is the correct ex…" at bounding box center [89, 112] width 100 height 38
click at [102, 135] on div "Both statement 1 and statement 2 are true and the statement 2 is the correct ex…" at bounding box center [81, 111] width 133 height 57
radio input "false"
click at [157, 183] on icon "Mark" at bounding box center [160, 181] width 9 height 9
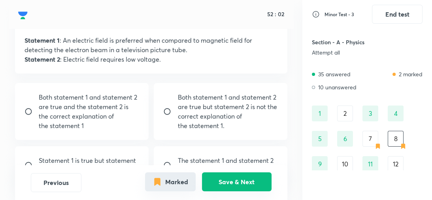
click at [232, 186] on button "Save & Next" at bounding box center [237, 181] width 70 height 19
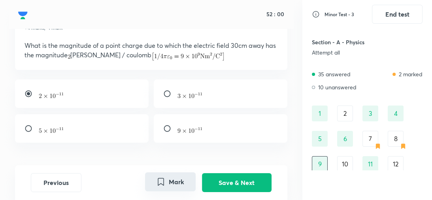
scroll to position [41, 0]
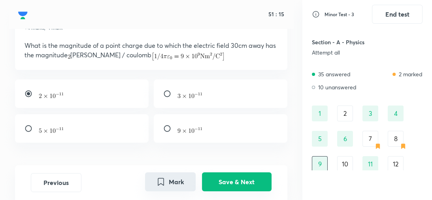
click at [227, 184] on button "Save & Next" at bounding box center [237, 181] width 70 height 19
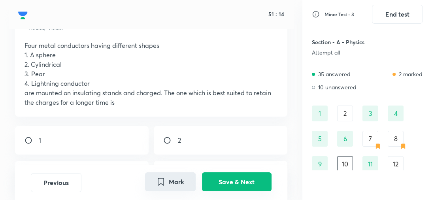
click at [227, 184] on button "Save & Next" at bounding box center [237, 181] width 70 height 19
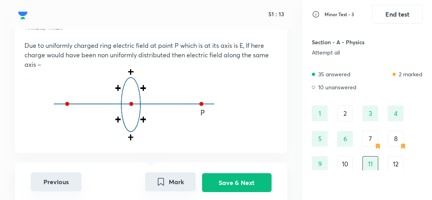
click at [60, 181] on button "Previous" at bounding box center [56, 181] width 51 height 19
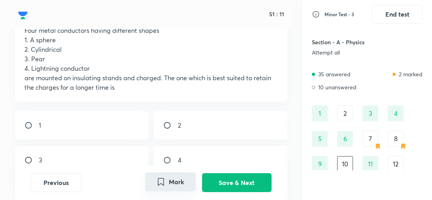
scroll to position [55, 0]
click at [173, 187] on button "Mark" at bounding box center [170, 181] width 51 height 19
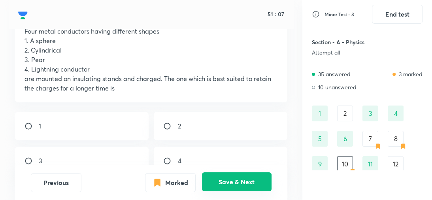
click at [236, 184] on button "Save & Next" at bounding box center [237, 181] width 70 height 19
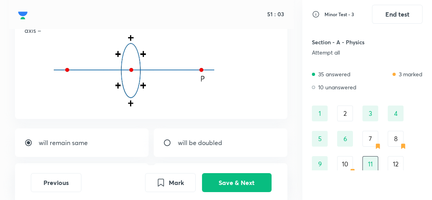
scroll to position [76, 0]
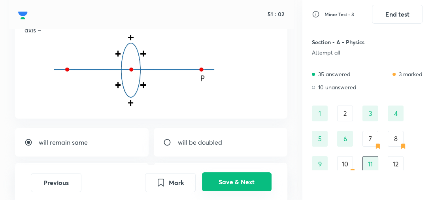
click at [259, 177] on button "Save & Next" at bounding box center [237, 181] width 70 height 19
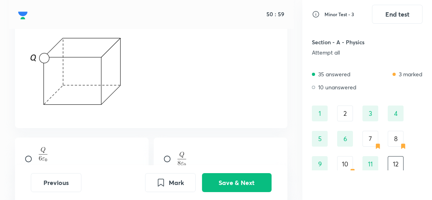
scroll to position [73, 0]
click at [60, 185] on button "Previous" at bounding box center [56, 181] width 51 height 19
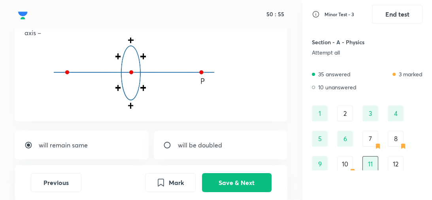
click at [170, 182] on input "radio" at bounding box center [170, 180] width 14 height 8
radio input "true"
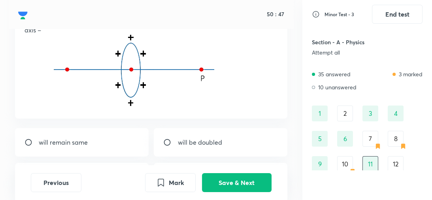
scroll to position [87, 0]
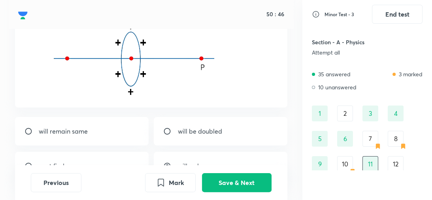
click at [102, 139] on div "will remain same" at bounding box center [81, 131] width 133 height 28
radio input "true"
radio input "false"
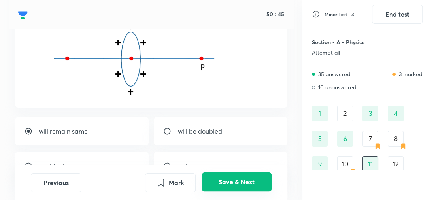
click at [235, 186] on button "Save & Next" at bounding box center [237, 181] width 70 height 19
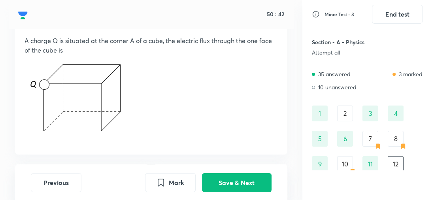
scroll to position [49, 0]
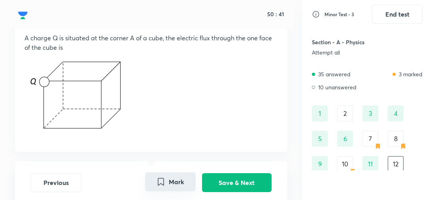
click at [174, 188] on button "Mark" at bounding box center [170, 181] width 51 height 19
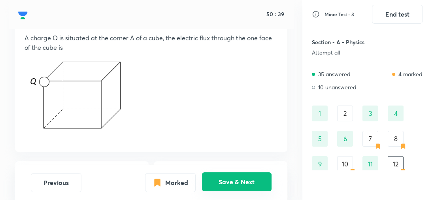
click at [231, 184] on button "Save & Next" at bounding box center [237, 181] width 70 height 19
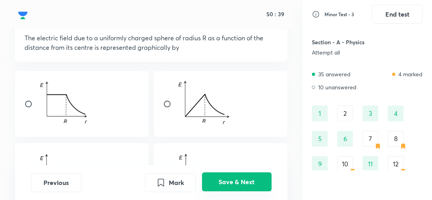
scroll to position [27, 0]
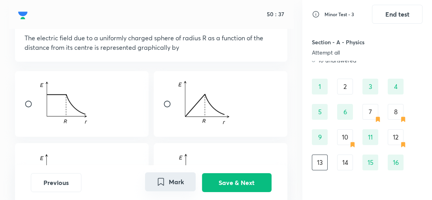
click at [166, 186] on button "Mark" at bounding box center [170, 181] width 51 height 19
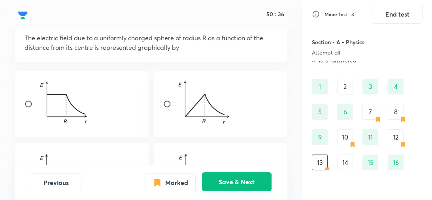
click at [242, 182] on button "Save & Next" at bounding box center [237, 181] width 70 height 19
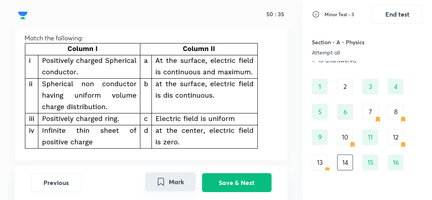
click at [175, 180] on button "Mark" at bounding box center [170, 181] width 51 height 19
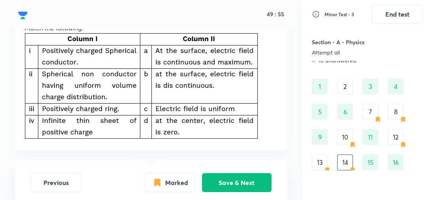
scroll to position [60, 0]
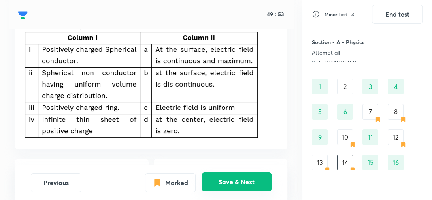
click at [237, 179] on button "Save & Next" at bounding box center [237, 181] width 70 height 19
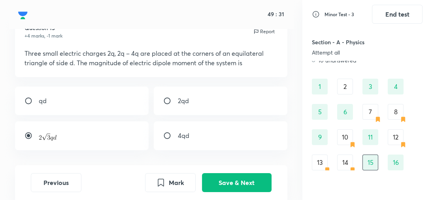
scroll to position [34, 0]
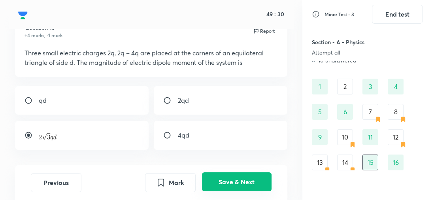
click at [249, 185] on button "Save & Next" at bounding box center [237, 181] width 70 height 19
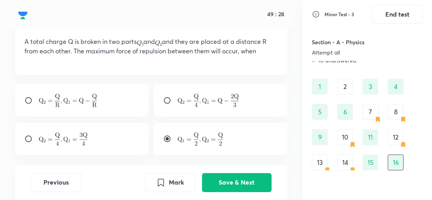
scroll to position [45, 0]
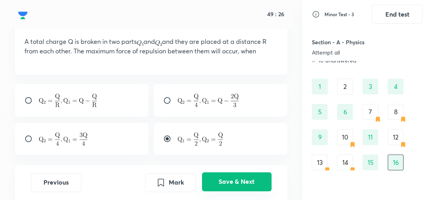
click at [238, 184] on button "Save & Next" at bounding box center [237, 181] width 70 height 19
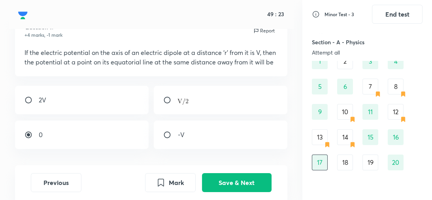
scroll to position [34, 0]
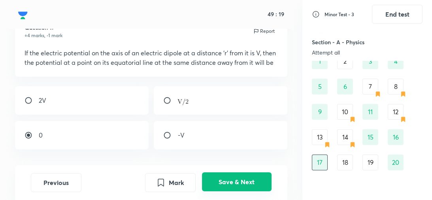
click at [237, 180] on button "Save & Next" at bounding box center [237, 181] width 70 height 19
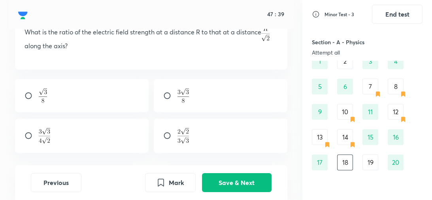
scroll to position [65, 0]
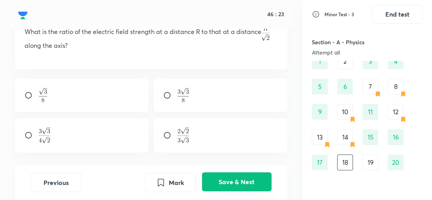
click at [241, 180] on button "Save & Next" at bounding box center [237, 181] width 70 height 19
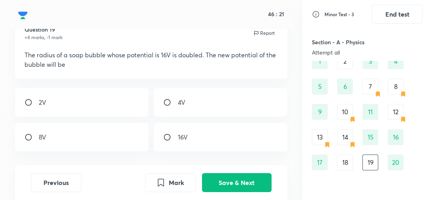
scroll to position [32, 0]
click at [80, 136] on div "8V" at bounding box center [81, 137] width 133 height 28
radio input "true"
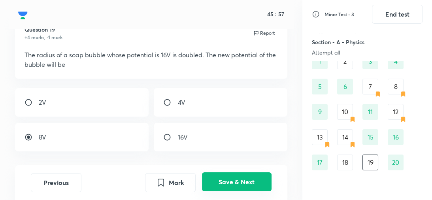
click at [235, 188] on button "Save & Next" at bounding box center [237, 181] width 70 height 19
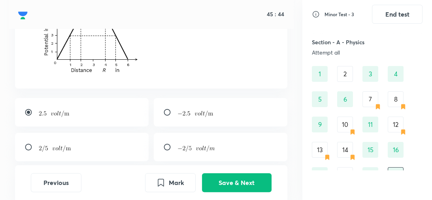
scroll to position [98, 0]
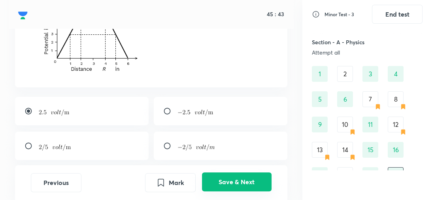
click at [238, 182] on button "Save & Next" at bounding box center [237, 181] width 70 height 19
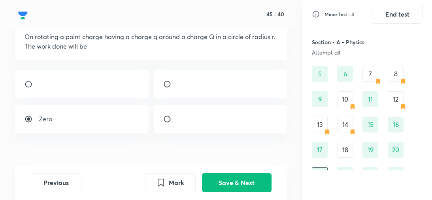
scroll to position [52, 0]
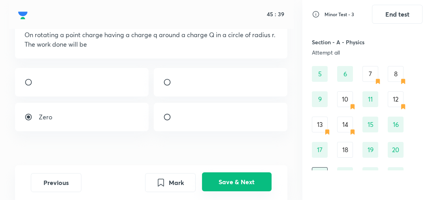
click at [239, 181] on button "Save & Next" at bounding box center [237, 181] width 70 height 19
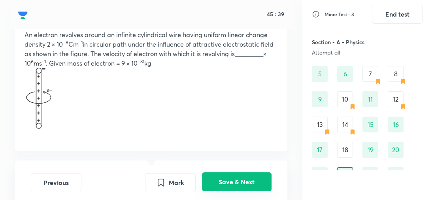
radio input "true"
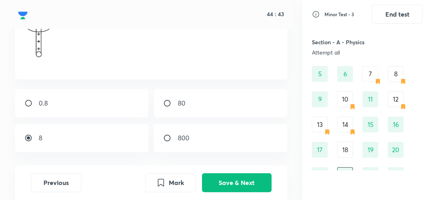
scroll to position [125, 0]
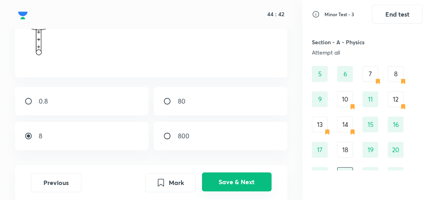
click at [243, 180] on button "Save & Next" at bounding box center [237, 181] width 70 height 19
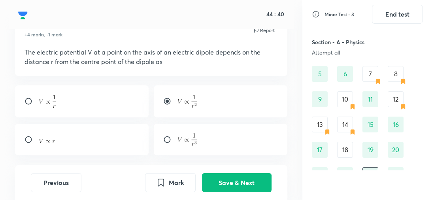
scroll to position [36, 0]
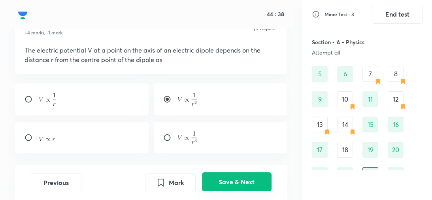
click at [237, 178] on button "Save & Next" at bounding box center [237, 181] width 70 height 19
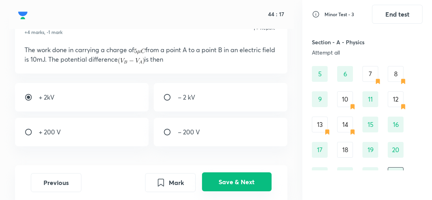
scroll to position [37, 0]
click at [244, 180] on button "Save & Next" at bounding box center [237, 181] width 70 height 19
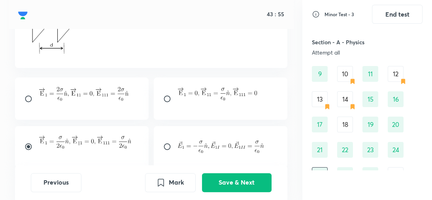
scroll to position [141, 0]
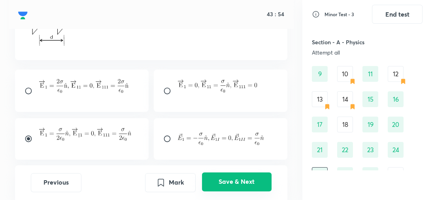
click at [226, 179] on button "Save & Next" at bounding box center [237, 181] width 70 height 19
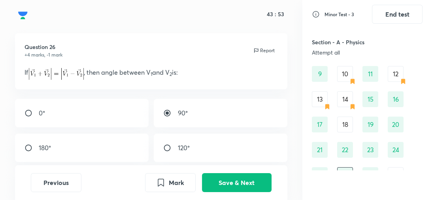
scroll to position [15, 0]
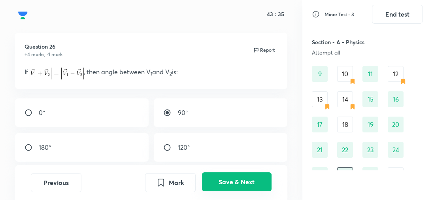
click at [233, 182] on button "Save & Next" at bounding box center [237, 181] width 70 height 19
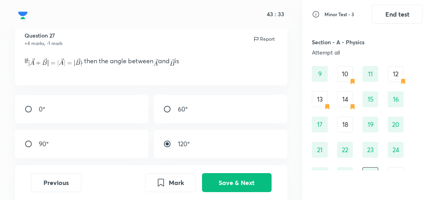
scroll to position [26, 0]
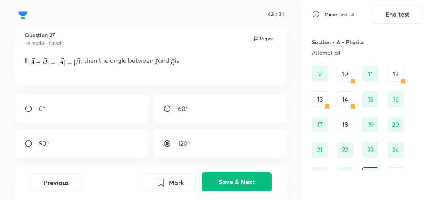
click at [232, 179] on button "Save & Next" at bounding box center [237, 181] width 70 height 19
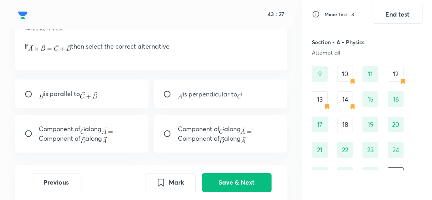
scroll to position [38, 0]
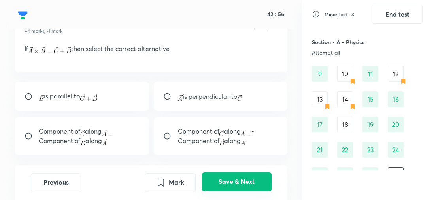
click at [234, 182] on button "Save & Next" at bounding box center [237, 181] width 70 height 19
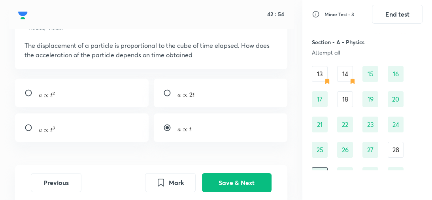
scroll to position [41, 0]
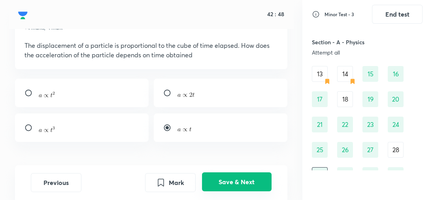
click at [230, 186] on button "Save & Next" at bounding box center [237, 181] width 70 height 19
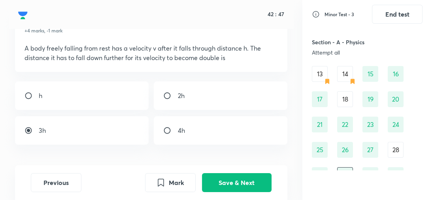
scroll to position [38, 0]
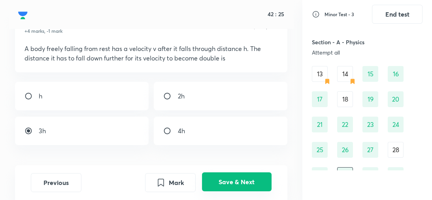
click at [234, 184] on button "Save & Next" at bounding box center [237, 181] width 70 height 19
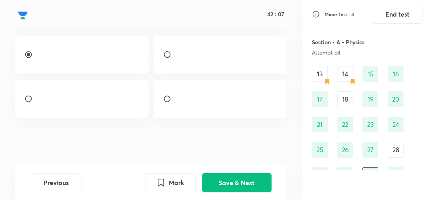
scroll to position [90, 0]
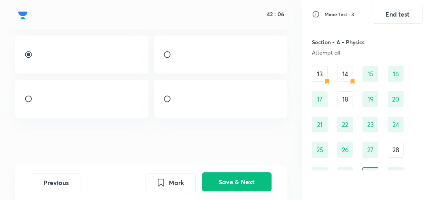
click at [234, 180] on button "Save & Next" at bounding box center [237, 181] width 70 height 19
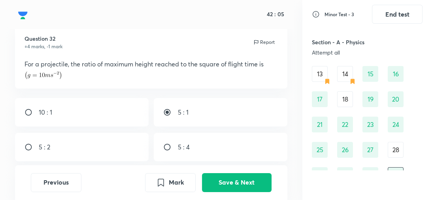
scroll to position [23, 0]
click at [215, 150] on div "5 : 4" at bounding box center [220, 146] width 133 height 28
radio input "false"
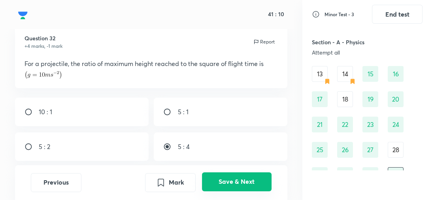
click at [234, 181] on button "Save & Next" at bounding box center [237, 181] width 70 height 19
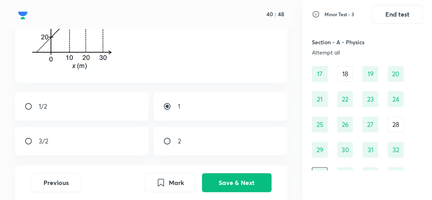
scroll to position [130, 0]
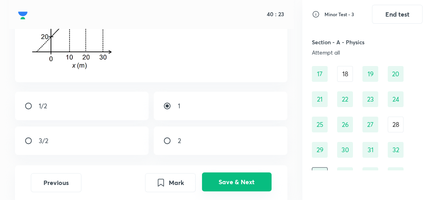
click at [235, 182] on button "Save & Next" at bounding box center [237, 181] width 70 height 19
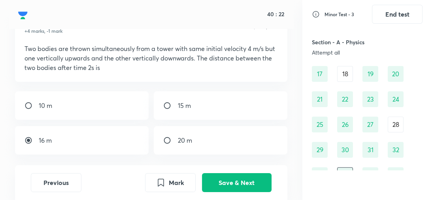
scroll to position [32, 0]
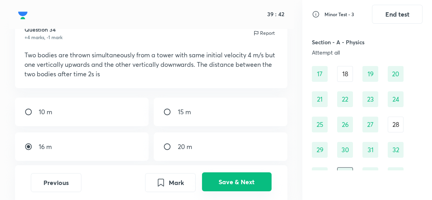
click at [244, 183] on button "Save & Next" at bounding box center [237, 181] width 70 height 19
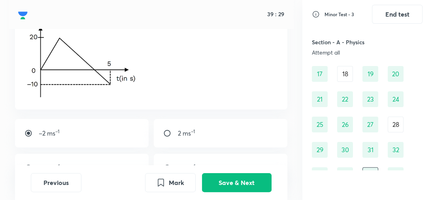
scroll to position [85, 0]
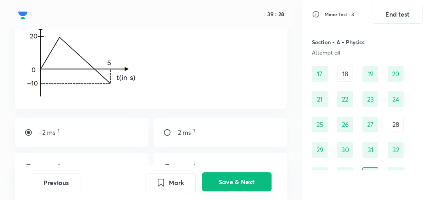
click at [233, 177] on button "Save & Next" at bounding box center [237, 181] width 70 height 19
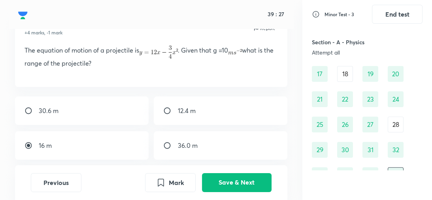
scroll to position [36, 0]
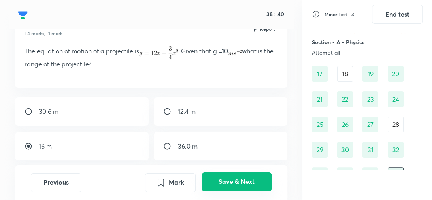
click at [236, 184] on button "Save & Next" at bounding box center [237, 181] width 70 height 19
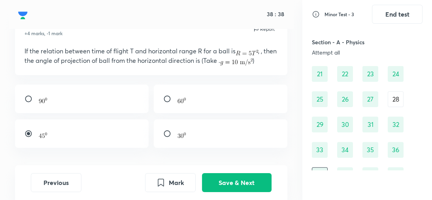
scroll to position [26, 0]
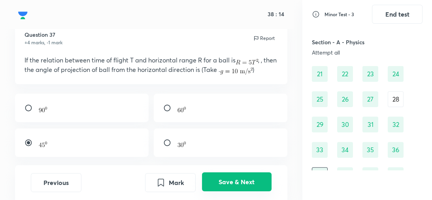
click at [244, 184] on button "Save & Next" at bounding box center [237, 181] width 70 height 19
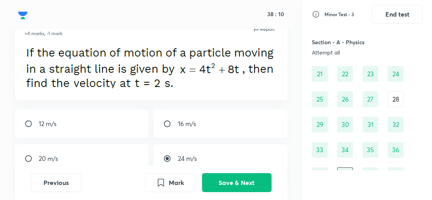
scroll to position [41, 0]
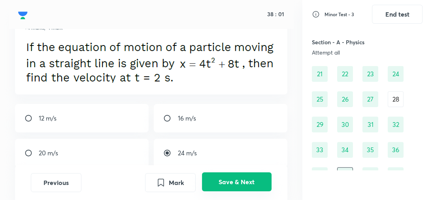
click at [242, 182] on button "Save & Next" at bounding box center [237, 181] width 70 height 19
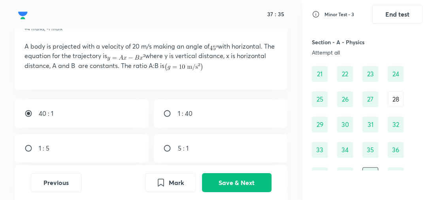
scroll to position [40, 0]
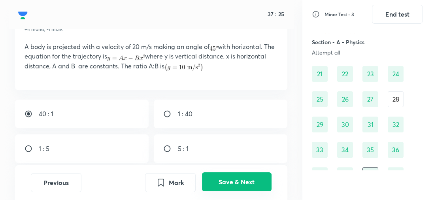
click at [226, 188] on button "Save & Next" at bounding box center [237, 181] width 70 height 19
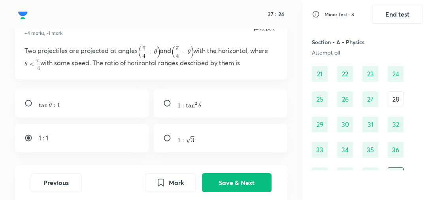
scroll to position [36, 0]
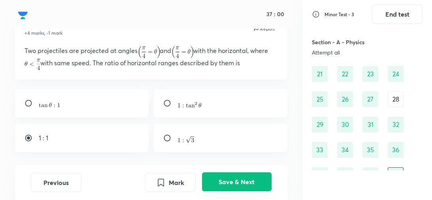
click at [242, 188] on button "Save & Next" at bounding box center [237, 181] width 70 height 19
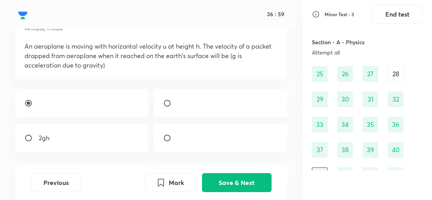
scroll to position [41, 0]
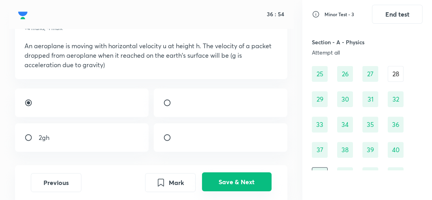
click at [250, 187] on button "Save & Next" at bounding box center [237, 181] width 70 height 19
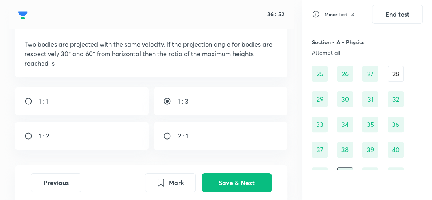
scroll to position [42, 0]
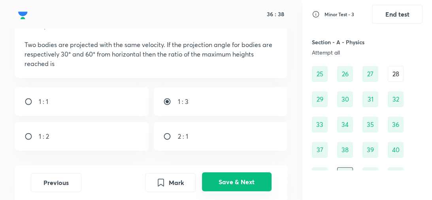
click at [256, 180] on button "Save & Next" at bounding box center [237, 181] width 70 height 19
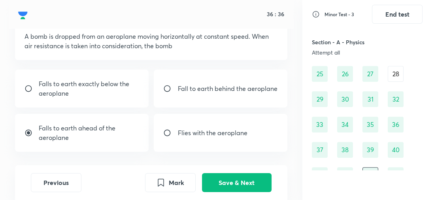
scroll to position [51, 0]
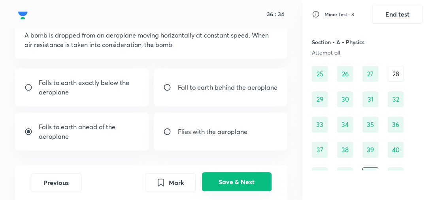
click at [235, 180] on button "Save & Next" at bounding box center [237, 181] width 70 height 19
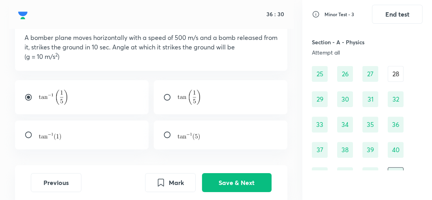
scroll to position [49, 0]
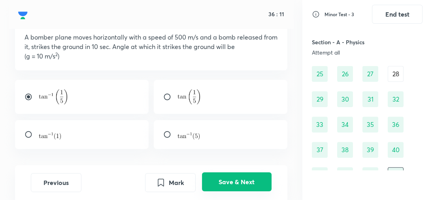
click at [231, 180] on button "Save & Next" at bounding box center [237, 181] width 70 height 19
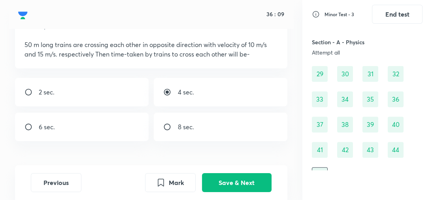
scroll to position [37, 0]
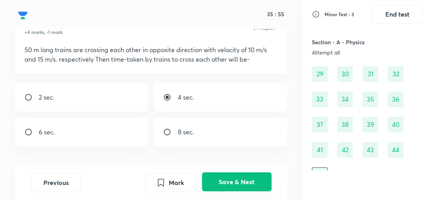
click at [233, 183] on button "Save & Next" at bounding box center [237, 181] width 70 height 19
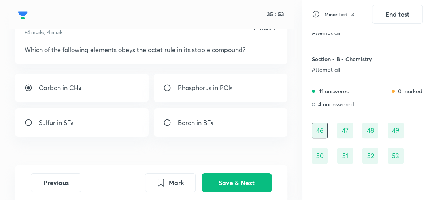
scroll to position [360, 0]
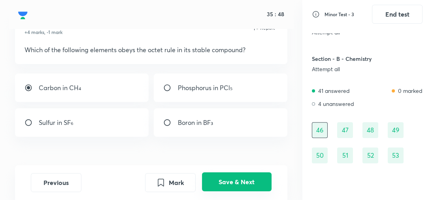
click at [237, 184] on button "Save & Next" at bounding box center [237, 181] width 70 height 19
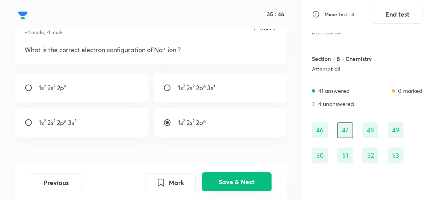
click at [237, 184] on button "Save & Next" at bounding box center [237, 181] width 70 height 19
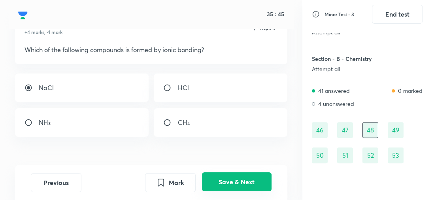
click at [237, 184] on button "Save & Next" at bounding box center [237, 181] width 70 height 19
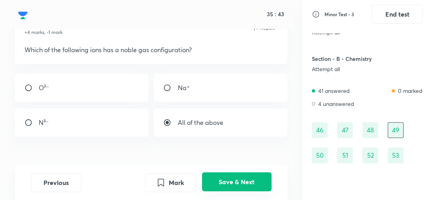
click at [237, 184] on button "Save & Next" at bounding box center [237, 181] width 70 height 19
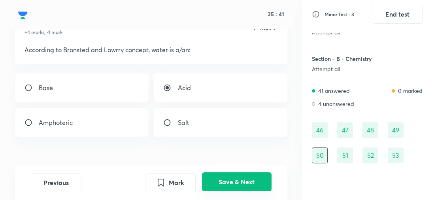
click at [237, 184] on button "Save & Next" at bounding box center [237, 181] width 70 height 19
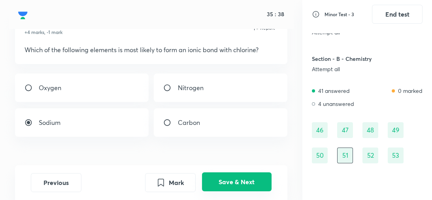
click at [237, 184] on button "Save & Next" at bounding box center [237, 181] width 70 height 19
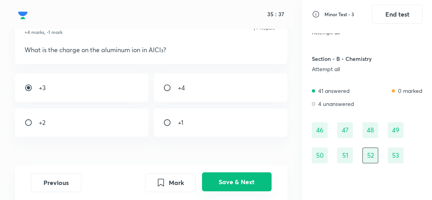
click at [237, 184] on button "Save & Next" at bounding box center [237, 181] width 70 height 19
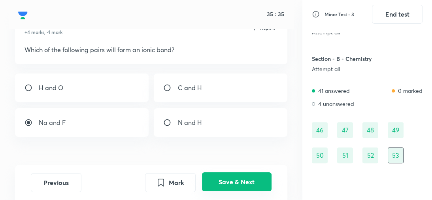
click at [237, 184] on button "Save & Next" at bounding box center [237, 181] width 70 height 19
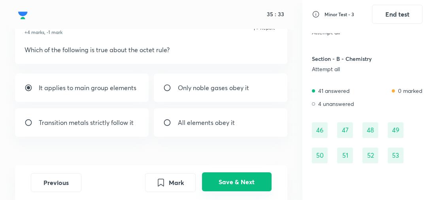
click at [237, 184] on button "Save & Next" at bounding box center [237, 181] width 70 height 19
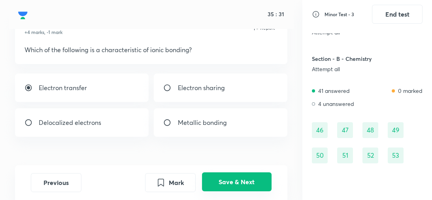
click at [237, 184] on button "Save & Next" at bounding box center [237, 181] width 70 height 19
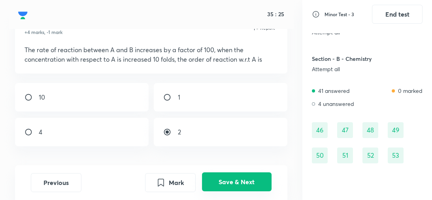
click at [237, 184] on button "Save & Next" at bounding box center [237, 181] width 70 height 19
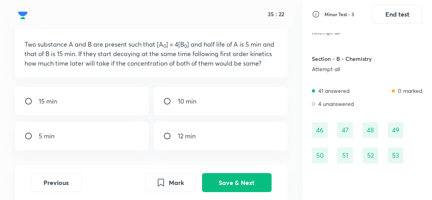
scroll to position [43, 0]
click at [112, 99] on div "15 min" at bounding box center [81, 101] width 133 height 28
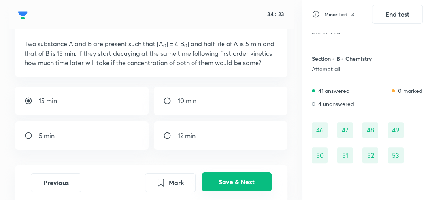
click at [242, 185] on button "Save & Next" at bounding box center [237, 181] width 70 height 19
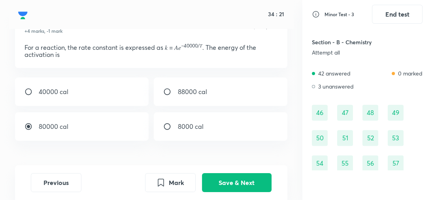
scroll to position [38, 0]
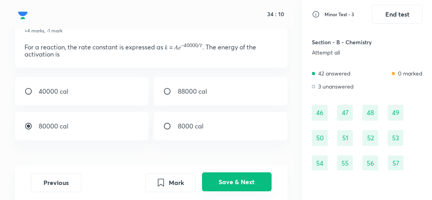
click at [240, 182] on button "Save & Next" at bounding box center [237, 181] width 70 height 19
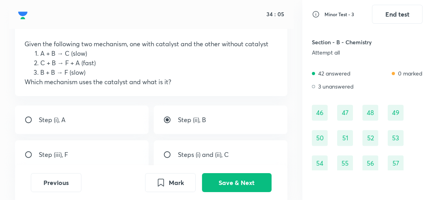
scroll to position [43, 0]
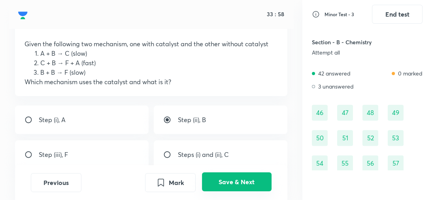
click at [240, 184] on button "Save & Next" at bounding box center [237, 181] width 70 height 19
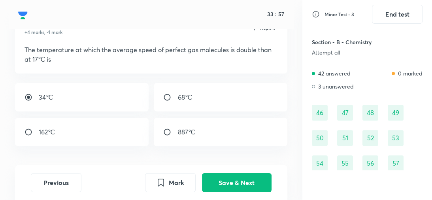
scroll to position [34, 0]
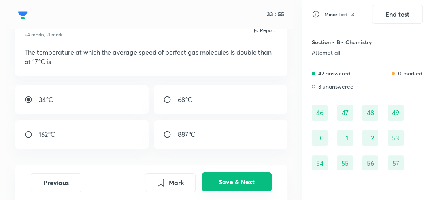
click at [234, 176] on button "Save & Next" at bounding box center [237, 181] width 70 height 19
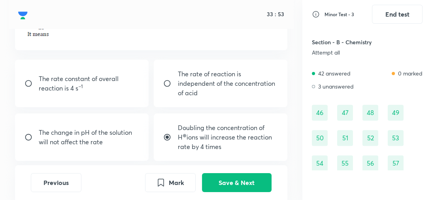
scroll to position [76, 0]
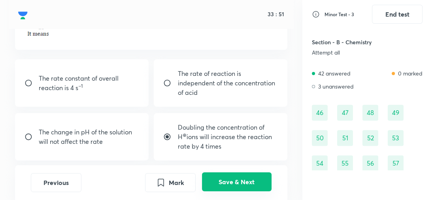
click at [240, 182] on button "Save & Next" at bounding box center [237, 181] width 70 height 19
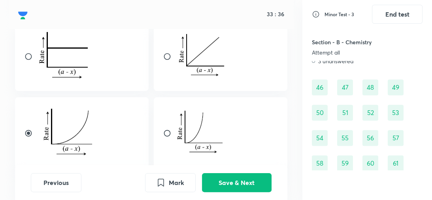
scroll to position [89, 0]
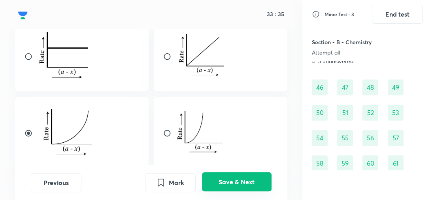
click at [228, 180] on button "Save & Next" at bounding box center [237, 181] width 70 height 19
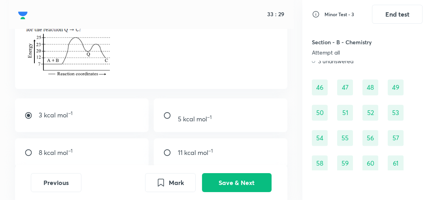
scroll to position [63, 0]
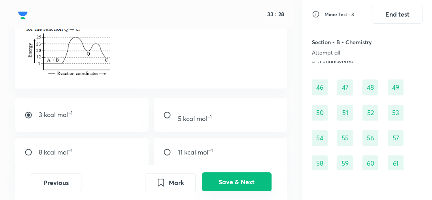
click at [232, 183] on button "Save & Next" at bounding box center [237, 181] width 70 height 19
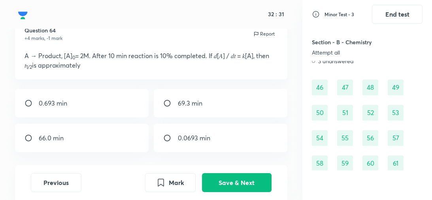
scroll to position [30, 0]
click at [186, 153] on div "Question 64 +4 marks, -1 mark Report A → Product, [A] 0 = 2M. After 10 min reac…" at bounding box center [151, 108] width 303 height 183
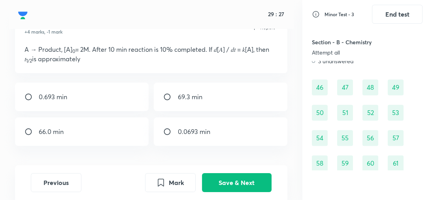
scroll to position [38, 0]
click at [184, 108] on div "69.3 min" at bounding box center [220, 96] width 133 height 28
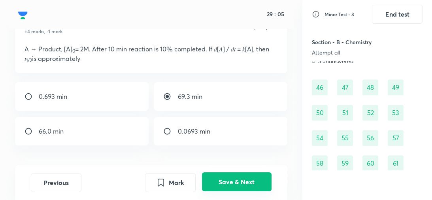
click at [225, 180] on button "Save & Next" at bounding box center [237, 181] width 70 height 19
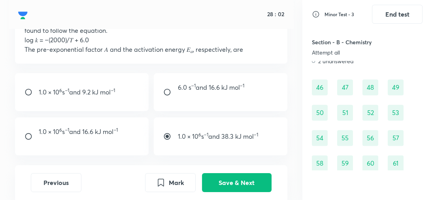
scroll to position [66, 0]
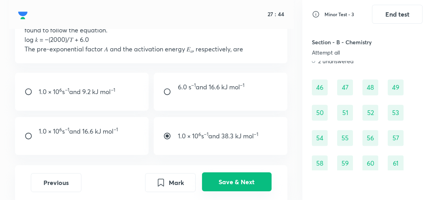
click at [218, 183] on button "Save & Next" at bounding box center [237, 181] width 70 height 19
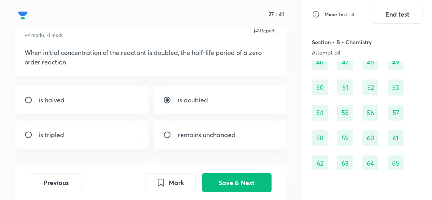
scroll to position [34, 0]
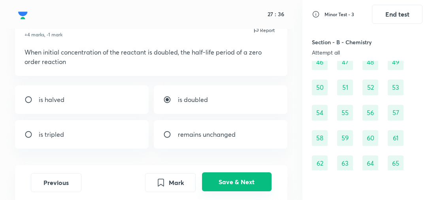
click at [225, 185] on button "Save & Next" at bounding box center [237, 181] width 70 height 19
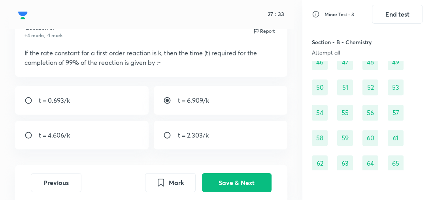
scroll to position [33, 0]
click at [61, 139] on p "t = 4.606/k" at bounding box center [54, 135] width 31 height 9
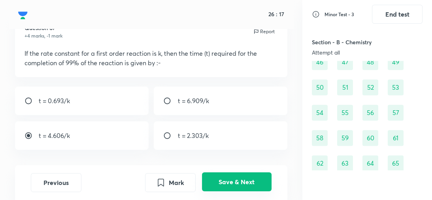
click at [249, 182] on button "Save & Next" at bounding box center [237, 181] width 70 height 19
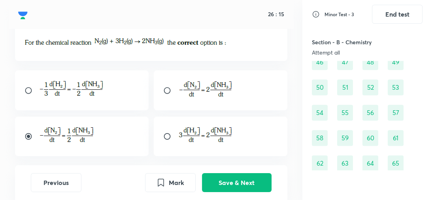
scroll to position [46, 0]
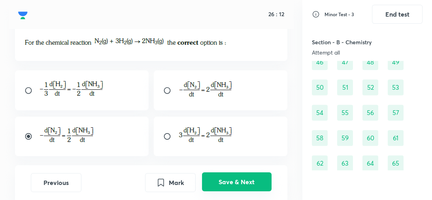
click at [230, 183] on button "Save & Next" at bounding box center [237, 181] width 70 height 19
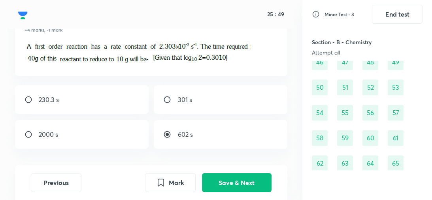
scroll to position [40, 0]
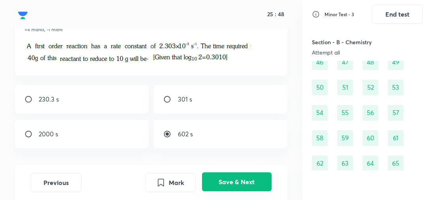
click at [259, 179] on button "Save & Next" at bounding box center [237, 181] width 70 height 19
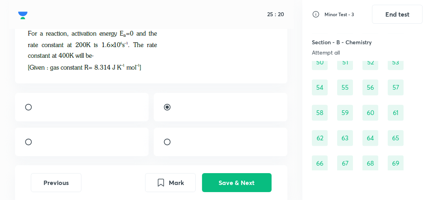
scroll to position [58, 0]
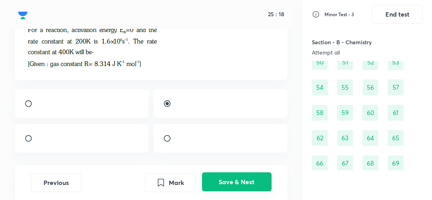
click at [252, 177] on button "Save & Next" at bounding box center [237, 181] width 70 height 19
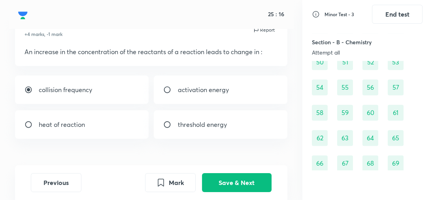
scroll to position [35, 0]
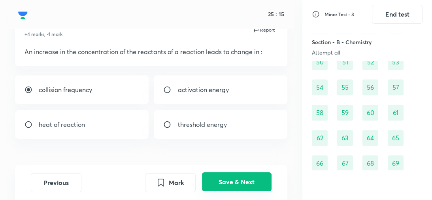
click at [246, 185] on button "Save & Next" at bounding box center [237, 181] width 70 height 19
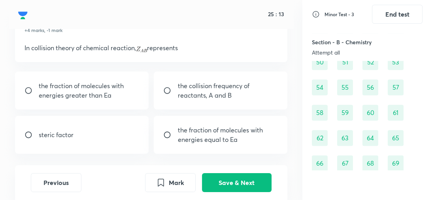
scroll to position [39, 0]
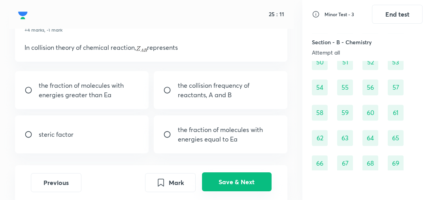
click at [244, 182] on button "Save & Next" at bounding box center [237, 181] width 70 height 19
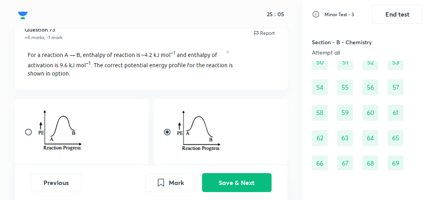
scroll to position [31, 0]
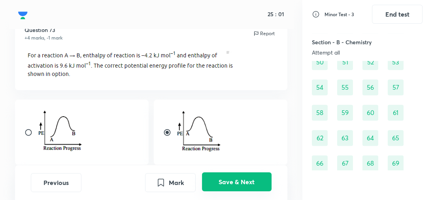
click at [229, 184] on button "Save & Next" at bounding box center [237, 181] width 70 height 19
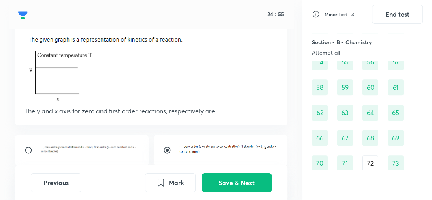
scroll to position [45, 0]
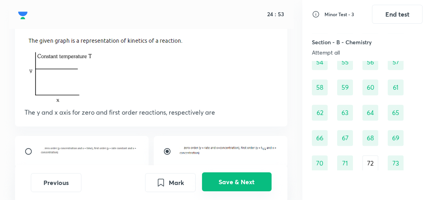
click at [236, 181] on button "Save & Next" at bounding box center [237, 181] width 70 height 19
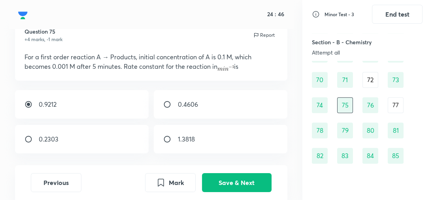
scroll to position [560, 0]
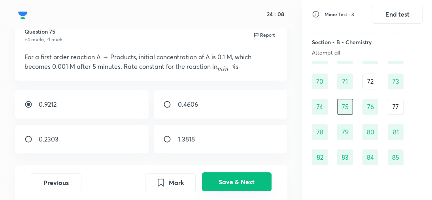
click at [244, 181] on button "Save & Next" at bounding box center [237, 181] width 70 height 19
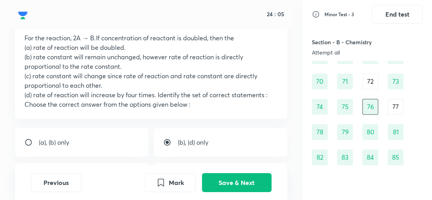
scroll to position [49, 0]
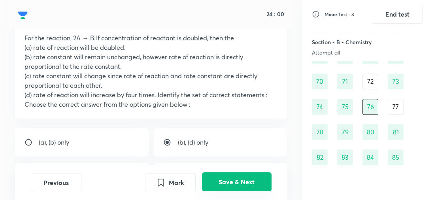
click at [243, 179] on button "Save & Next" at bounding box center [237, 181] width 70 height 19
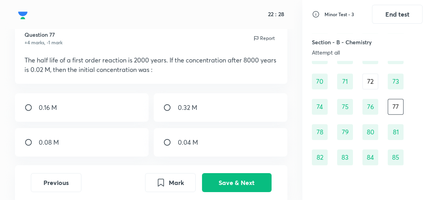
scroll to position [19, 0]
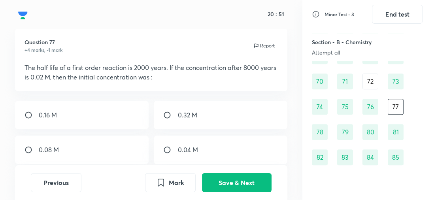
click at [133, 122] on div "0.16 M" at bounding box center [81, 115] width 133 height 28
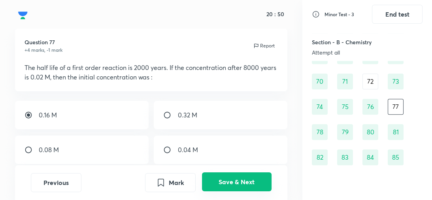
click at [245, 182] on button "Save & Next" at bounding box center [237, 181] width 70 height 19
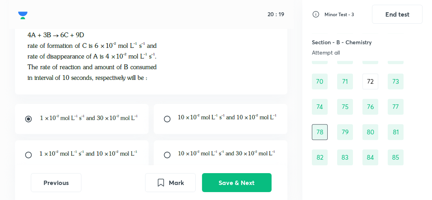
scroll to position [63, 0]
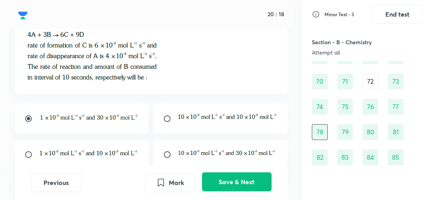
click at [247, 184] on button "Save & Next" at bounding box center [237, 181] width 70 height 19
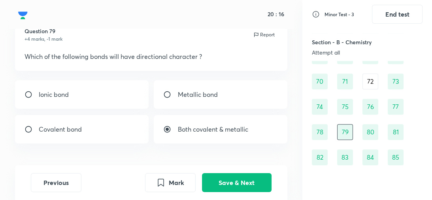
scroll to position [30, 0]
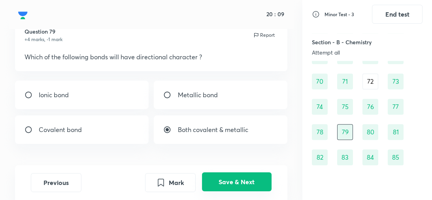
click at [235, 182] on button "Save & Next" at bounding box center [237, 181] width 70 height 19
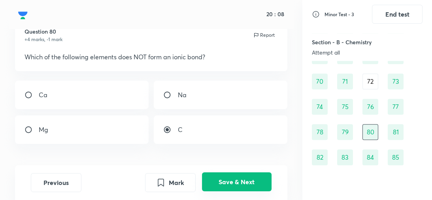
click at [235, 182] on button "Save & Next" at bounding box center [237, 181] width 70 height 19
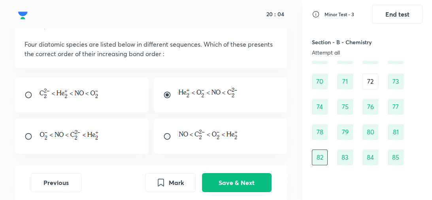
scroll to position [45, 0]
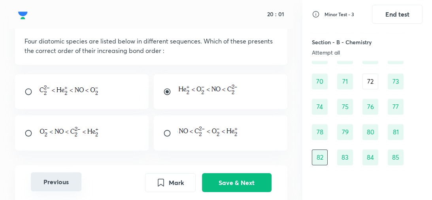
click at [65, 180] on button "Previous" at bounding box center [56, 181] width 51 height 19
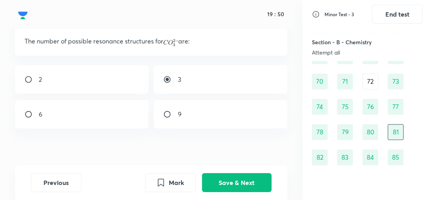
click at [124, 89] on div "2" at bounding box center [81, 79] width 133 height 28
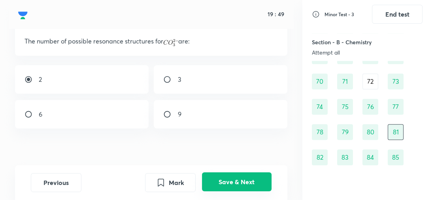
click at [262, 184] on button "Save & Next" at bounding box center [237, 181] width 70 height 19
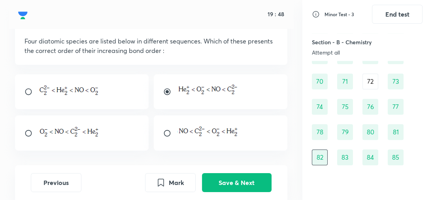
scroll to position [41, 0]
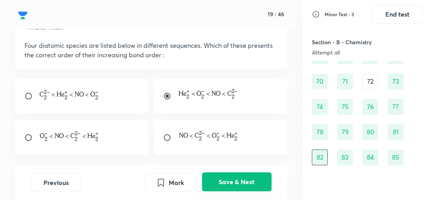
click at [239, 180] on button "Save & Next" at bounding box center [237, 181] width 70 height 19
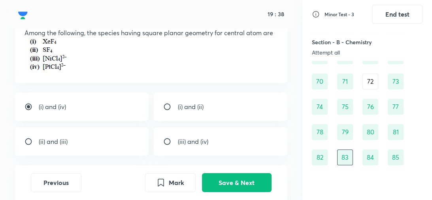
scroll to position [54, 0]
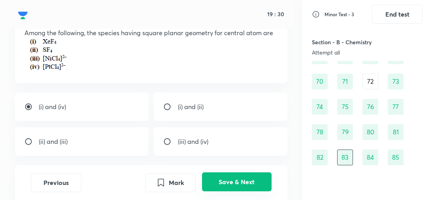
click at [233, 180] on button "Save & Next" at bounding box center [237, 181] width 70 height 19
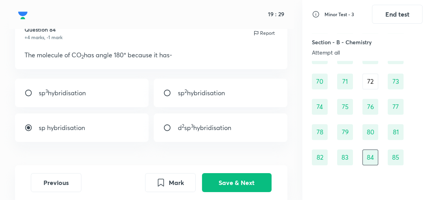
scroll to position [32, 0]
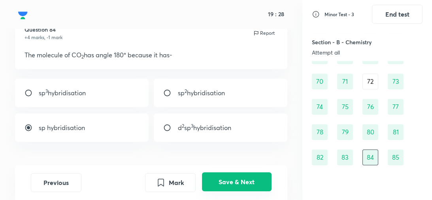
click at [234, 180] on button "Save & Next" at bounding box center [237, 181] width 70 height 19
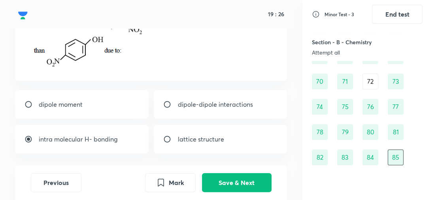
scroll to position [82, 0]
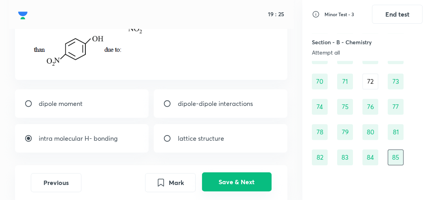
click at [233, 178] on button "Save & Next" at bounding box center [237, 181] width 70 height 19
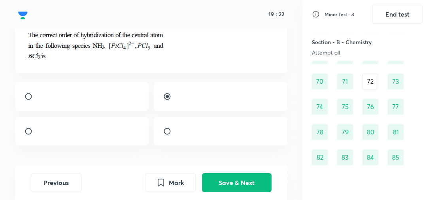
scroll to position [51, 0]
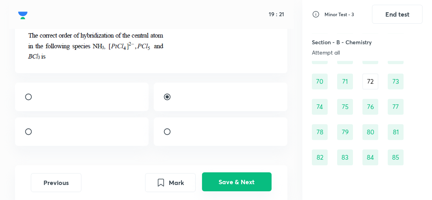
click at [221, 189] on button "Save & Next" at bounding box center [237, 181] width 70 height 19
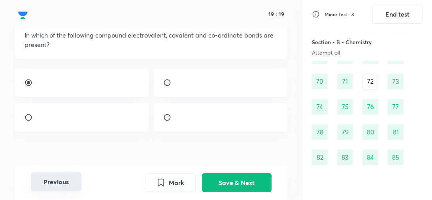
click at [57, 184] on button "Previous" at bounding box center [56, 181] width 51 height 19
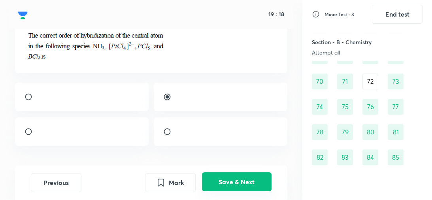
click at [223, 178] on button "Save & Next" at bounding box center [237, 181] width 70 height 19
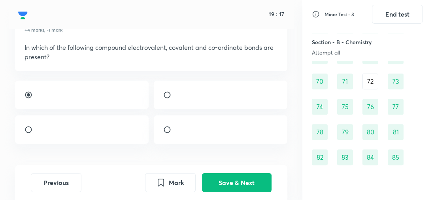
scroll to position [39, 0]
click at [49, 180] on button "Previous" at bounding box center [56, 181] width 51 height 19
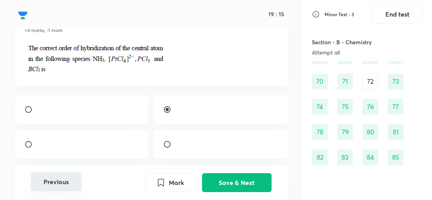
click at [49, 180] on button "Previous" at bounding box center [56, 181] width 51 height 19
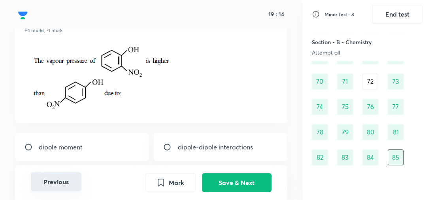
click at [49, 180] on button "Previous" at bounding box center [56, 181] width 51 height 19
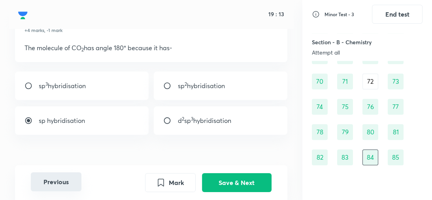
click at [49, 180] on button "Previous" at bounding box center [56, 181] width 51 height 19
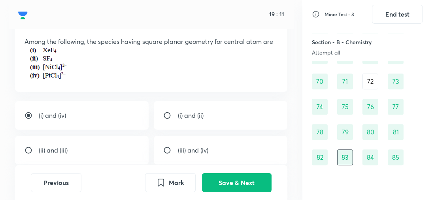
scroll to position [46, 0]
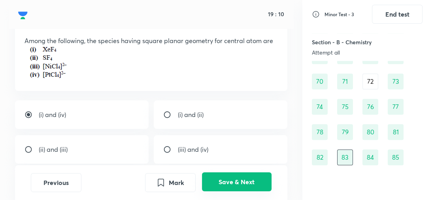
click at [233, 191] on button "Save & Next" at bounding box center [237, 181] width 70 height 19
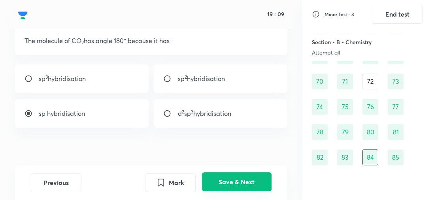
click at [233, 191] on button "Save & Next" at bounding box center [237, 181] width 70 height 19
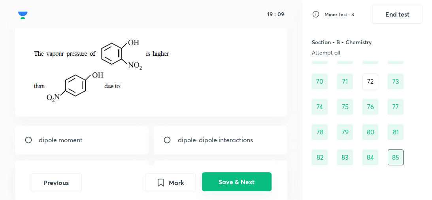
click at [233, 191] on button "Save & Next" at bounding box center [237, 181] width 70 height 19
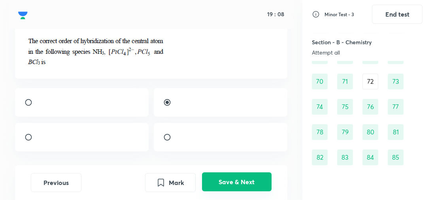
click at [233, 191] on button "Save & Next" at bounding box center [237, 181] width 70 height 19
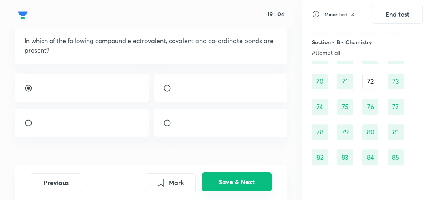
click at [233, 191] on button "Save & Next" at bounding box center [237, 181] width 70 height 19
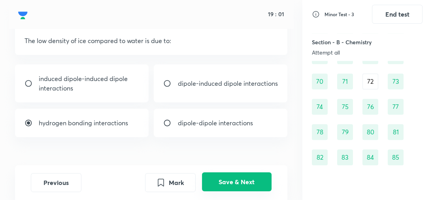
click at [235, 189] on button "Save & Next" at bounding box center [237, 181] width 70 height 19
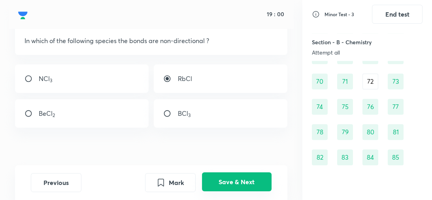
click at [235, 189] on button "Save & Next" at bounding box center [237, 181] width 70 height 19
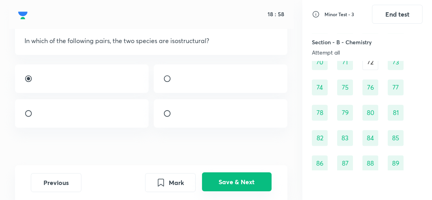
click at [235, 189] on button "Save & Next" at bounding box center [237, 181] width 70 height 19
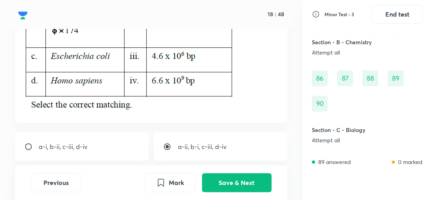
scroll to position [140, 0]
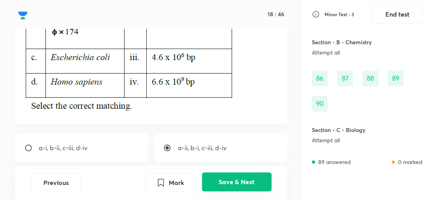
click at [241, 184] on button "Save & Next" at bounding box center [237, 181] width 70 height 19
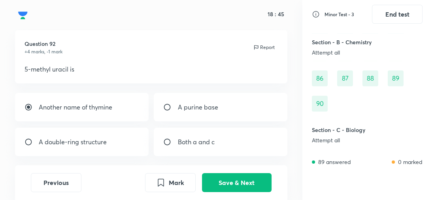
scroll to position [17, 0]
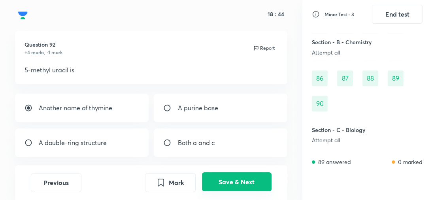
click at [233, 181] on button "Save & Next" at bounding box center [237, 181] width 70 height 19
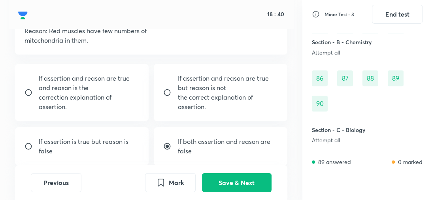
scroll to position [76, 0]
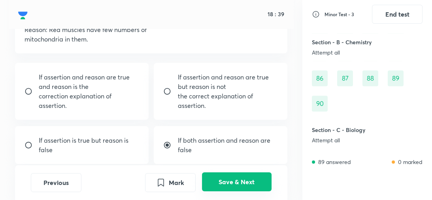
click at [233, 179] on button "Save & Next" at bounding box center [237, 181] width 70 height 19
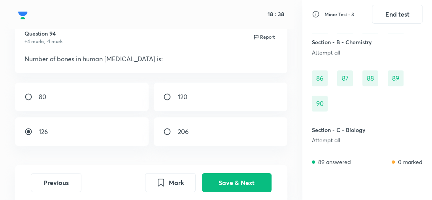
scroll to position [27, 0]
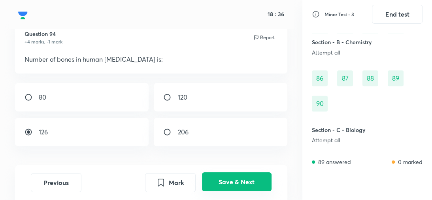
click at [234, 181] on button "Save & Next" at bounding box center [237, 181] width 70 height 19
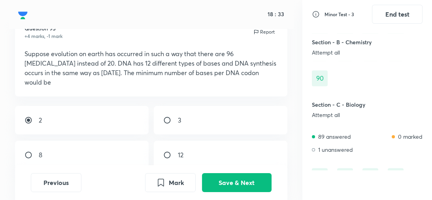
scroll to position [33, 0]
click at [60, 184] on button "Previous" at bounding box center [56, 181] width 51 height 19
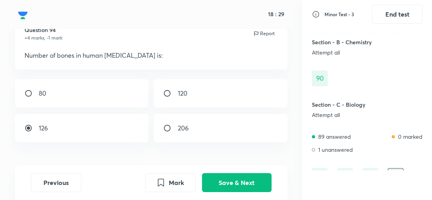
scroll to position [31, 0]
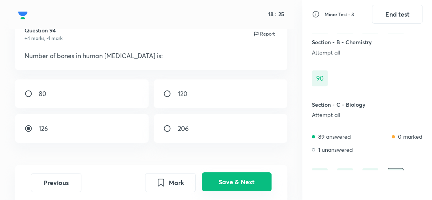
click at [230, 182] on button "Save & Next" at bounding box center [237, 181] width 70 height 19
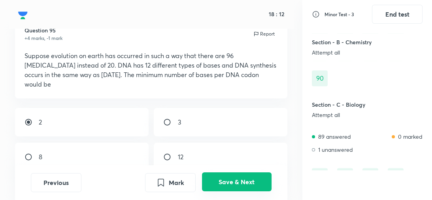
click at [225, 180] on button "Save & Next" at bounding box center [237, 181] width 70 height 19
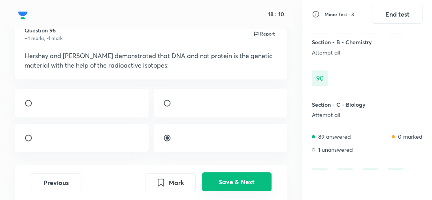
click at [225, 180] on button "Save & Next" at bounding box center [237, 181] width 70 height 19
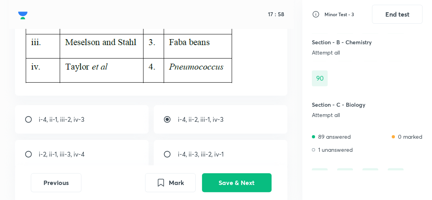
scroll to position [131, 0]
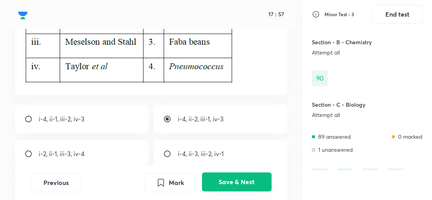
click at [238, 182] on button "Save & Next" at bounding box center [237, 181] width 70 height 19
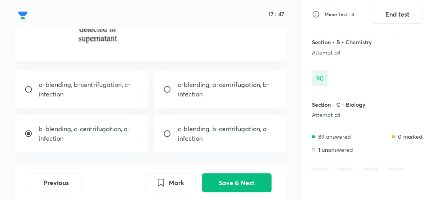
scroll to position [253, 0]
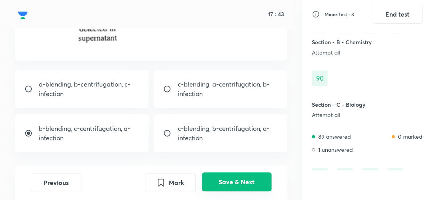
click at [234, 188] on button "Save & Next" at bounding box center [237, 181] width 70 height 19
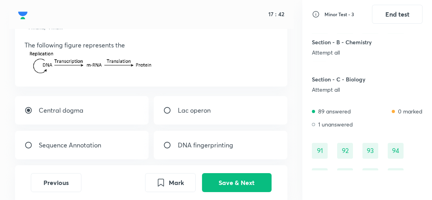
scroll to position [41, 0]
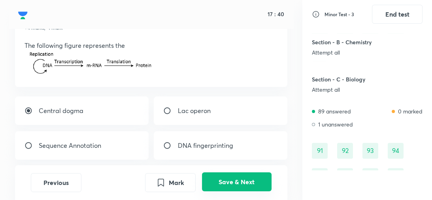
click at [229, 183] on button "Save & Next" at bounding box center [237, 181] width 70 height 19
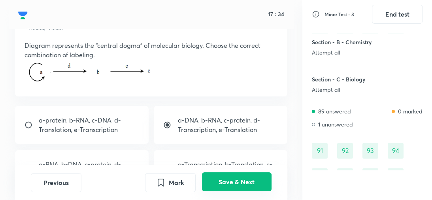
click at [241, 184] on button "Save & Next" at bounding box center [237, 181] width 70 height 19
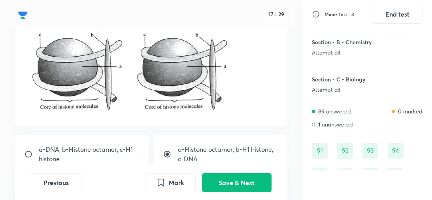
scroll to position [74, 0]
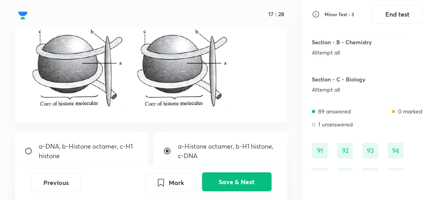
click at [232, 177] on button "Save & Next" at bounding box center [237, 181] width 70 height 19
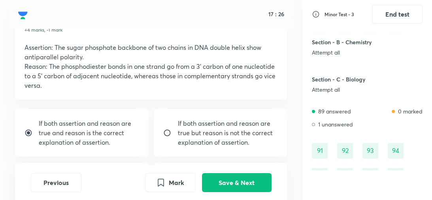
scroll to position [39, 0]
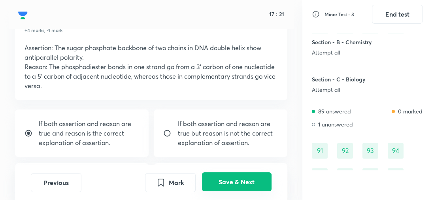
click at [232, 178] on button "Save & Next" at bounding box center [237, 181] width 70 height 19
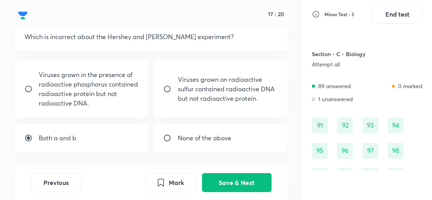
scroll to position [51, 0]
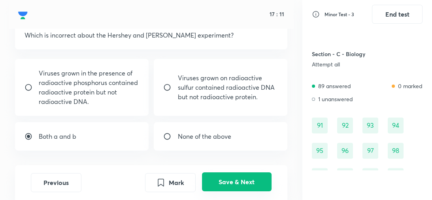
click at [231, 180] on button "Save & Next" at bounding box center [237, 181] width 70 height 19
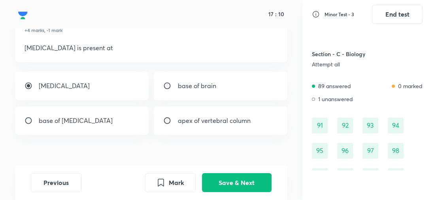
scroll to position [36, 0]
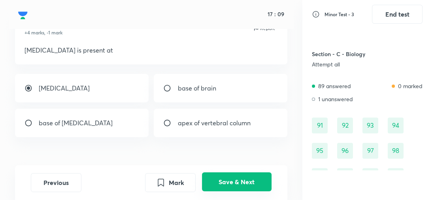
click at [237, 176] on button "Save & Next" at bounding box center [237, 181] width 70 height 19
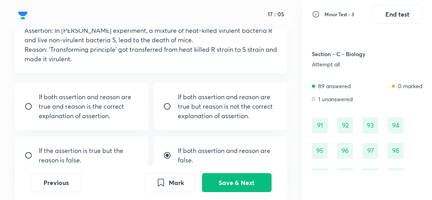
scroll to position [57, 0]
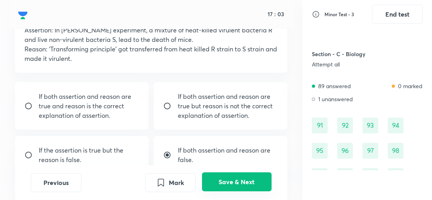
click at [237, 184] on button "Save & Next" at bounding box center [237, 181] width 70 height 19
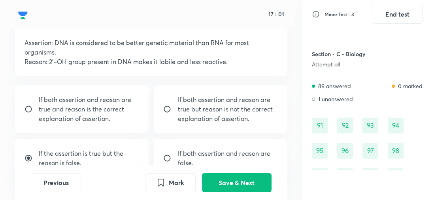
scroll to position [46, 0]
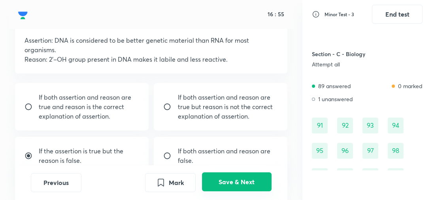
click at [238, 182] on button "Save & Next" at bounding box center [237, 181] width 70 height 19
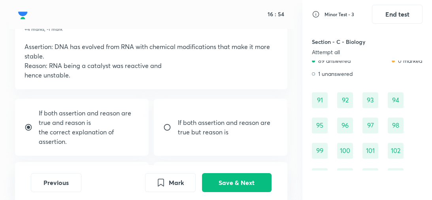
scroll to position [40, 0]
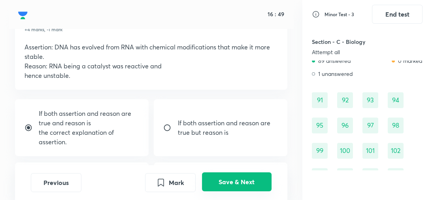
click at [235, 185] on button "Save & Next" at bounding box center [237, 181] width 70 height 19
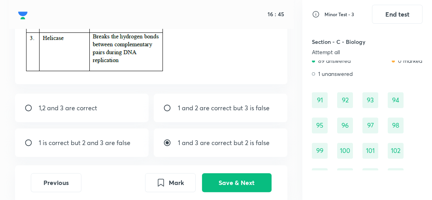
scroll to position [132, 0]
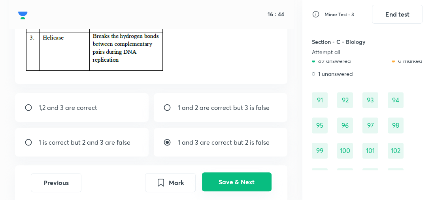
click at [243, 179] on button "Save & Next" at bounding box center [237, 181] width 70 height 19
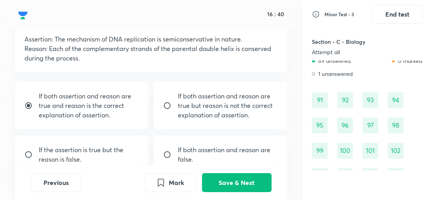
scroll to position [49, 0]
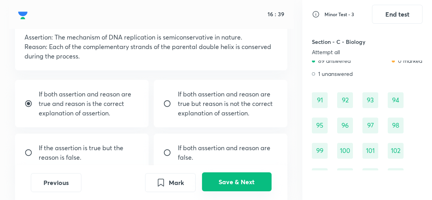
click at [239, 176] on button "Save & Next" at bounding box center [237, 181] width 70 height 19
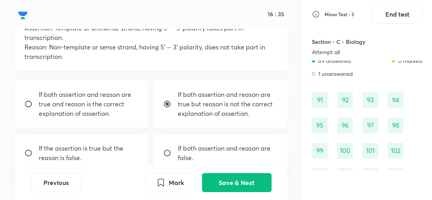
scroll to position [59, 0]
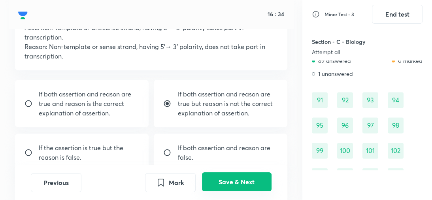
click at [240, 176] on button "Save & Next" at bounding box center [237, 181] width 70 height 19
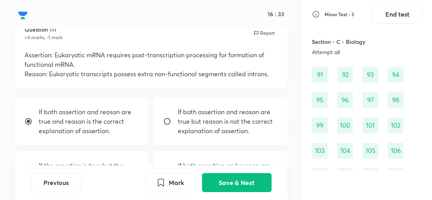
scroll to position [32, 0]
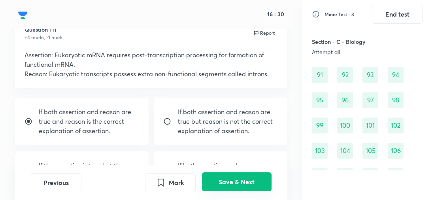
click at [225, 183] on button "Save & Next" at bounding box center [237, 181] width 70 height 19
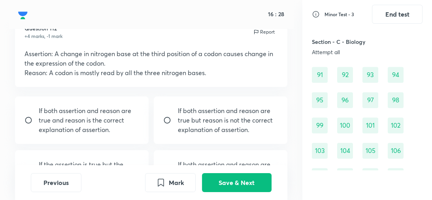
scroll to position [33, 0]
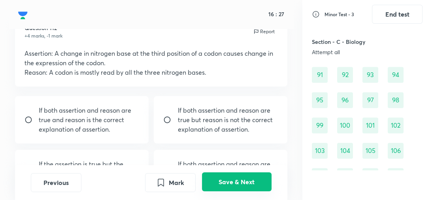
click at [226, 184] on button "Save & Next" at bounding box center [237, 181] width 70 height 19
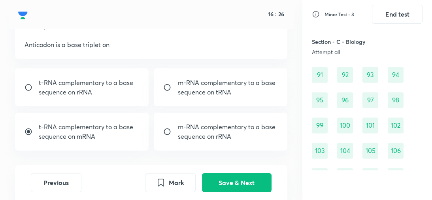
scroll to position [45, 0]
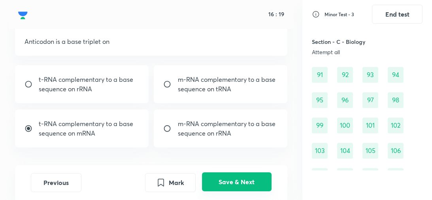
click at [224, 182] on button "Save & Next" at bounding box center [237, 181] width 70 height 19
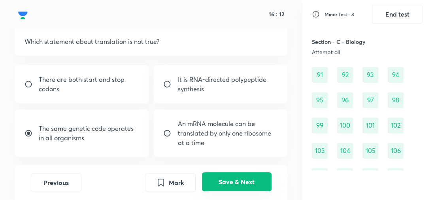
click at [227, 182] on button "Save & Next" at bounding box center [237, 181] width 70 height 19
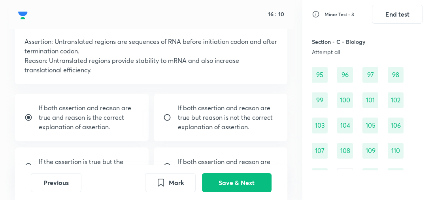
scroll to position [49, 0]
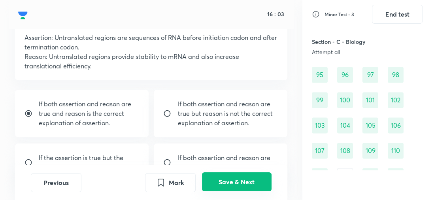
click at [230, 184] on button "Save & Next" at bounding box center [237, 181] width 70 height 19
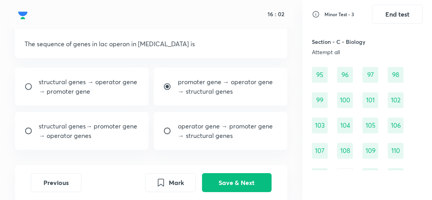
scroll to position [42, 0]
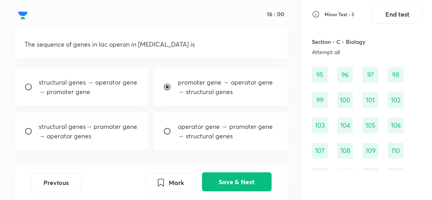
click at [231, 176] on button "Save & Next" at bounding box center [237, 181] width 70 height 19
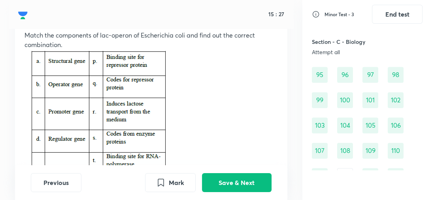
scroll to position [51, 0]
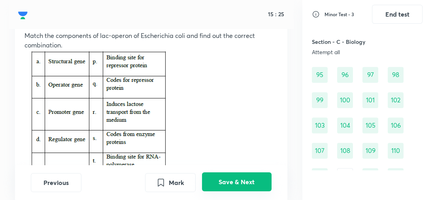
click at [233, 181] on button "Save & Next" at bounding box center [237, 181] width 70 height 19
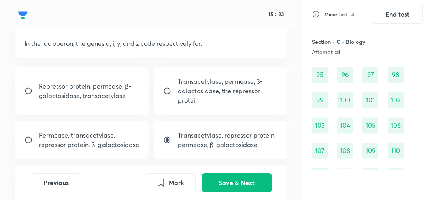
scroll to position [42, 0]
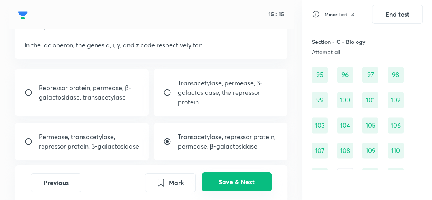
click at [229, 186] on button "Save & Next" at bounding box center [237, 181] width 70 height 19
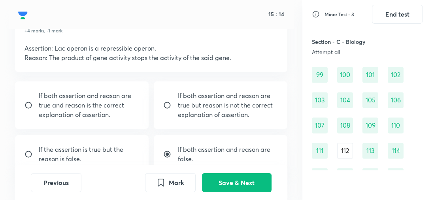
scroll to position [38, 0]
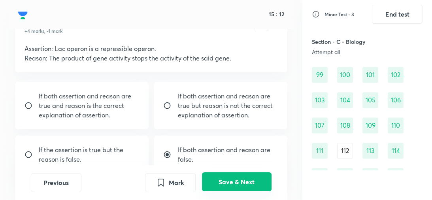
click at [230, 181] on button "Save & Next" at bounding box center [237, 181] width 70 height 19
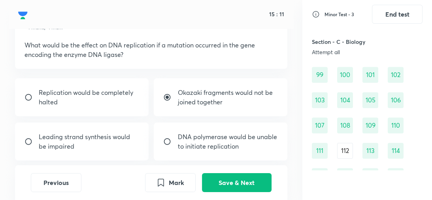
scroll to position [44, 0]
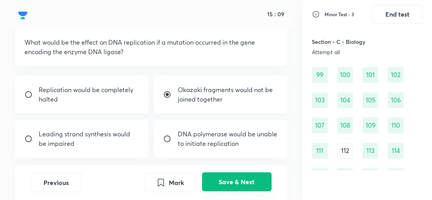
click at [234, 177] on button "Save & Next" at bounding box center [237, 181] width 70 height 19
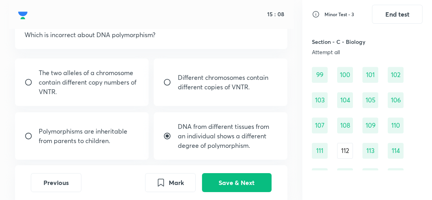
scroll to position [52, 0]
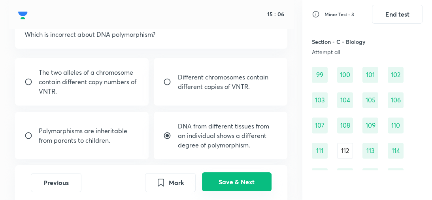
click at [242, 180] on button "Save & Next" at bounding box center [237, 181] width 70 height 19
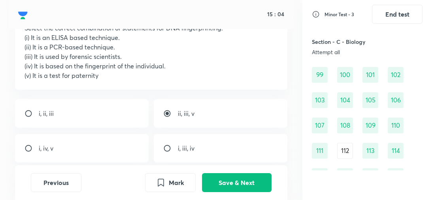
scroll to position [59, 0]
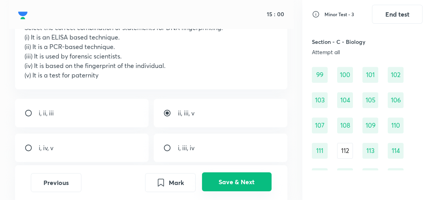
click at [228, 182] on button "Save & Next" at bounding box center [237, 181] width 70 height 19
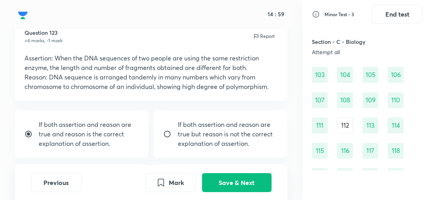
scroll to position [28, 0]
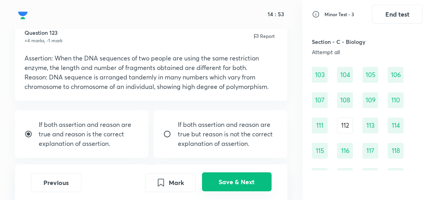
click at [242, 179] on button "Save & Next" at bounding box center [237, 181] width 70 height 19
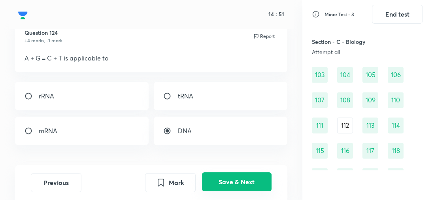
click at [236, 182] on button "Save & Next" at bounding box center [237, 181] width 70 height 19
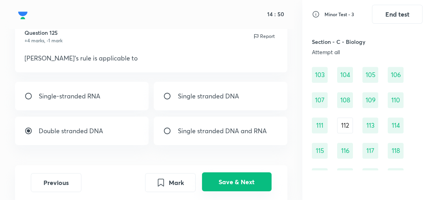
click at [236, 182] on button "Save & Next" at bounding box center [237, 181] width 70 height 19
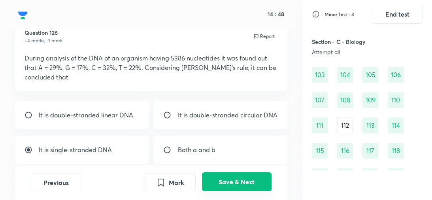
click at [236, 182] on button "Save & Next" at bounding box center [237, 181] width 70 height 19
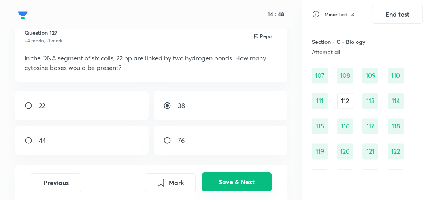
scroll to position [892, 0]
click at [238, 177] on button "Save & Next" at bounding box center [237, 181] width 70 height 19
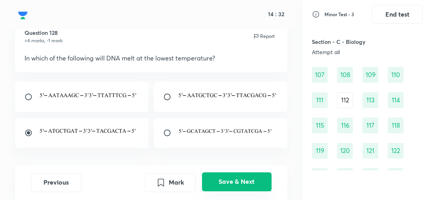
click at [235, 182] on button "Save & Next" at bounding box center [237, 181] width 70 height 19
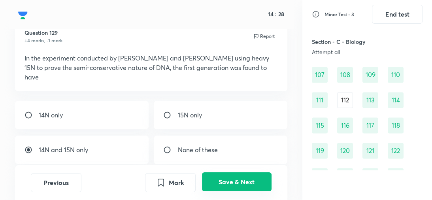
click at [242, 183] on button "Save & Next" at bounding box center [237, 181] width 70 height 19
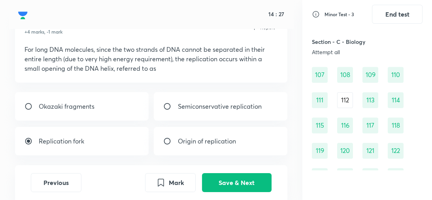
scroll to position [39, 0]
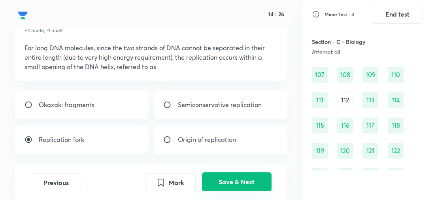
click at [236, 177] on button "Save & Next" at bounding box center [237, 181] width 70 height 19
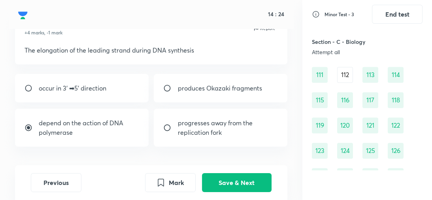
scroll to position [36, 0]
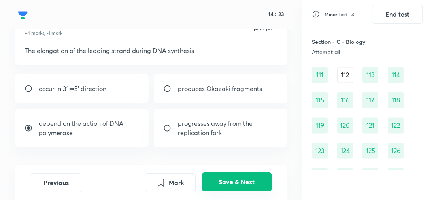
click at [234, 180] on button "Save & Next" at bounding box center [237, 181] width 70 height 19
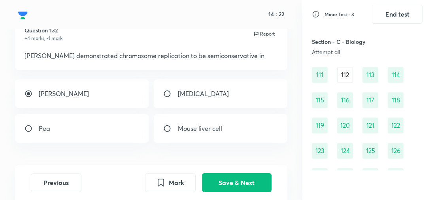
scroll to position [26, 0]
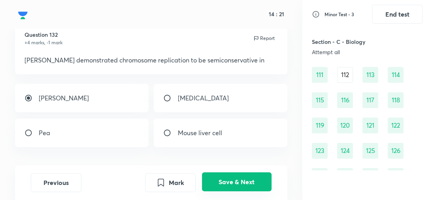
click at [231, 183] on button "Save & Next" at bounding box center [237, 181] width 70 height 19
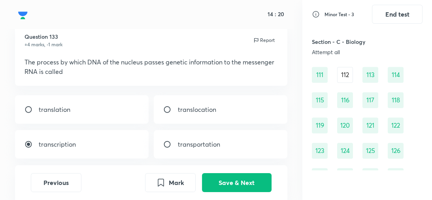
scroll to position [24, 0]
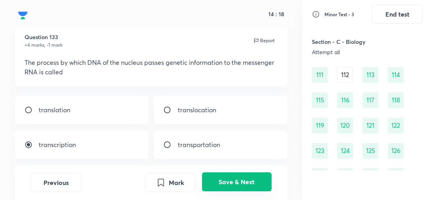
click at [244, 179] on button "Save & Next" at bounding box center [237, 181] width 70 height 19
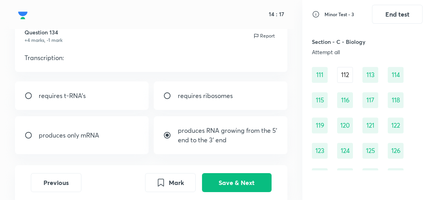
scroll to position [30, 0]
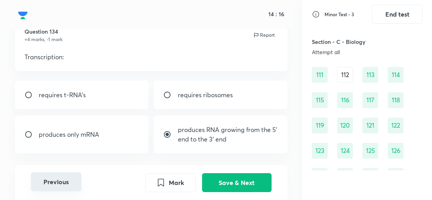
click at [63, 180] on button "Previous" at bounding box center [56, 181] width 51 height 19
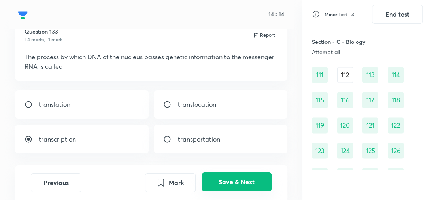
click at [213, 182] on button "Save & Next" at bounding box center [237, 181] width 70 height 19
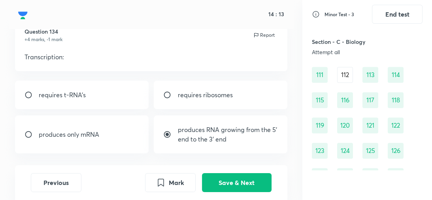
scroll to position [35, 0]
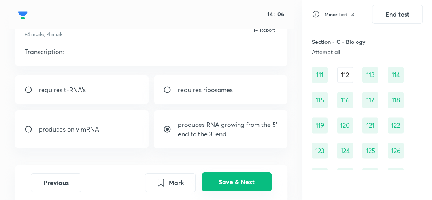
click at [227, 183] on button "Save & Next" at bounding box center [237, 181] width 70 height 19
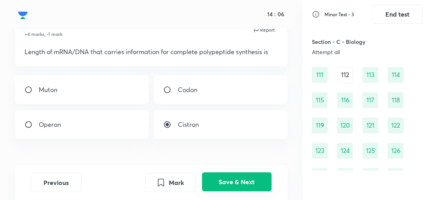
scroll to position [943, 0]
click at [228, 177] on button "Save & Next" at bounding box center [237, 181] width 70 height 19
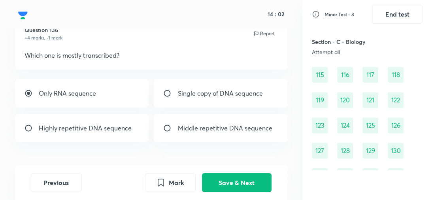
scroll to position [31, 0]
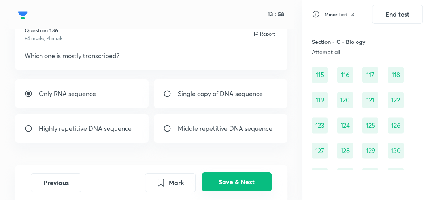
click at [244, 182] on button "Save & Next" at bounding box center [237, 181] width 70 height 19
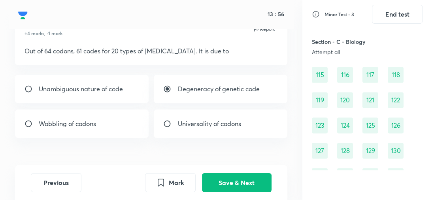
scroll to position [36, 0]
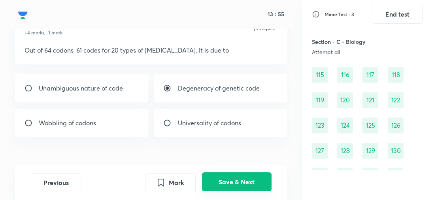
click at [233, 176] on button "Save & Next" at bounding box center [237, 181] width 70 height 19
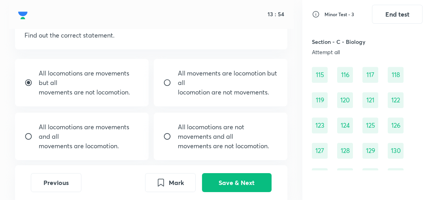
scroll to position [52, 0]
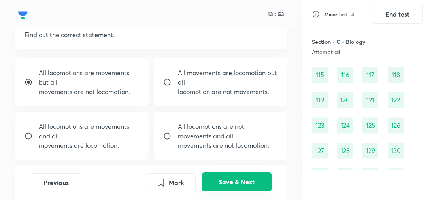
click at [229, 176] on button "Save & Next" at bounding box center [237, 181] width 70 height 19
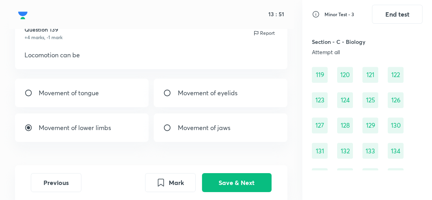
scroll to position [30, 0]
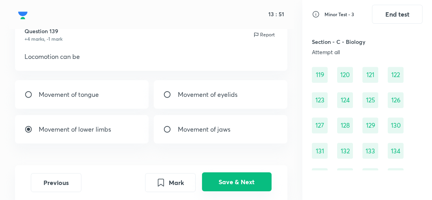
click at [238, 183] on button "Save & Next" at bounding box center [237, 181] width 70 height 19
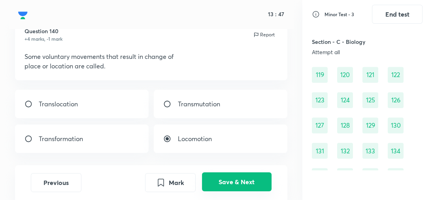
click at [237, 182] on button "Save & Next" at bounding box center [237, 181] width 70 height 19
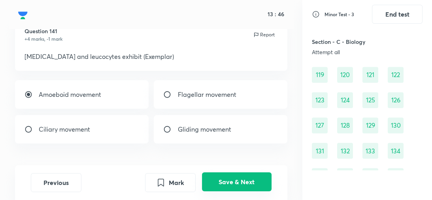
click at [237, 182] on button "Save & Next" at bounding box center [237, 181] width 70 height 19
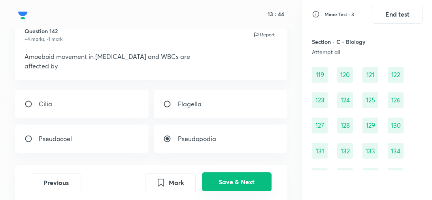
click at [237, 182] on button "Save & Next" at bounding box center [237, 181] width 70 height 19
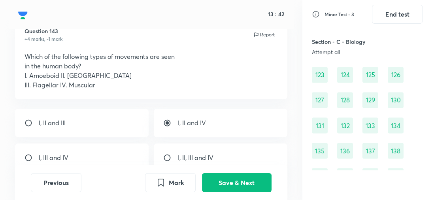
scroll to position [44, 0]
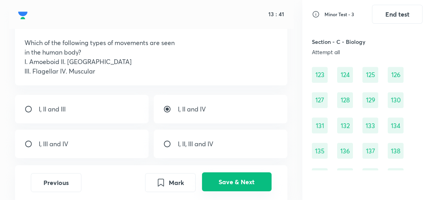
click at [231, 174] on button "Save & Next" at bounding box center [237, 181] width 70 height 19
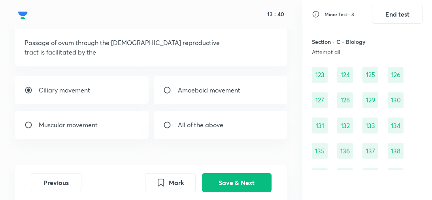
scroll to position [38, 0]
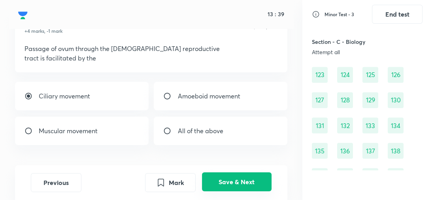
click at [232, 186] on button "Save & Next" at bounding box center [237, 181] width 70 height 19
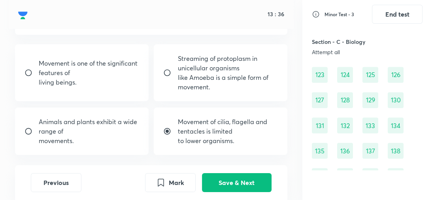
scroll to position [66, 0]
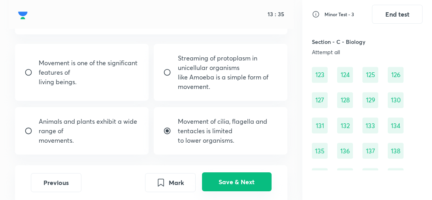
click at [232, 175] on button "Save & Next" at bounding box center [237, 181] width 70 height 19
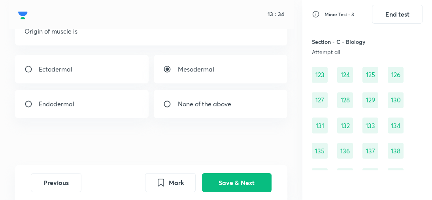
scroll to position [41, 0]
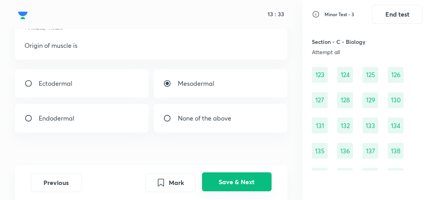
click at [237, 186] on button "Save & Next" at bounding box center [237, 181] width 70 height 19
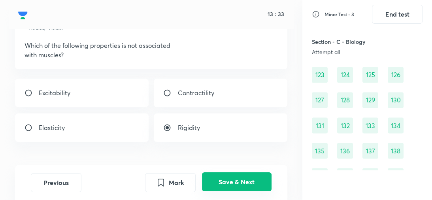
scroll to position [1019, 0]
click at [229, 180] on button "Save & Next" at bounding box center [237, 181] width 70 height 19
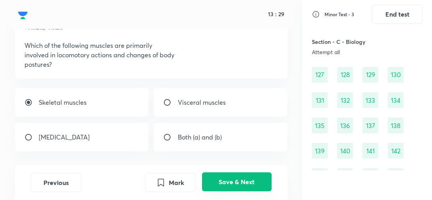
click at [228, 174] on button "Save & Next" at bounding box center [237, 181] width 70 height 19
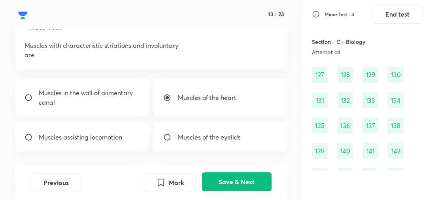
click at [238, 178] on button "Save & Next" at bounding box center [237, 181] width 70 height 19
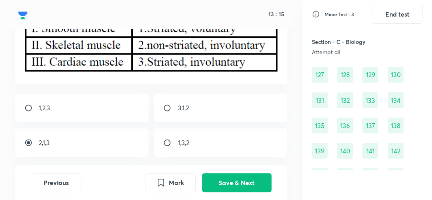
scroll to position [109, 0]
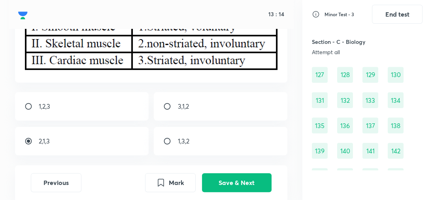
click at [243, 173] on div "Previous Mark Save & Next" at bounding box center [151, 182] width 272 height 35
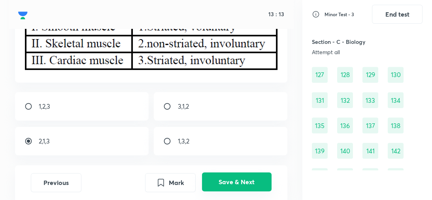
click at [244, 180] on button "Save & Next" at bounding box center [237, 181] width 70 height 19
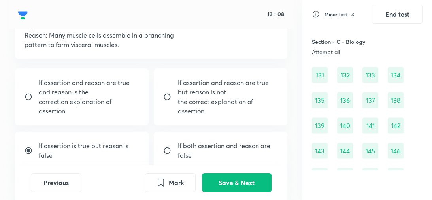
scroll to position [71, 0]
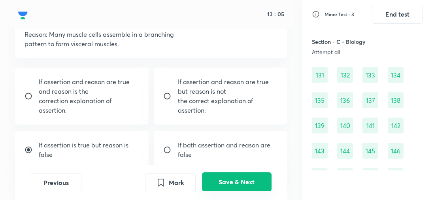
click at [244, 184] on button "Save & Next" at bounding box center [237, 181] width 70 height 19
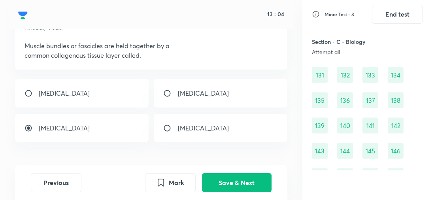
scroll to position [40, 0]
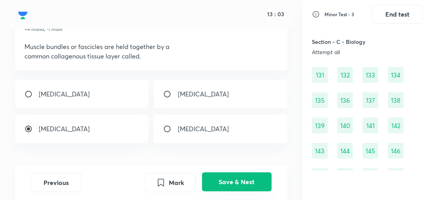
click at [240, 184] on button "Save & Next" at bounding box center [237, 181] width 70 height 19
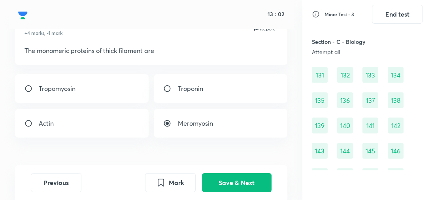
scroll to position [35, 0]
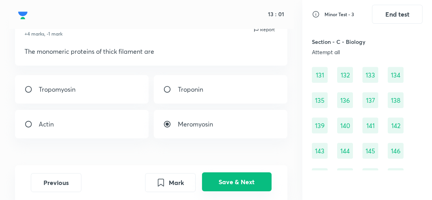
click at [232, 176] on button "Save & Next" at bounding box center [237, 181] width 70 height 19
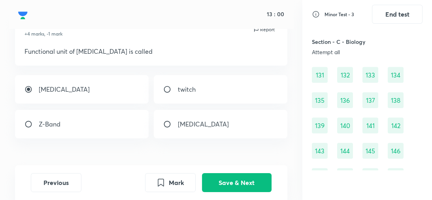
scroll to position [32, 0]
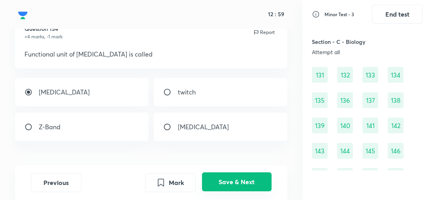
click at [231, 179] on button "Save & Next" at bounding box center [237, 181] width 70 height 19
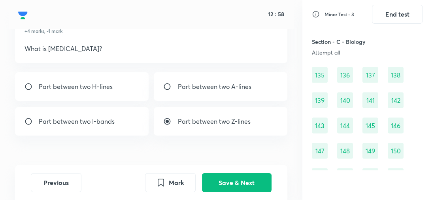
scroll to position [38, 0]
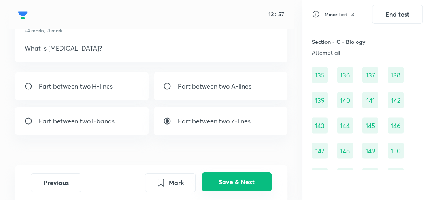
click at [230, 180] on button "Save & Next" at bounding box center [237, 181] width 70 height 19
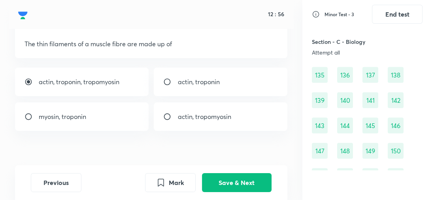
scroll to position [43, 0]
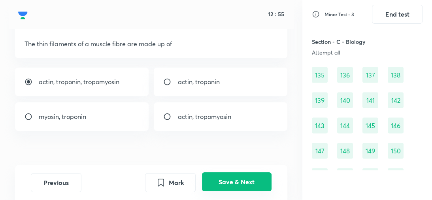
click at [232, 189] on button "Save & Next" at bounding box center [237, 181] width 70 height 19
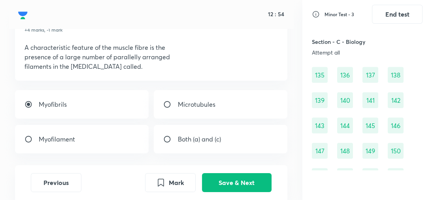
scroll to position [39, 0]
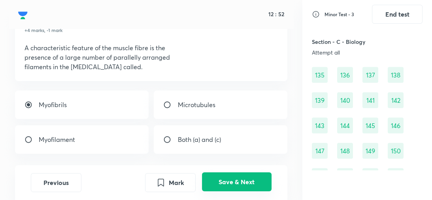
click at [231, 179] on button "Save & Next" at bounding box center [237, 181] width 70 height 19
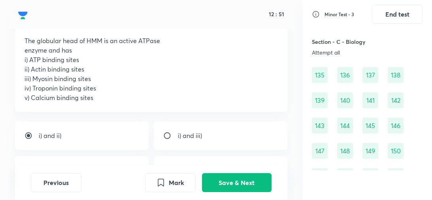
scroll to position [48, 0]
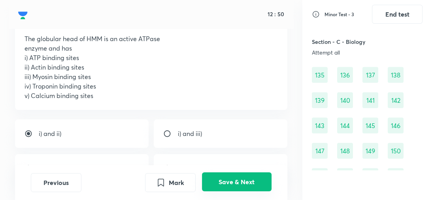
click at [229, 177] on button "Save & Next" at bounding box center [237, 181] width 70 height 19
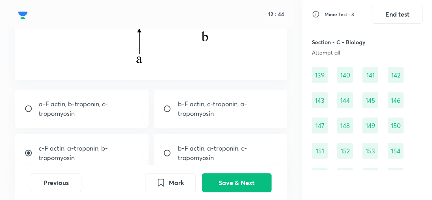
scroll to position [142, 0]
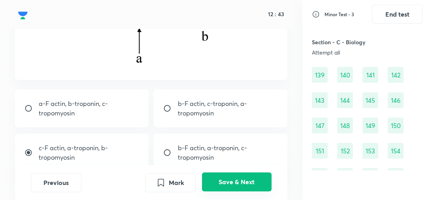
click at [232, 176] on button "Save & Next" at bounding box center [237, 181] width 70 height 19
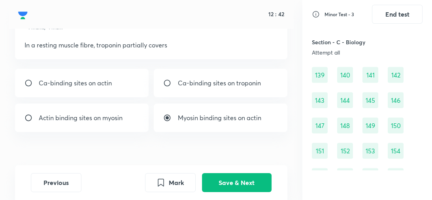
scroll to position [41, 0]
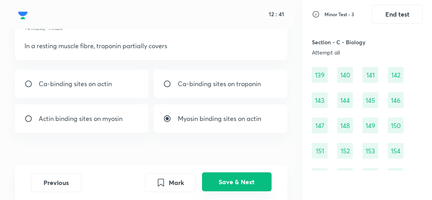
click at [233, 177] on button "Save & Next" at bounding box center [237, 181] width 70 height 19
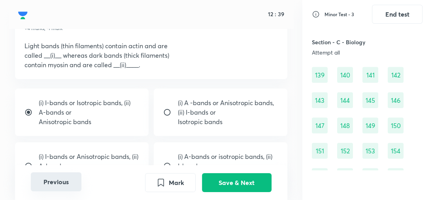
click at [70, 181] on button "Previous" at bounding box center [56, 181] width 51 height 19
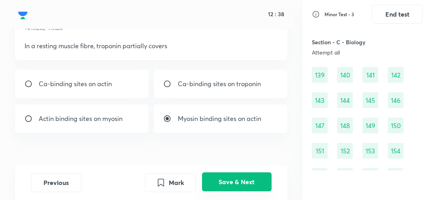
click at [227, 182] on button "Save & Next" at bounding box center [237, 181] width 70 height 19
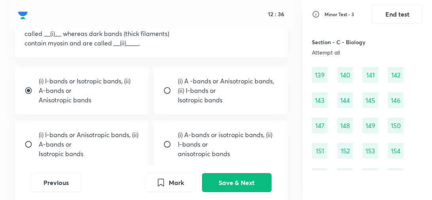
scroll to position [63, 0]
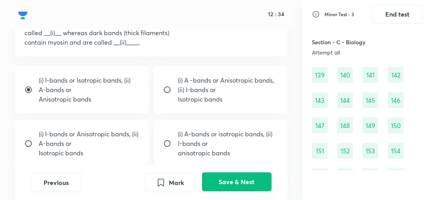
click at [238, 185] on button "Save & Next" at bounding box center [237, 181] width 70 height 19
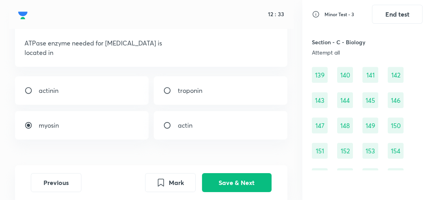
scroll to position [43, 0]
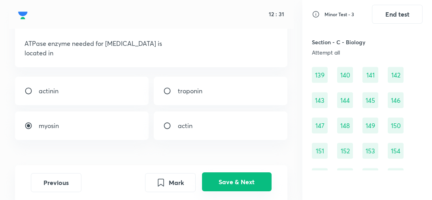
click at [242, 179] on button "Save & Next" at bounding box center [237, 181] width 70 height 19
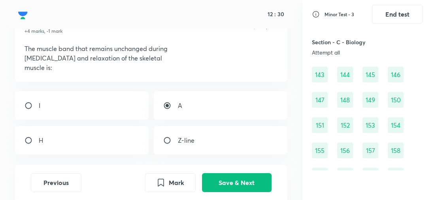
scroll to position [38, 0]
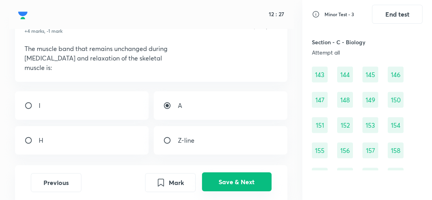
click at [248, 185] on button "Save & Next" at bounding box center [237, 181] width 70 height 19
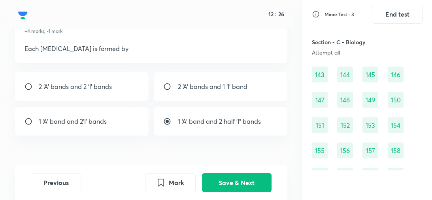
scroll to position [36, 0]
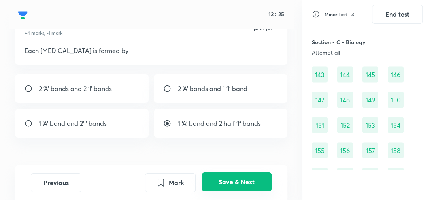
click at [243, 178] on button "Save & Next" at bounding box center [237, 181] width 70 height 19
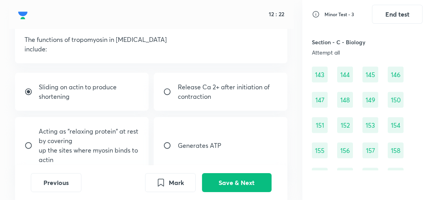
scroll to position [47, 0]
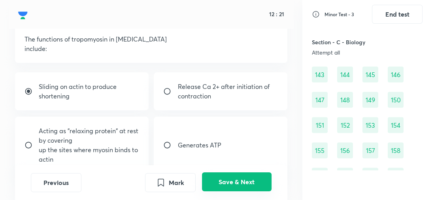
click at [240, 185] on button "Save & Next" at bounding box center [237, 181] width 70 height 19
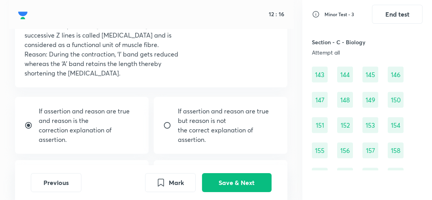
scroll to position [62, 0]
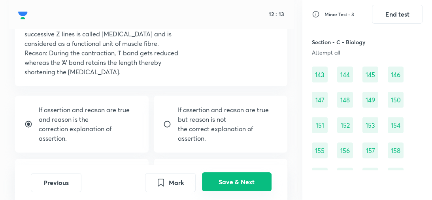
click at [235, 177] on button "Save & Next" at bounding box center [237, 181] width 70 height 19
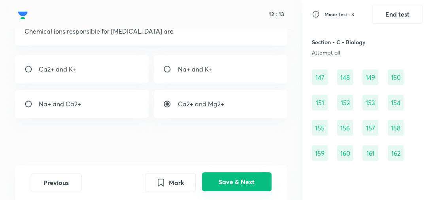
scroll to position [1145, 0]
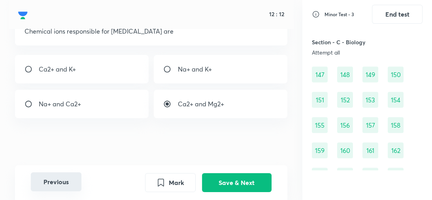
click at [47, 179] on button "Previous" at bounding box center [56, 181] width 51 height 19
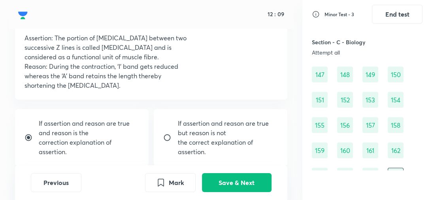
scroll to position [47, 0]
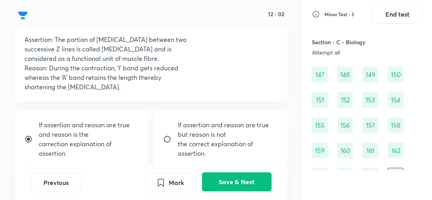
click at [231, 182] on button "Save & Next" at bounding box center [237, 181] width 70 height 19
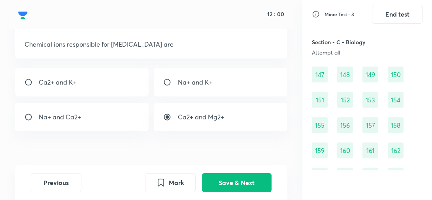
scroll to position [40, 0]
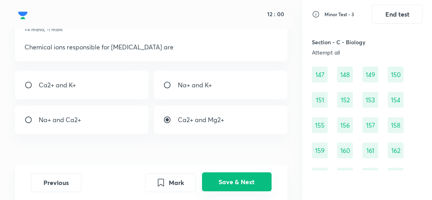
click at [236, 185] on button "Save & Next" at bounding box center [237, 181] width 70 height 19
click at [233, 183] on button "Save & Next" at bounding box center [237, 181] width 70 height 19
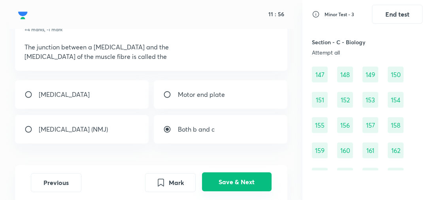
click at [233, 183] on button "Save & Next" at bounding box center [237, 181] width 70 height 19
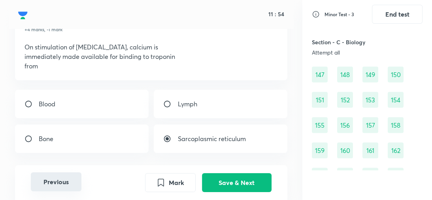
click at [55, 187] on button "Previous" at bounding box center [56, 181] width 51 height 19
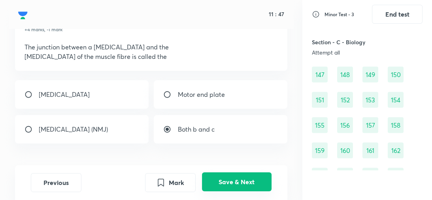
click at [220, 184] on button "Save & Next" at bounding box center [237, 181] width 70 height 19
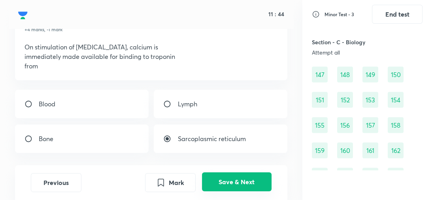
click at [230, 185] on button "Save & Next" at bounding box center [237, 181] width 70 height 19
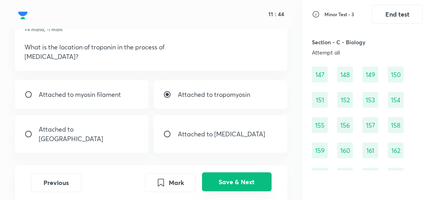
scroll to position [1171, 0]
click at [230, 185] on button "Save & Next" at bounding box center [237, 181] width 70 height 19
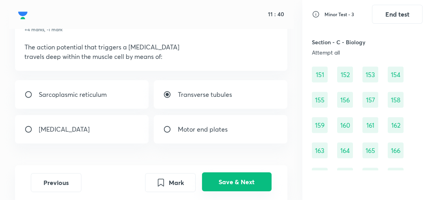
click at [230, 185] on button "Save & Next" at bounding box center [237, 181] width 70 height 19
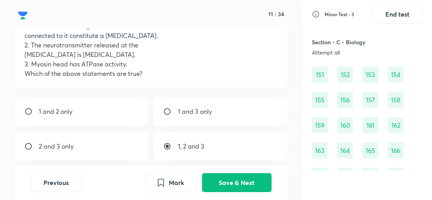
scroll to position [71, 0]
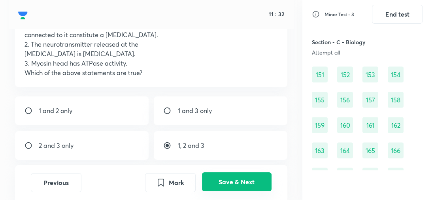
click at [225, 180] on button "Save & Next" at bounding box center [237, 181] width 70 height 19
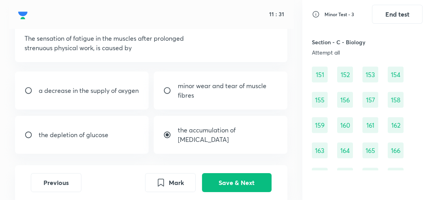
scroll to position [47, 0]
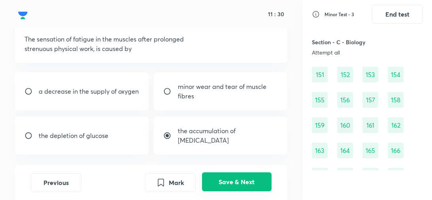
click at [226, 179] on button "Save & Next" at bounding box center [237, 181] width 70 height 19
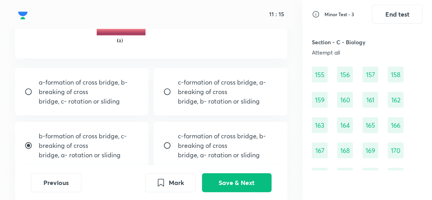
scroll to position [178, 0]
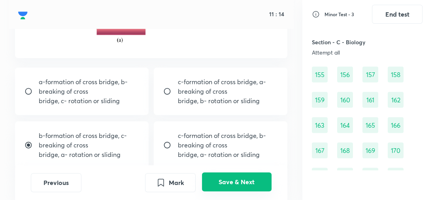
click at [221, 177] on button "Save & Next" at bounding box center [237, 181] width 70 height 19
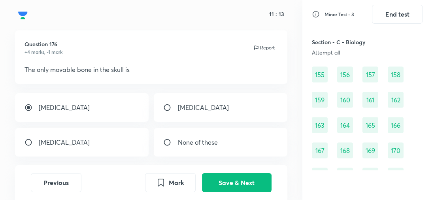
scroll to position [17, 0]
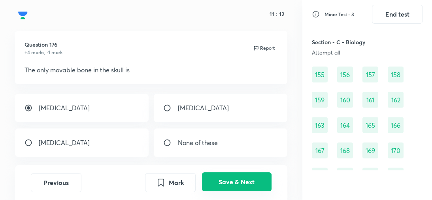
click at [218, 180] on button "Save & Next" at bounding box center [237, 181] width 70 height 19
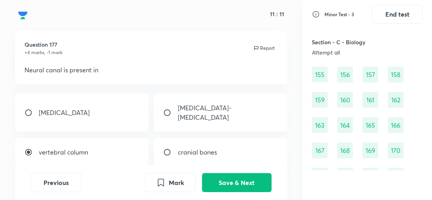
scroll to position [28, 0]
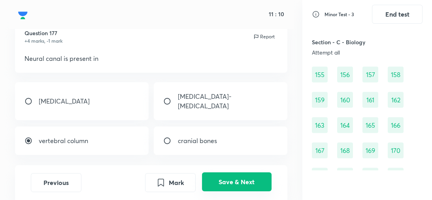
click at [231, 177] on button "Save & Next" at bounding box center [237, 181] width 70 height 19
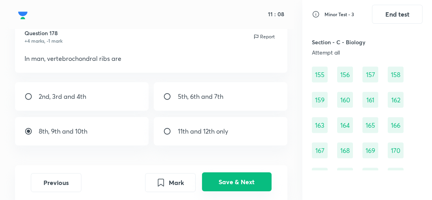
click at [231, 177] on button "Save & Next" at bounding box center [237, 181] width 70 height 19
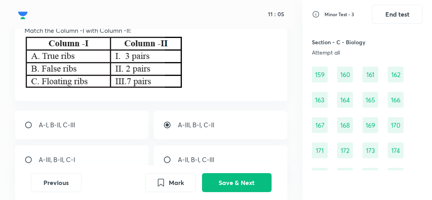
scroll to position [57, 0]
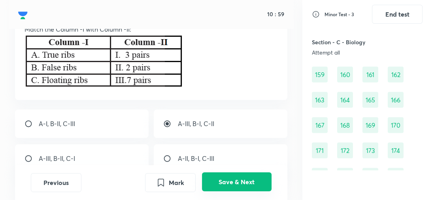
click at [232, 180] on button "Save & Next" at bounding box center [237, 181] width 70 height 19
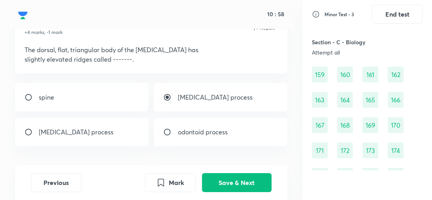
scroll to position [36, 0]
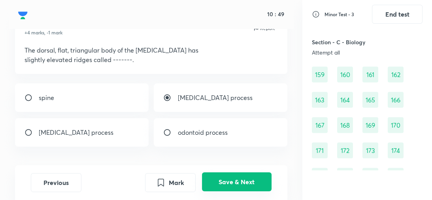
click at [248, 183] on button "Save & Next" at bounding box center [237, 181] width 70 height 19
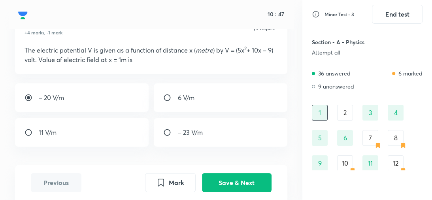
scroll to position [0, 0]
click at [400, 22] on button "End test" at bounding box center [397, 13] width 51 height 19
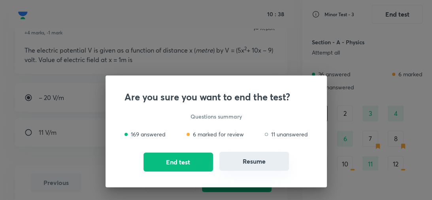
click at [269, 162] on button "Resume" at bounding box center [254, 161] width 70 height 19
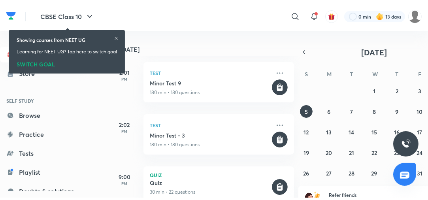
scroll to position [184, 0]
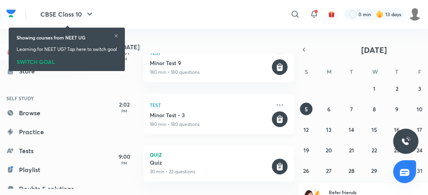
click at [222, 119] on h5 "Minor Test - 3" at bounding box center [210, 116] width 121 height 8
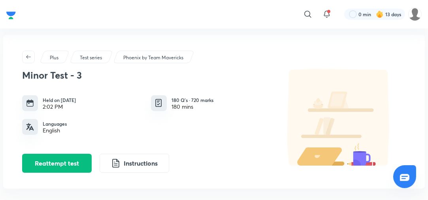
scroll to position [106, 0]
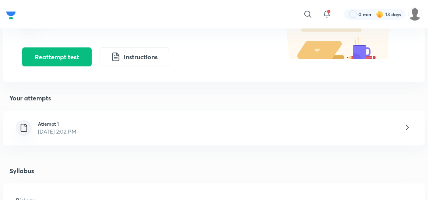
click at [240, 133] on div "Attempt 1 [DATE] 2:02 PM" at bounding box center [214, 128] width 422 height 35
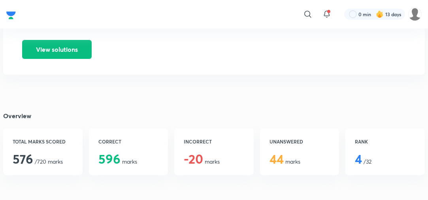
scroll to position [82, 0]
click at [71, 54] on button "View solutions" at bounding box center [57, 49] width 70 height 19
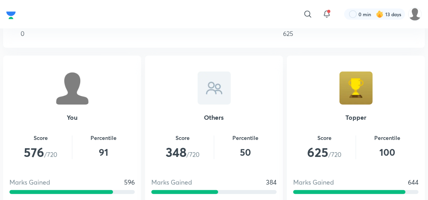
scroll to position [514, 0]
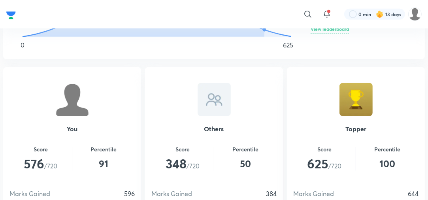
click at [348, 102] on div at bounding box center [356, 99] width 33 height 33
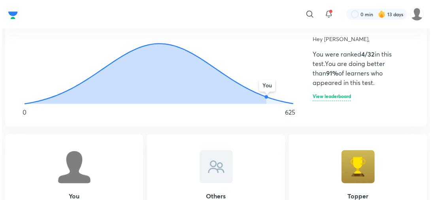
scroll to position [447, 0]
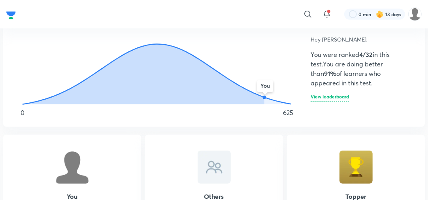
click at [339, 97] on h6 "View leaderboard" at bounding box center [330, 98] width 38 height 8
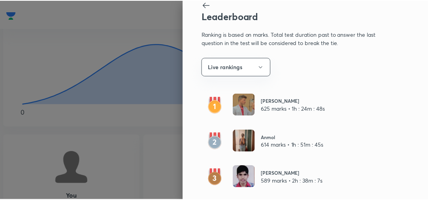
scroll to position [0, 0]
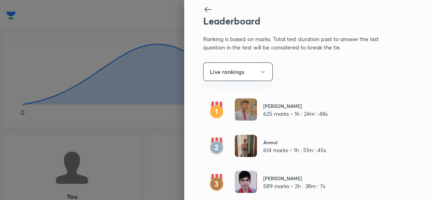
click at [204, 9] on icon at bounding box center [207, 10] width 7 height 6
